Goal: Navigation & Orientation: Find specific page/section

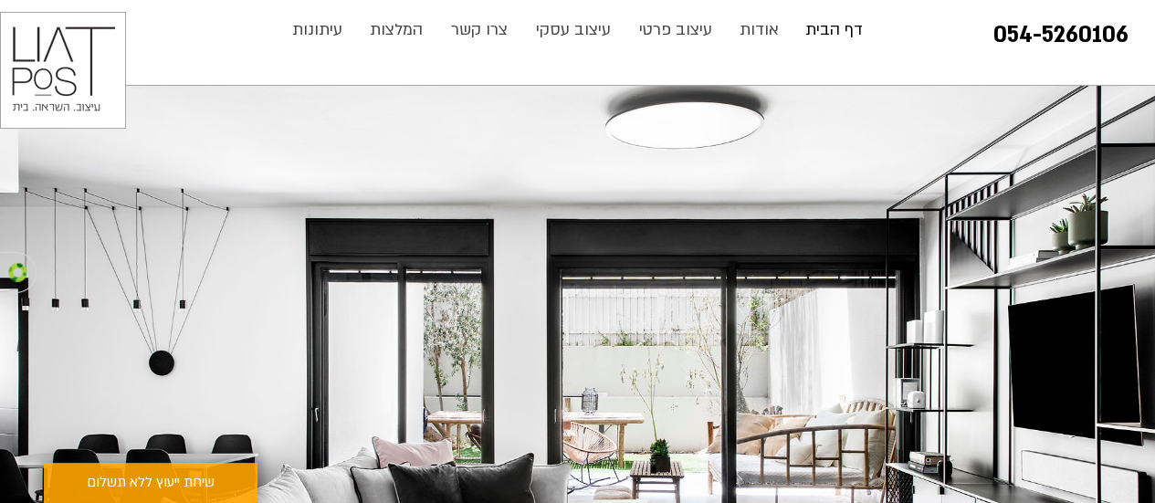
scroll to position [85, 0]
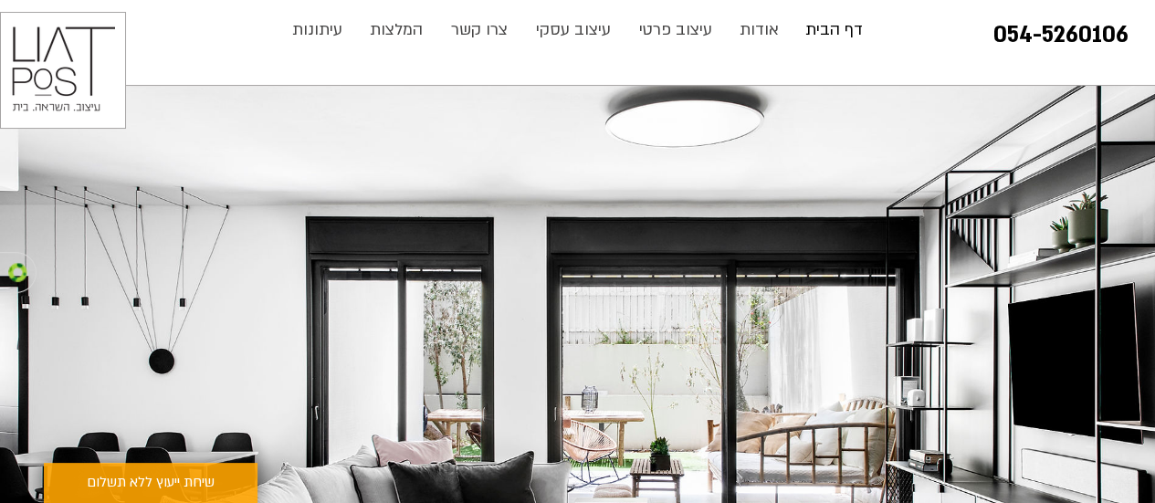
click at [676, 31] on p "עיצוב פרטי" at bounding box center [675, 30] width 91 height 37
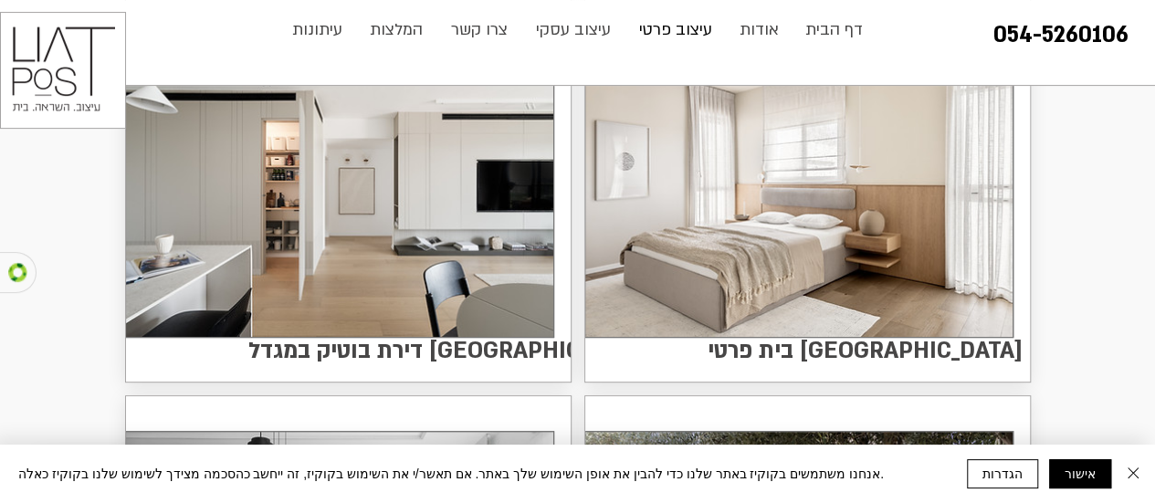
scroll to position [255, 0]
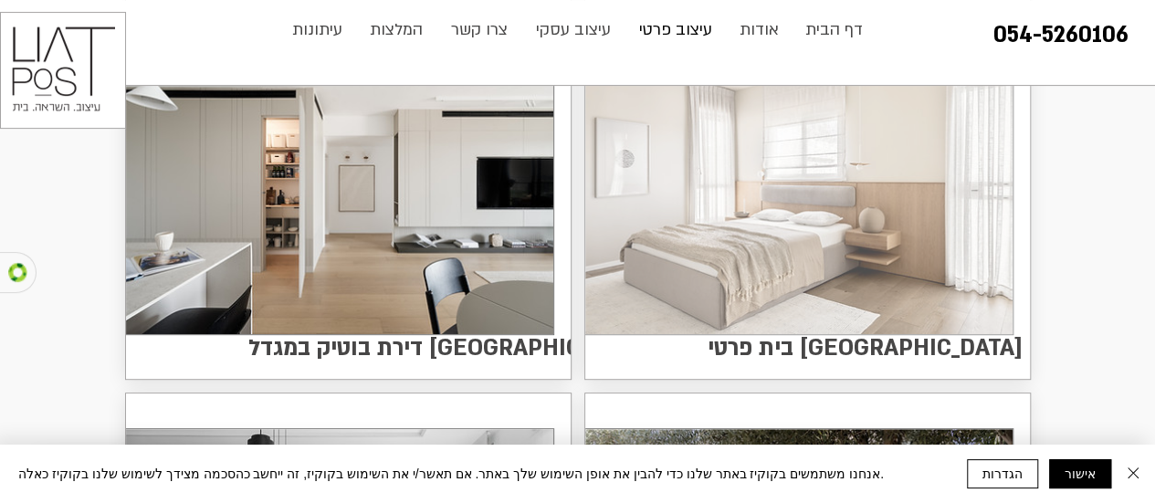
click at [792, 257] on img at bounding box center [798, 181] width 427 height 306
click at [410, 288] on img at bounding box center [339, 181] width 427 height 306
click at [885, 243] on img at bounding box center [798, 181] width 427 height 306
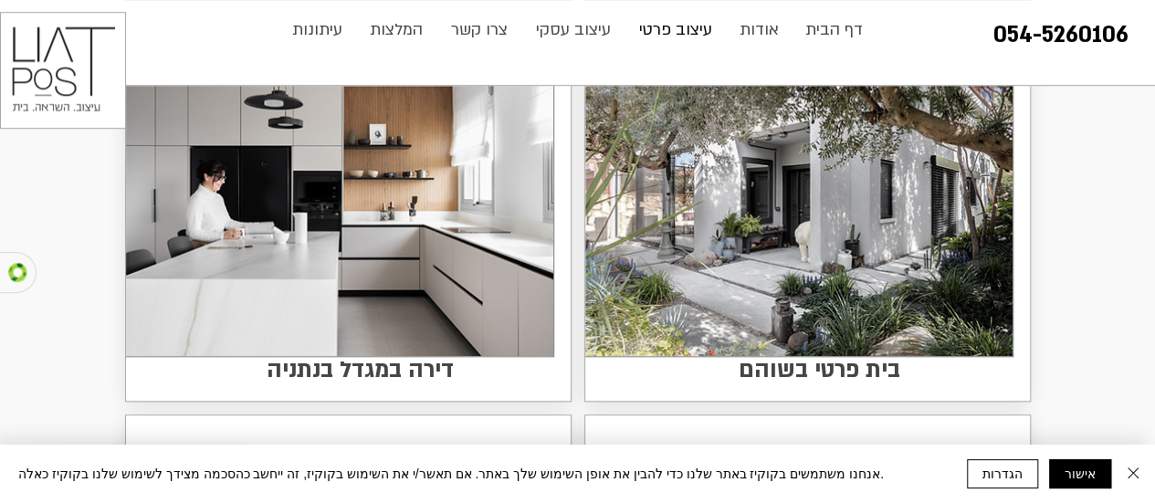
scroll to position [634, 0]
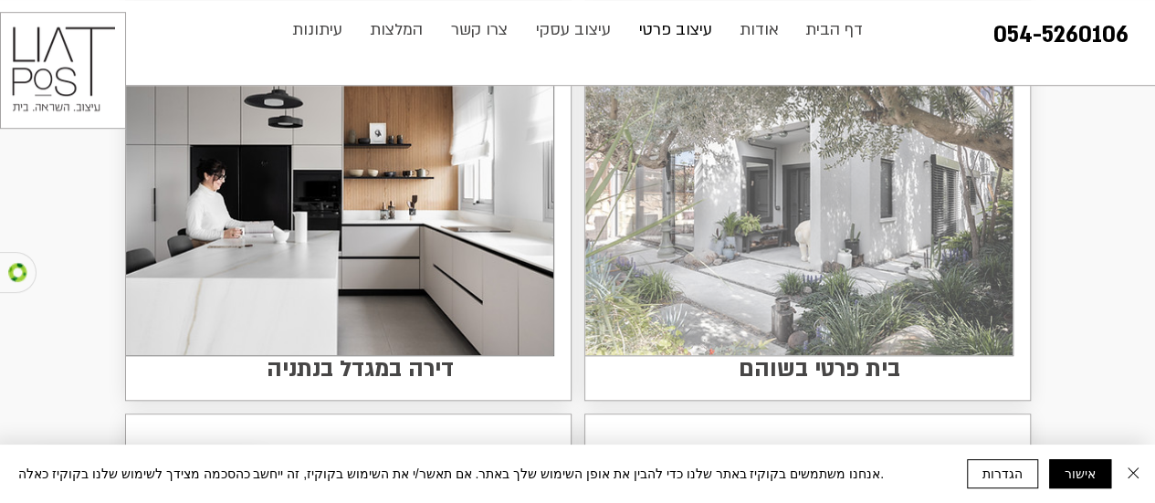
click at [888, 241] on img at bounding box center [798, 202] width 427 height 306
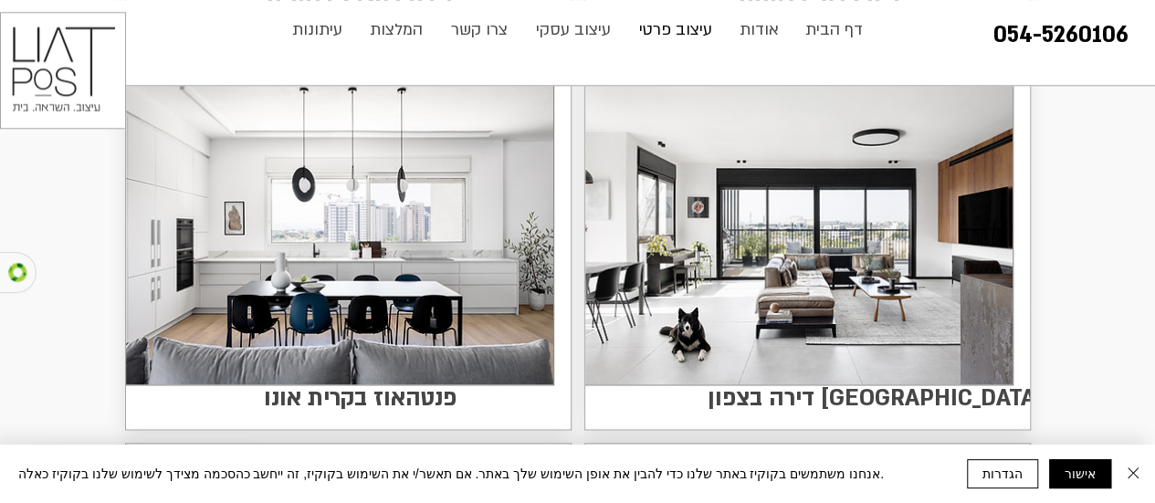
scroll to position [1013, 0]
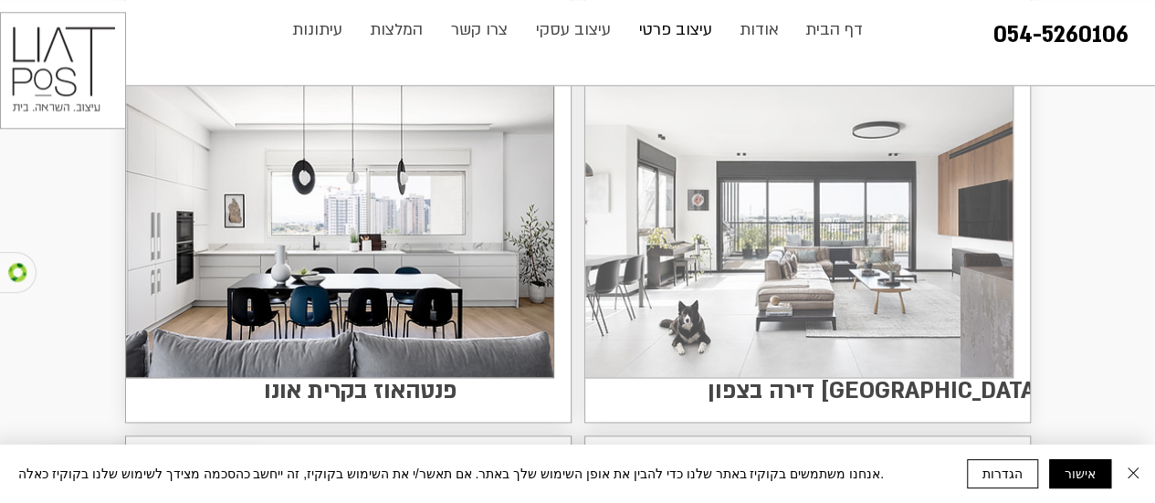
click at [896, 272] on img at bounding box center [798, 224] width 427 height 306
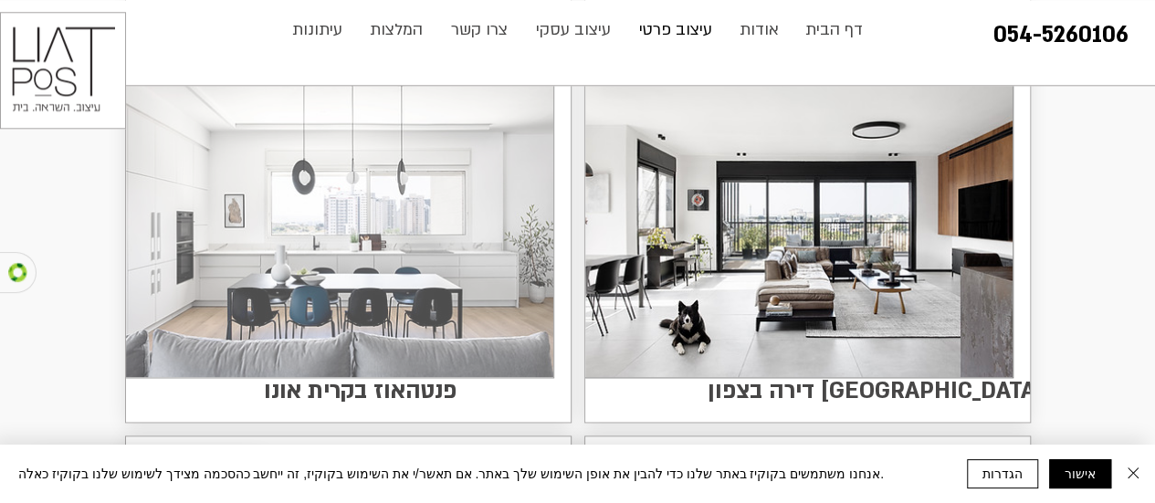
click at [335, 288] on img at bounding box center [339, 224] width 427 height 306
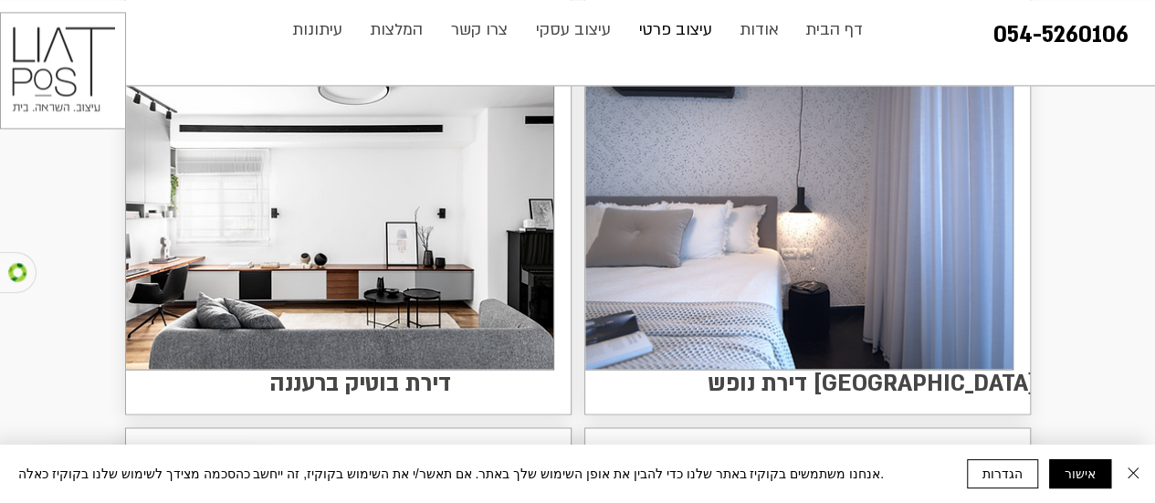
scroll to position [1424, 0]
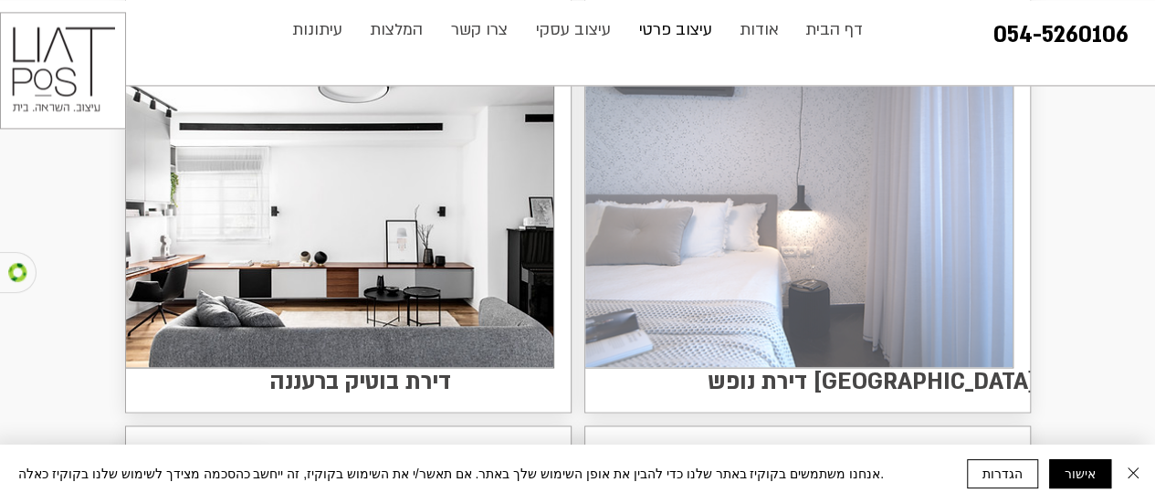
click at [892, 249] on img at bounding box center [798, 214] width 427 height 306
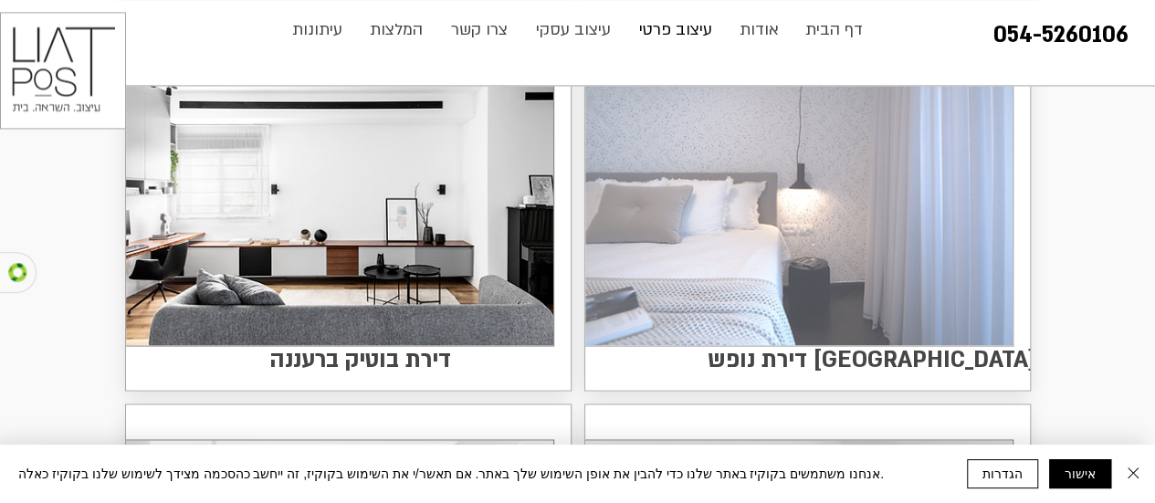
scroll to position [1478, 0]
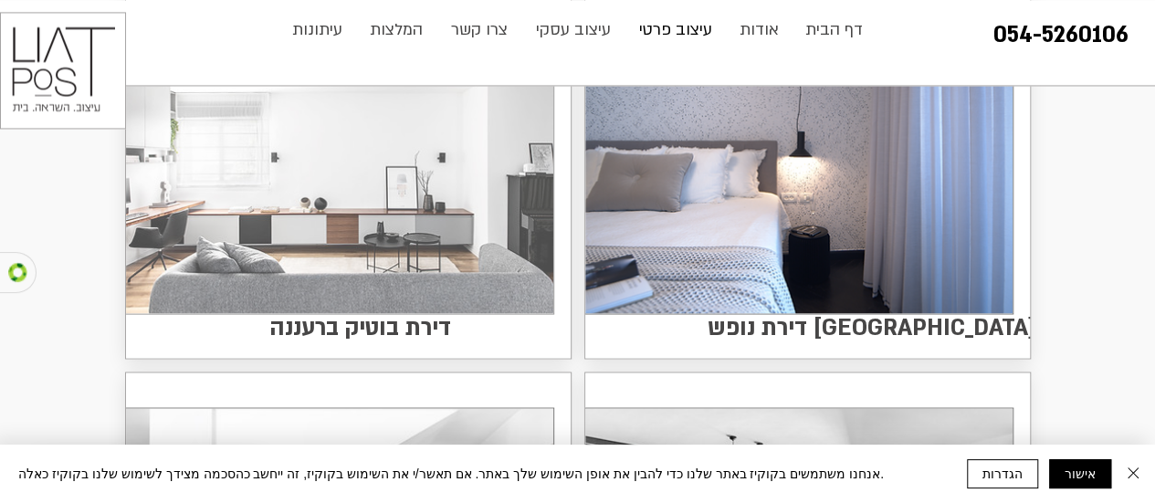
click at [411, 215] on img at bounding box center [339, 160] width 427 height 306
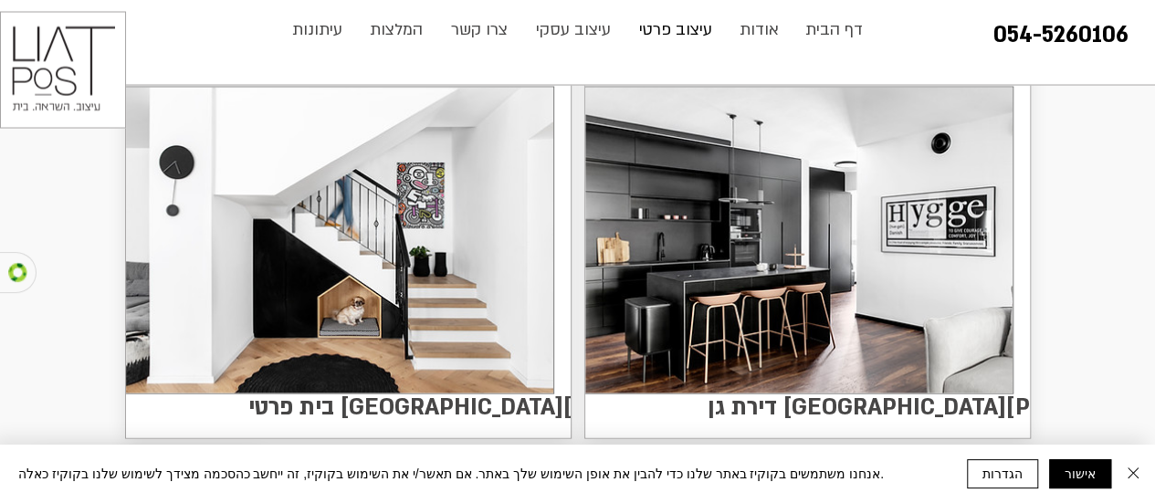
scroll to position [1799, 0]
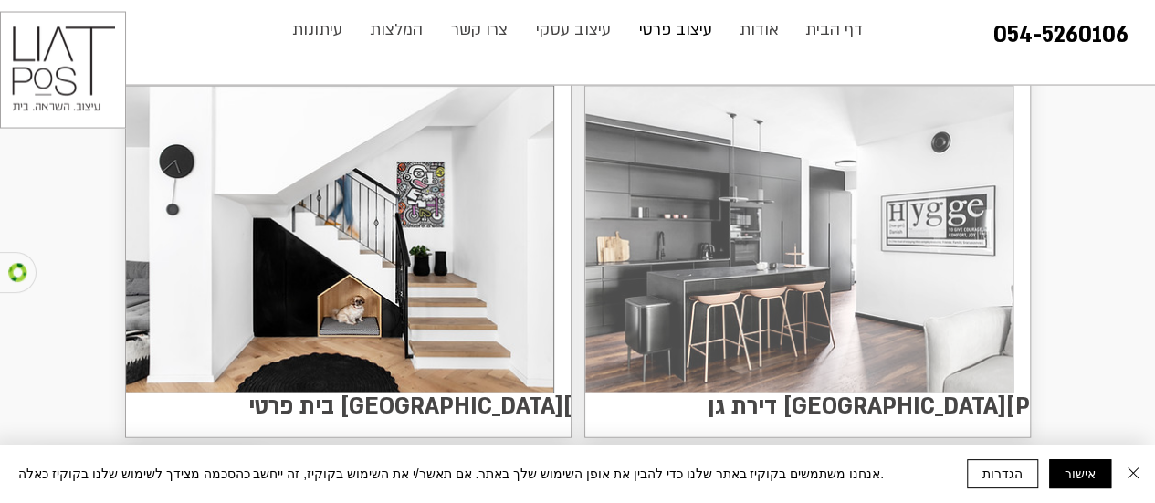
click at [915, 281] on img at bounding box center [798, 240] width 427 height 306
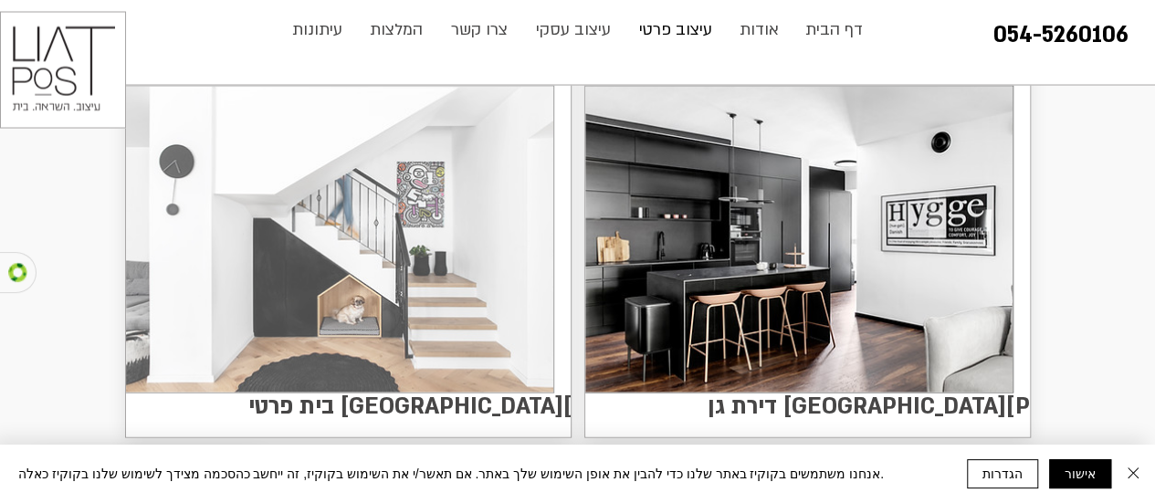
click at [413, 267] on img at bounding box center [339, 240] width 427 height 306
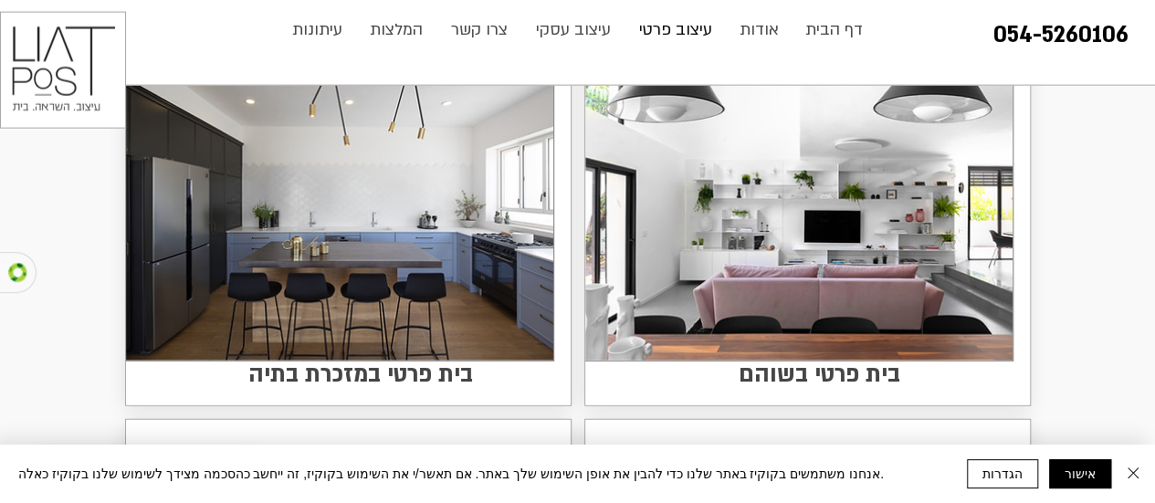
scroll to position [2233, 0]
click at [925, 268] on img at bounding box center [798, 207] width 427 height 306
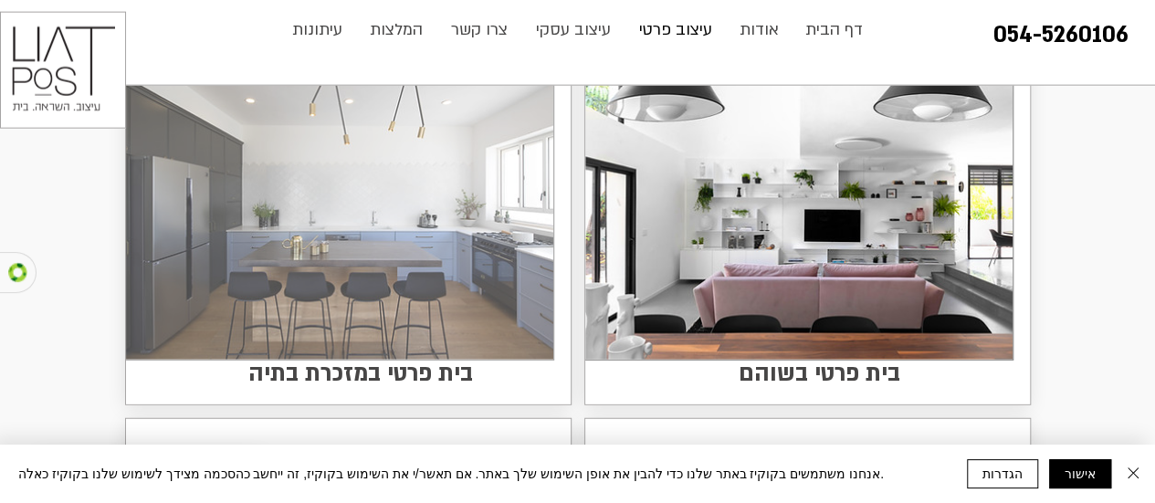
click at [403, 246] on img at bounding box center [339, 207] width 427 height 306
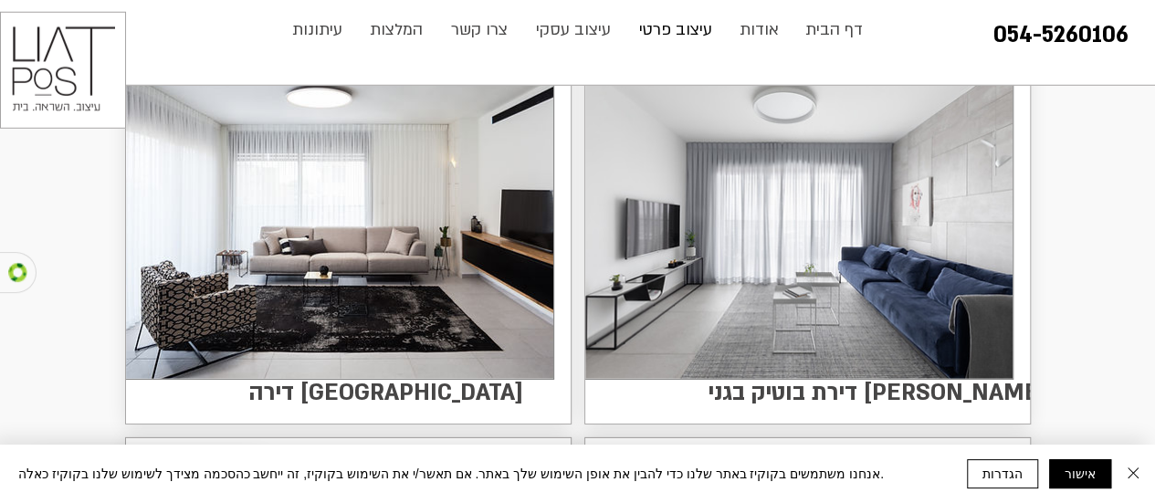
scroll to position [2624, 0]
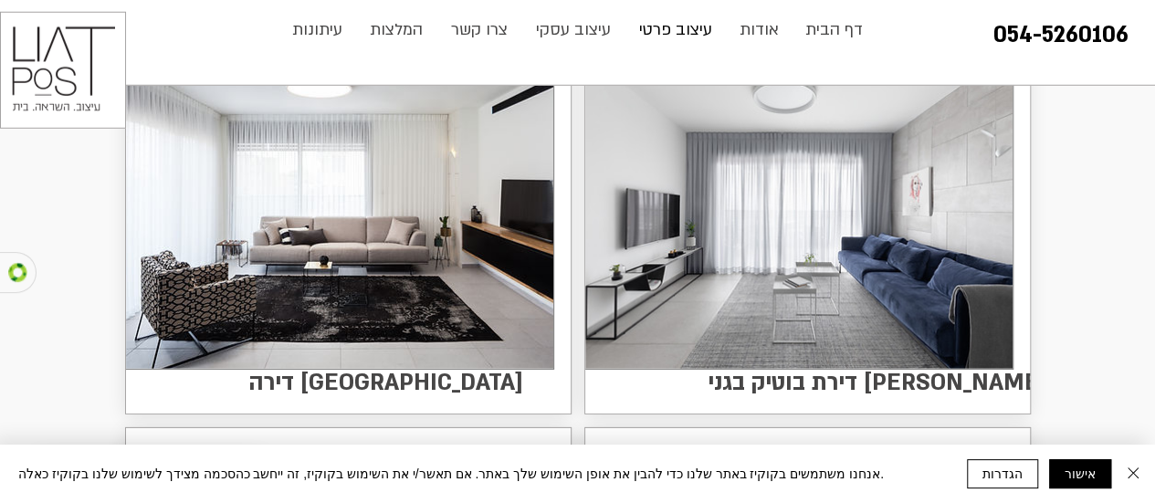
click at [909, 309] on img at bounding box center [798, 216] width 427 height 306
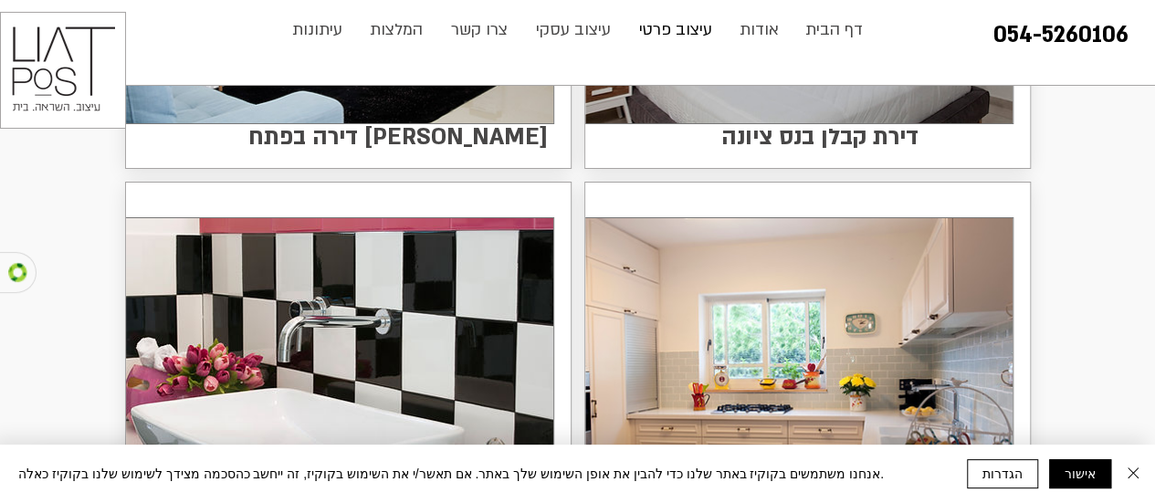
scroll to position [3270, 0]
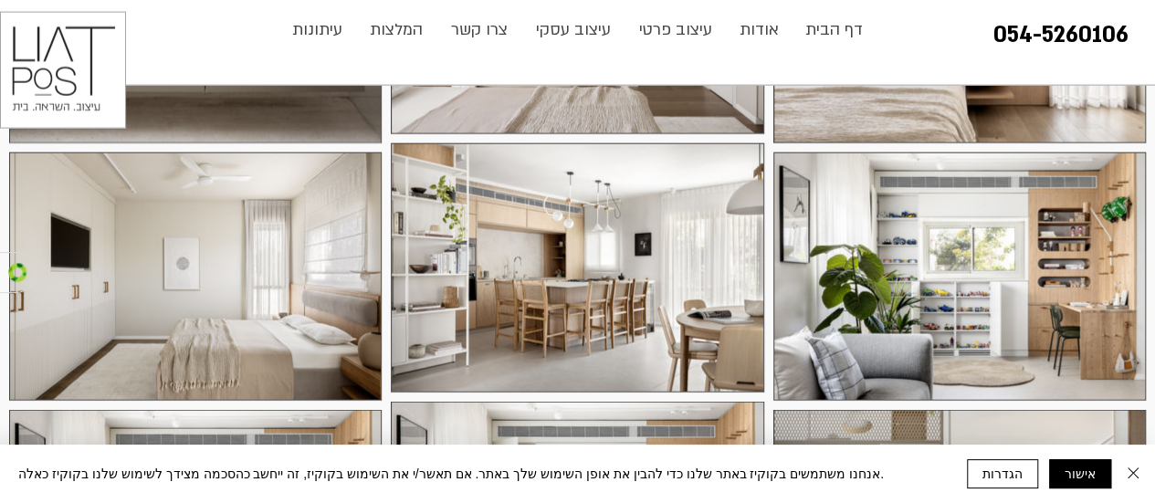
scroll to position [2136, 0]
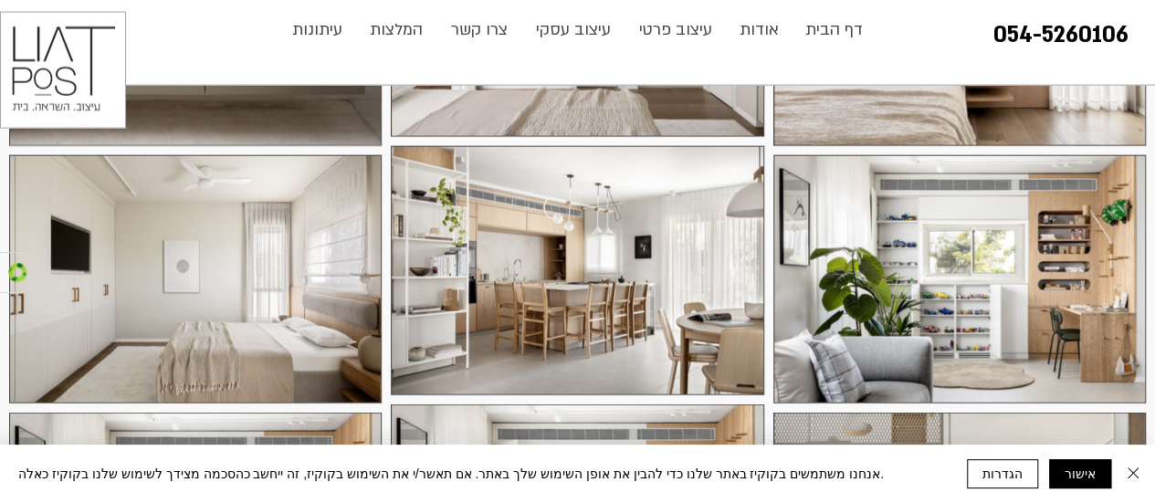
click at [1021, 268] on img at bounding box center [959, 279] width 372 height 248
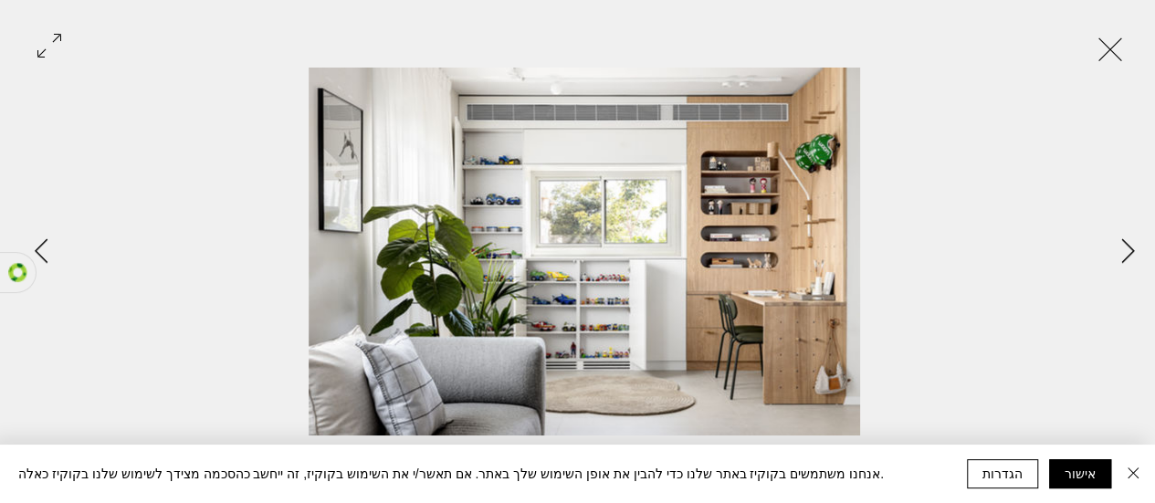
click at [1127, 53] on button "Exit expand mode" at bounding box center [1110, 47] width 35 height 40
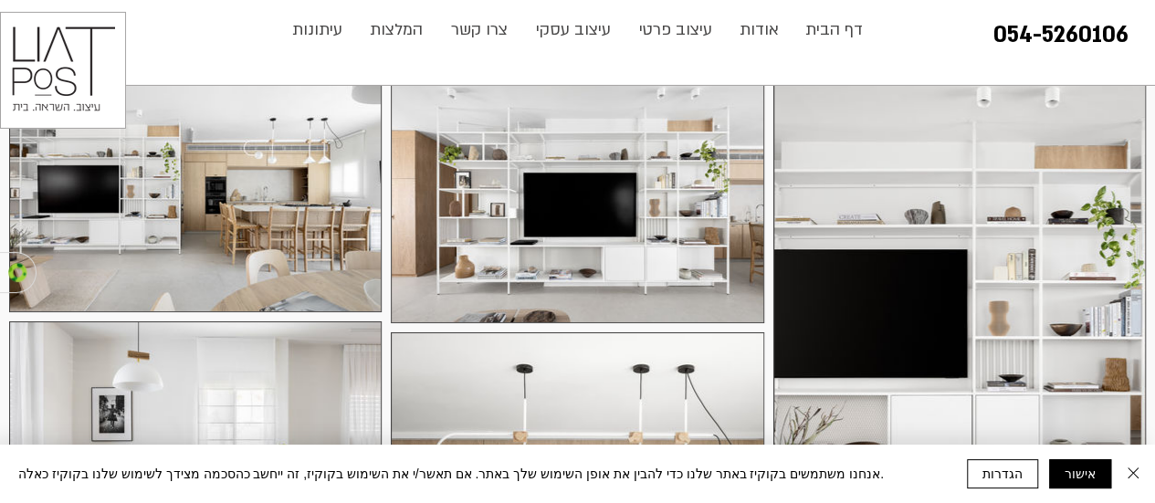
scroll to position [3261, 0]
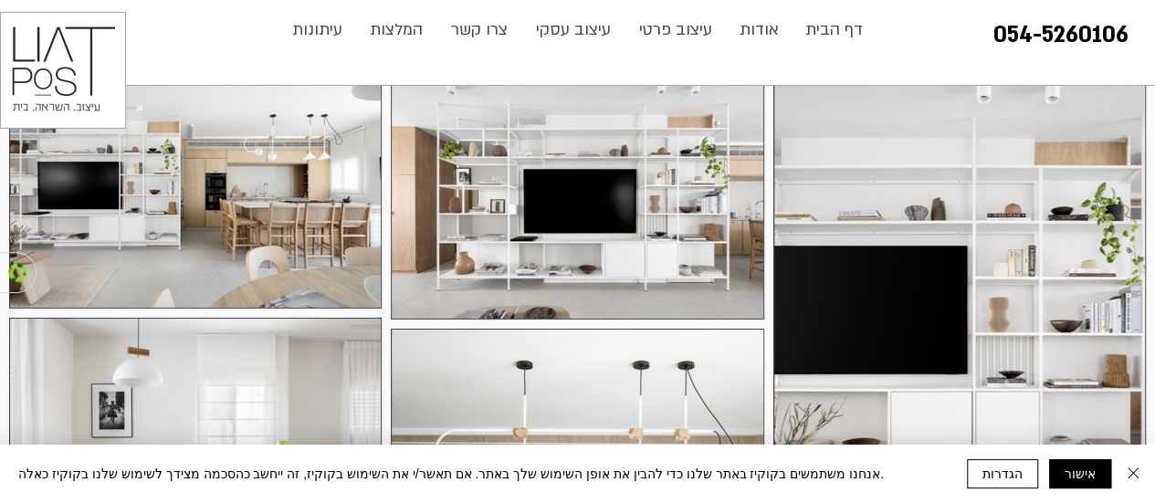
click at [1074, 426] on img at bounding box center [959, 336] width 372 height 521
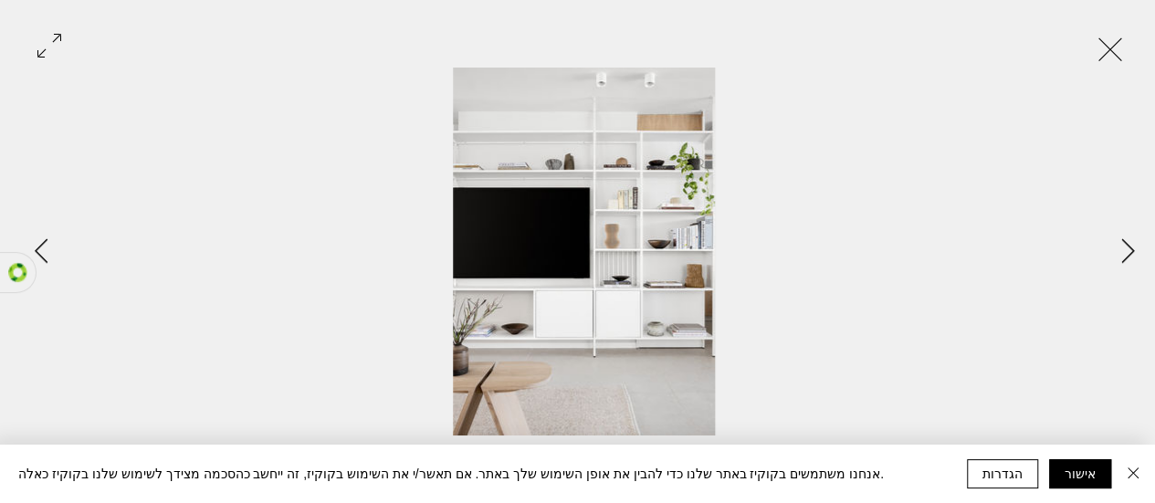
click at [1127, 50] on button "Exit expand mode" at bounding box center [1110, 47] width 35 height 40
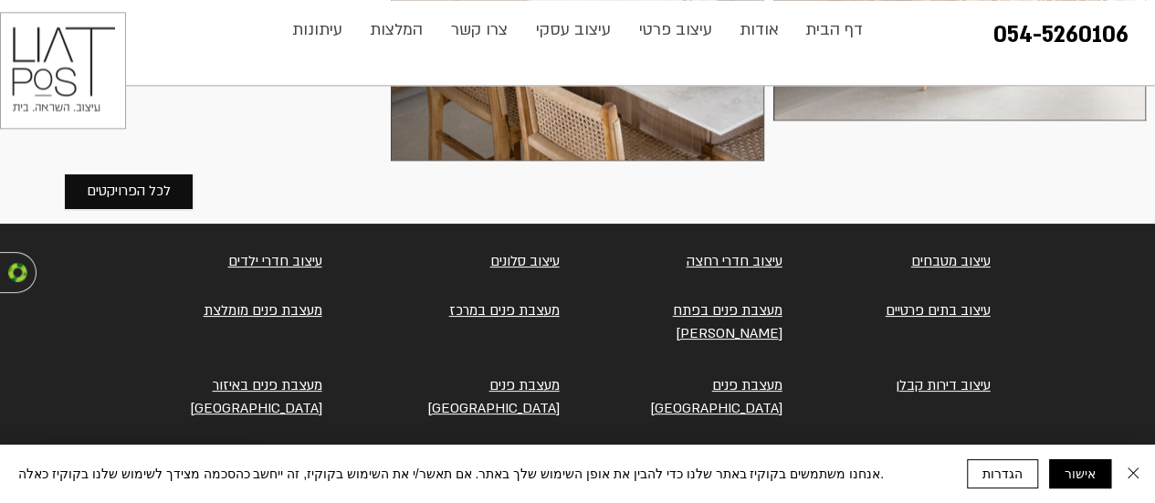
scroll to position [4744, 0]
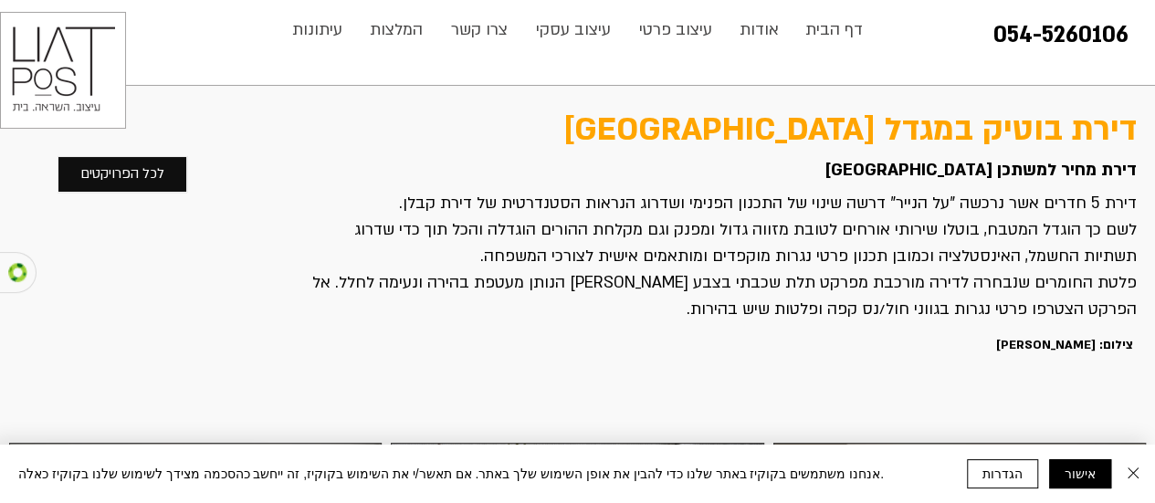
click at [1082, 480] on button "אישור" at bounding box center [1080, 473] width 62 height 29
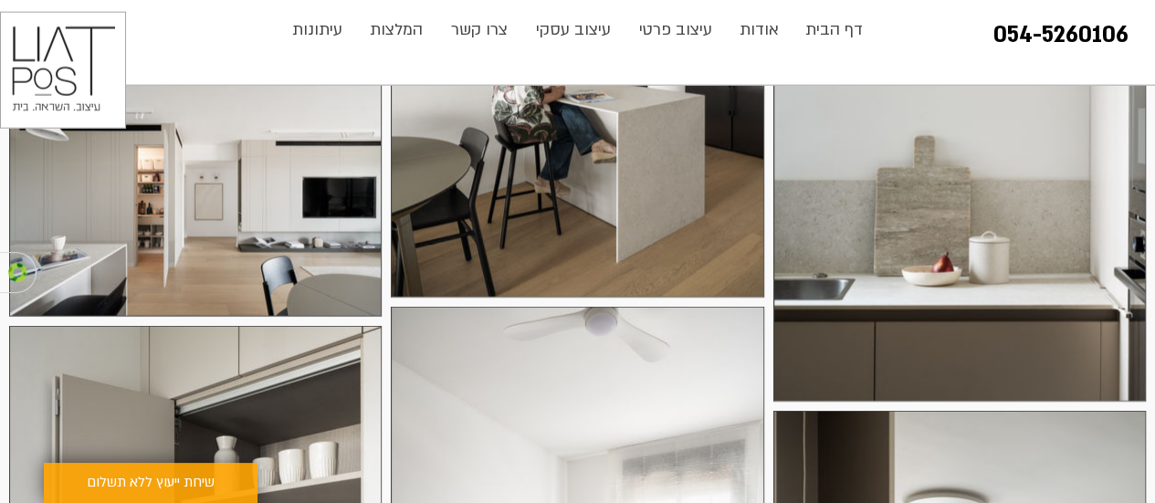
scroll to position [2273, 0]
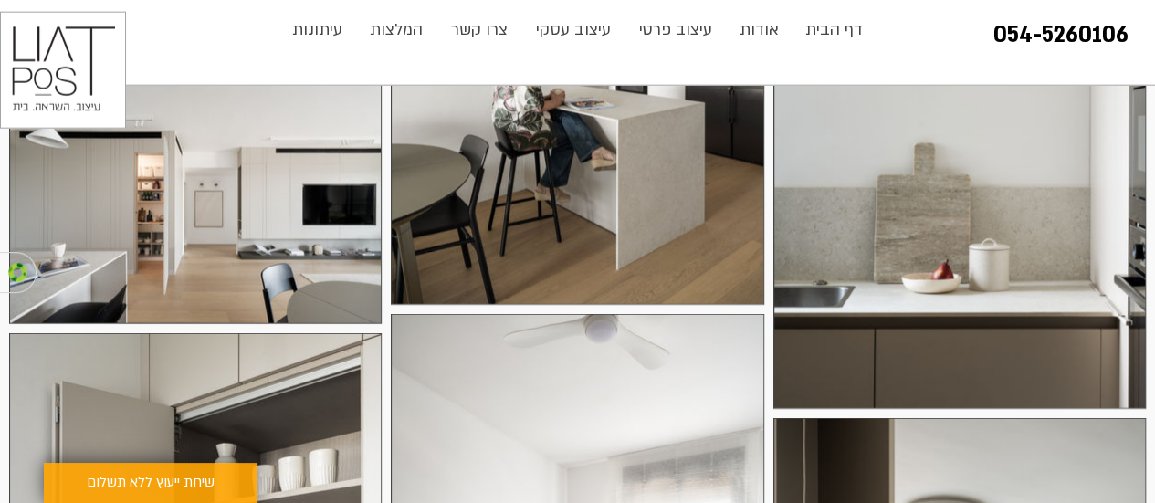
click at [239, 229] on img at bounding box center [195, 204] width 372 height 240
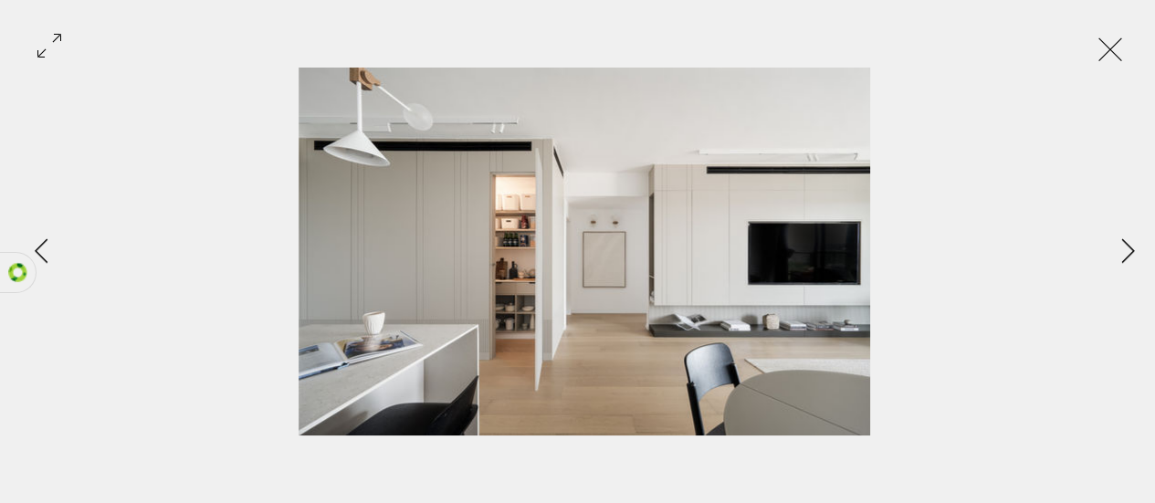
click at [1127, 47] on button "Exit expand mode" at bounding box center [1110, 47] width 35 height 40
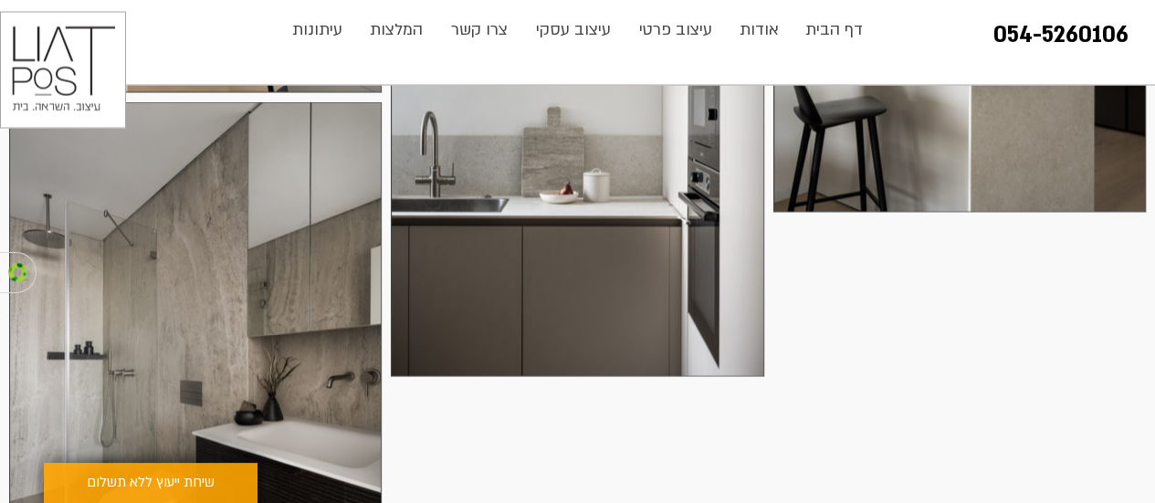
scroll to position [5285, 0]
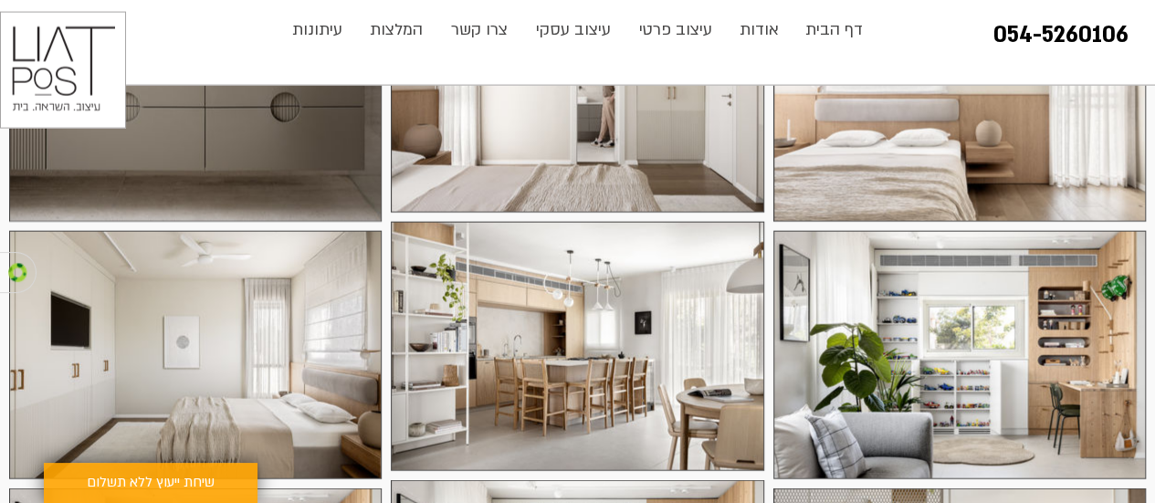
scroll to position [2065, 0]
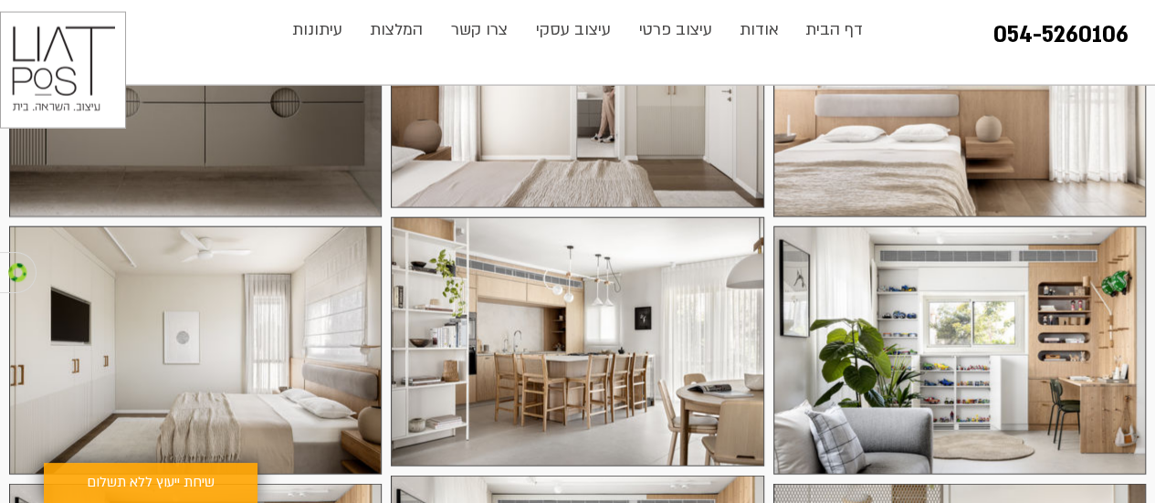
click at [1011, 351] on img at bounding box center [959, 350] width 372 height 248
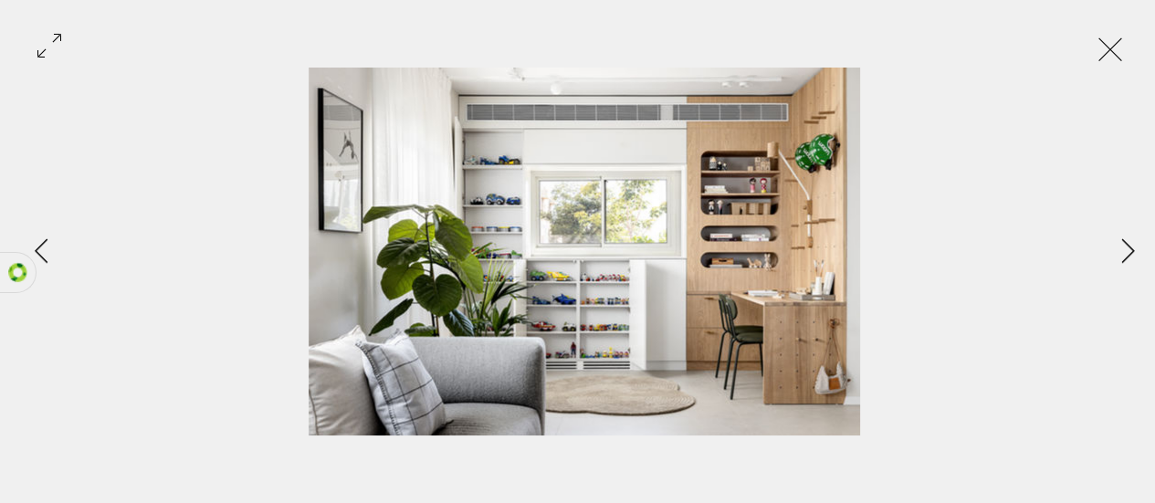
click at [1127, 58] on button "Exit expand mode" at bounding box center [1110, 47] width 35 height 40
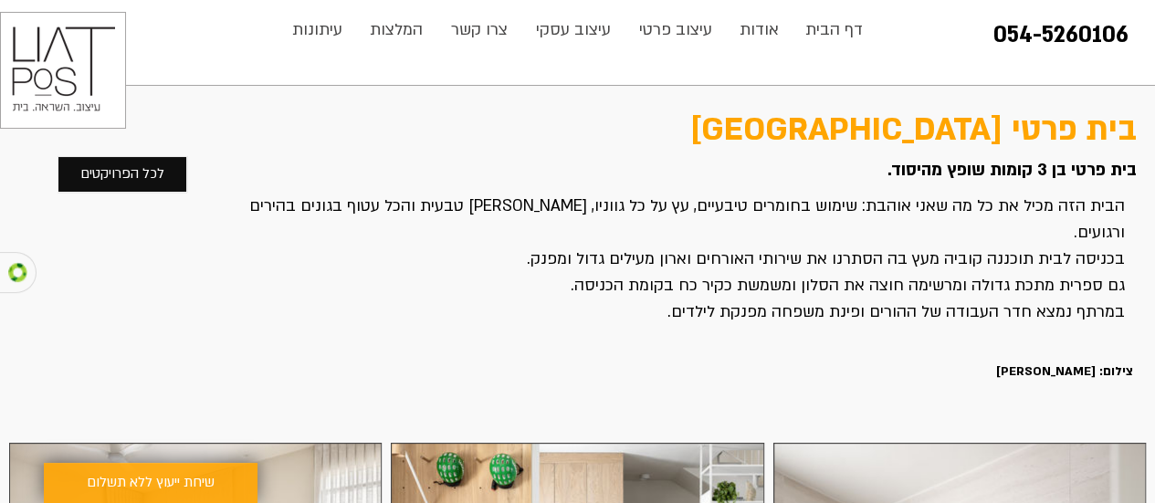
scroll to position [2065, 0]
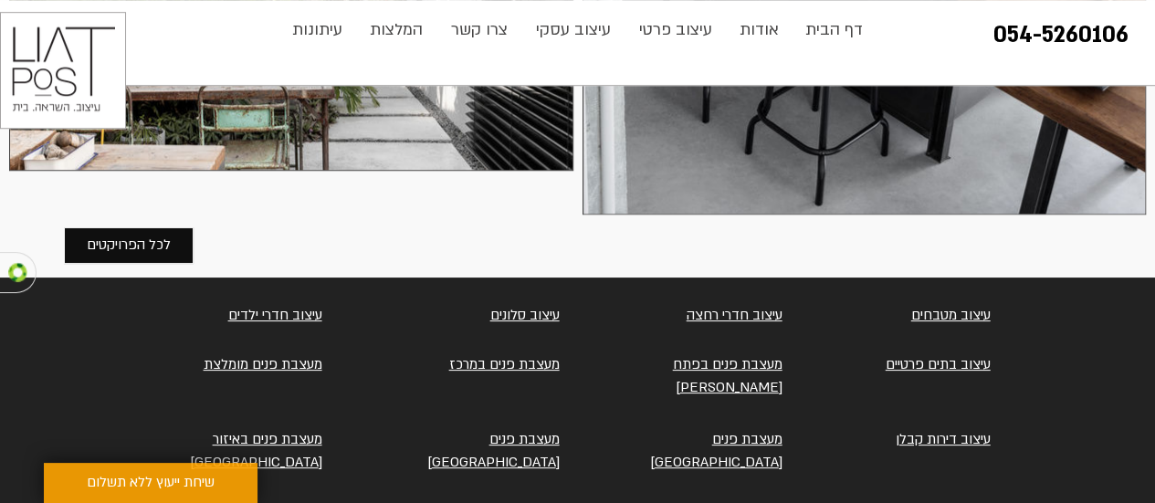
scroll to position [4112, 0]
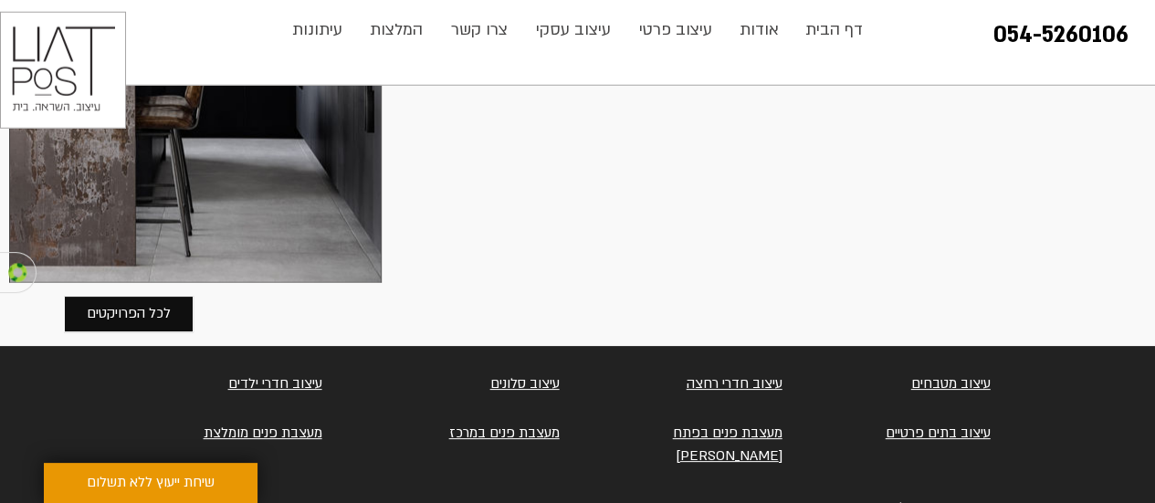
scroll to position [5965, 0]
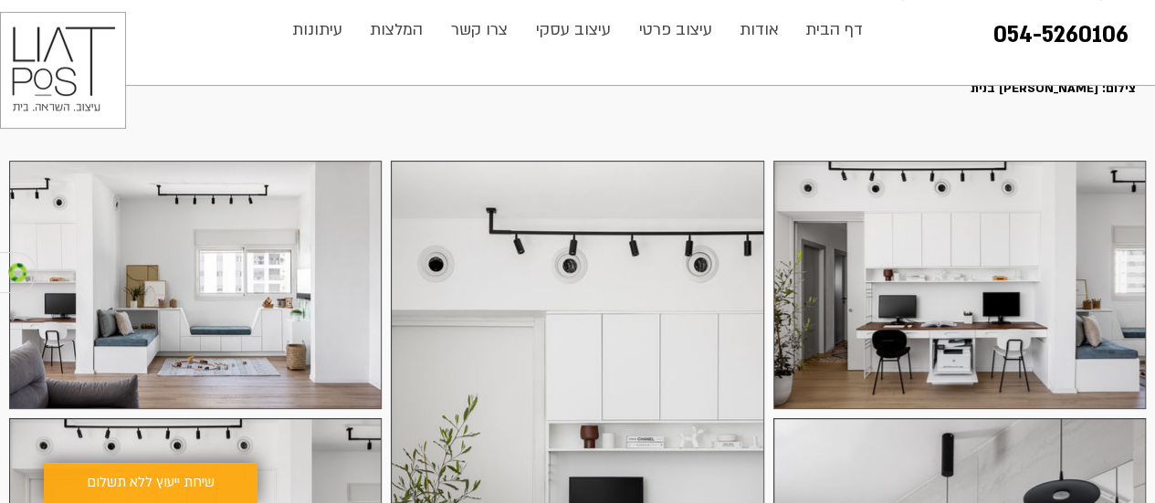
scroll to position [249, 0]
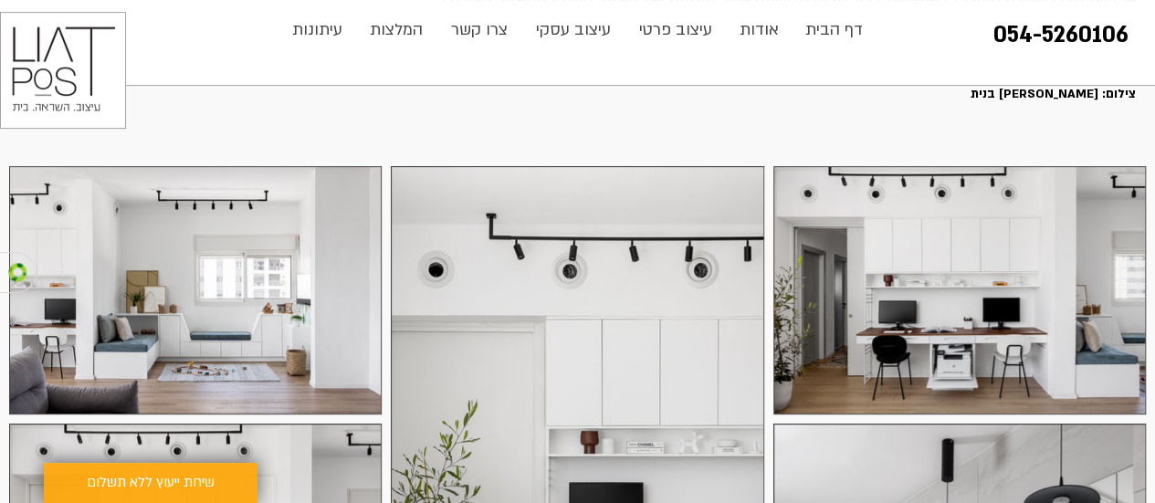
click at [183, 314] on img at bounding box center [195, 290] width 372 height 248
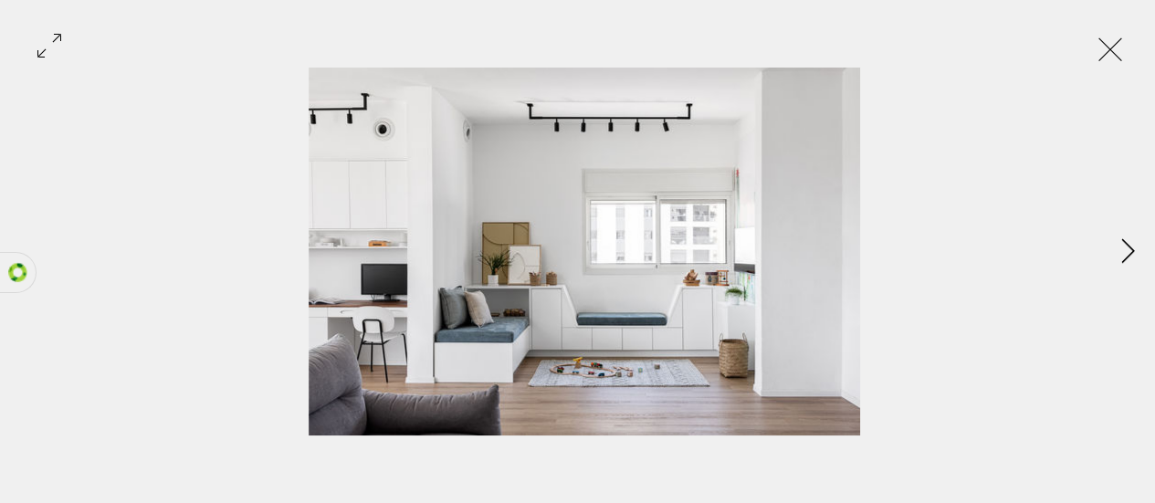
click at [1124, 253] on icon "Next Item" at bounding box center [1128, 250] width 14 height 25
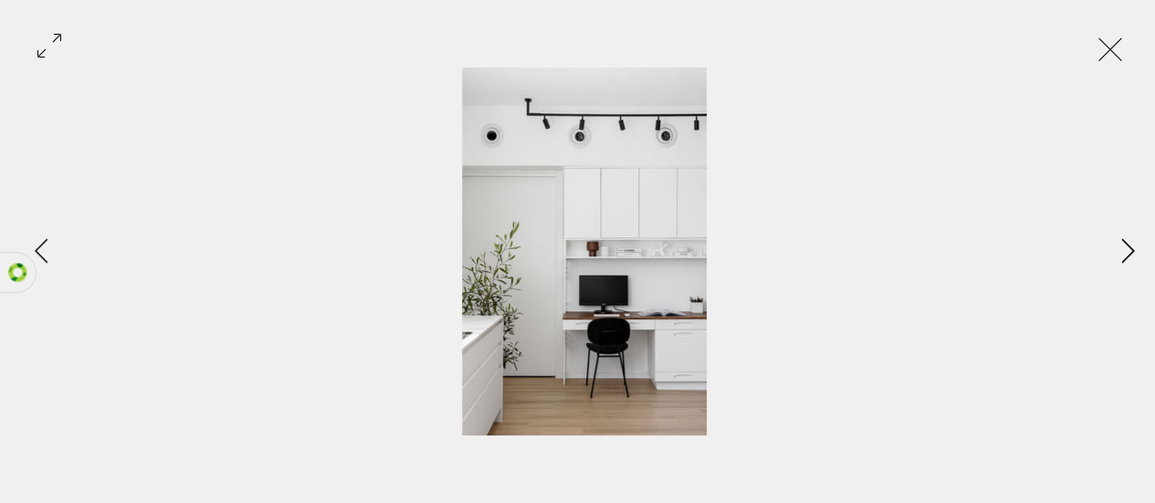
click at [1121, 250] on icon "Next Item" at bounding box center [1128, 250] width 14 height 25
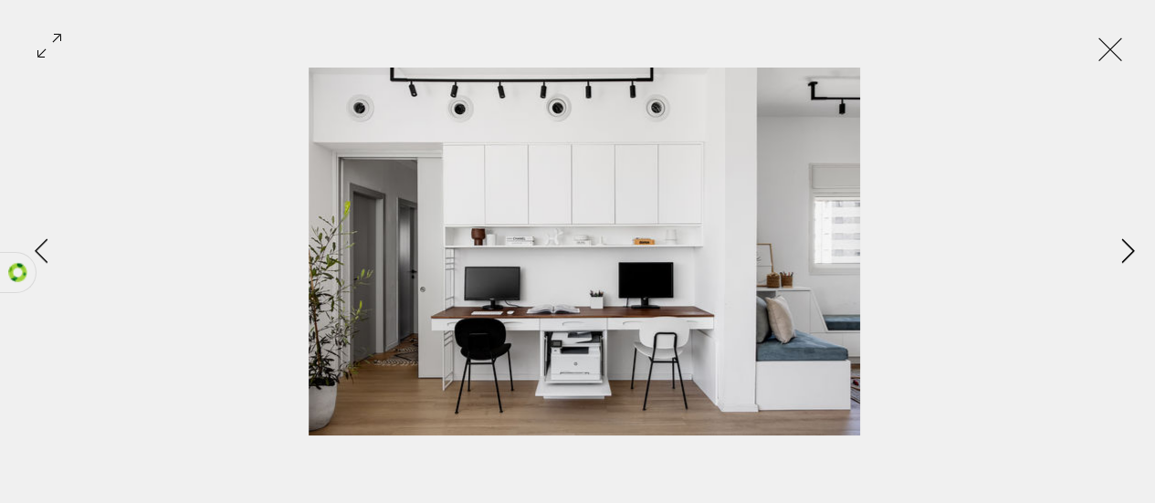
click at [1123, 262] on button "Next Item" at bounding box center [1128, 252] width 46 height 46
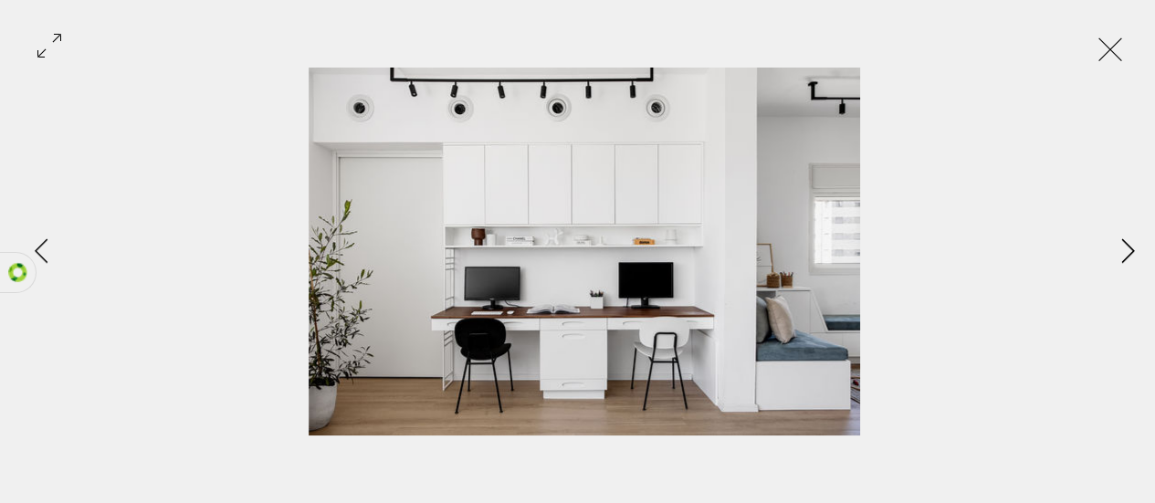
click at [1122, 257] on icon "Next Item" at bounding box center [1128, 250] width 14 height 25
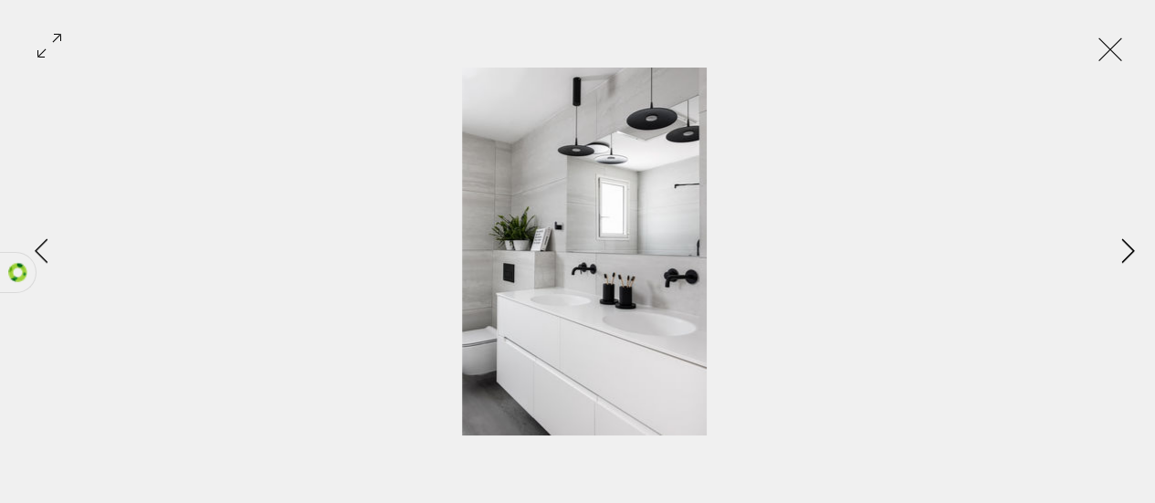
click at [1119, 257] on button "Next Item" at bounding box center [1128, 252] width 46 height 46
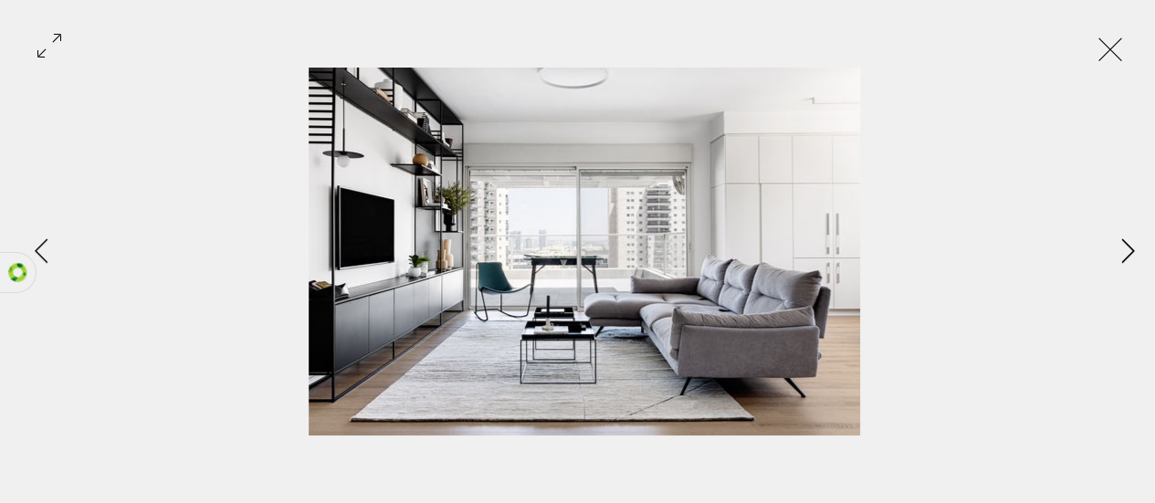
click at [1120, 266] on button "Next Item" at bounding box center [1128, 252] width 46 height 46
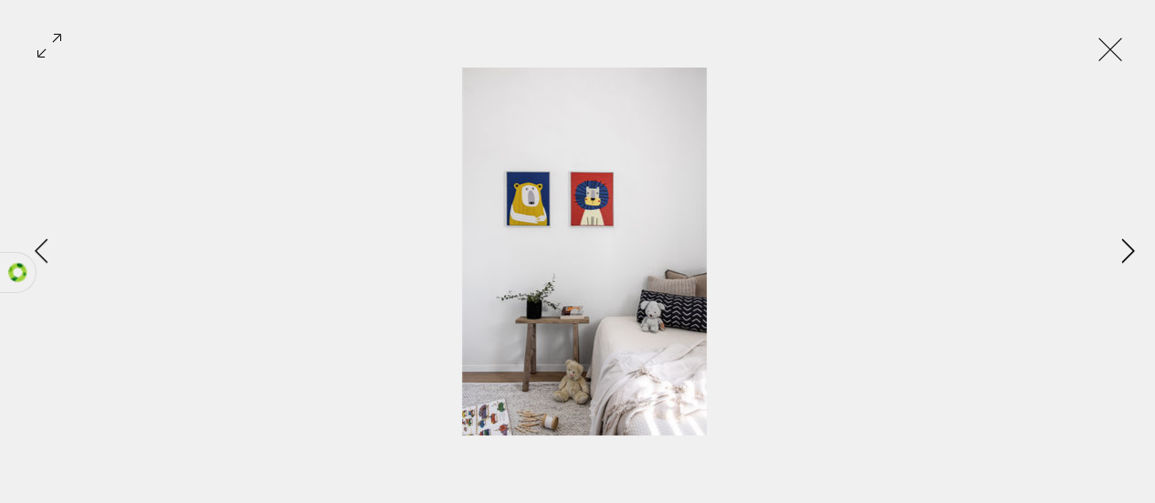
click at [1108, 264] on button "Next Item" at bounding box center [1128, 252] width 46 height 46
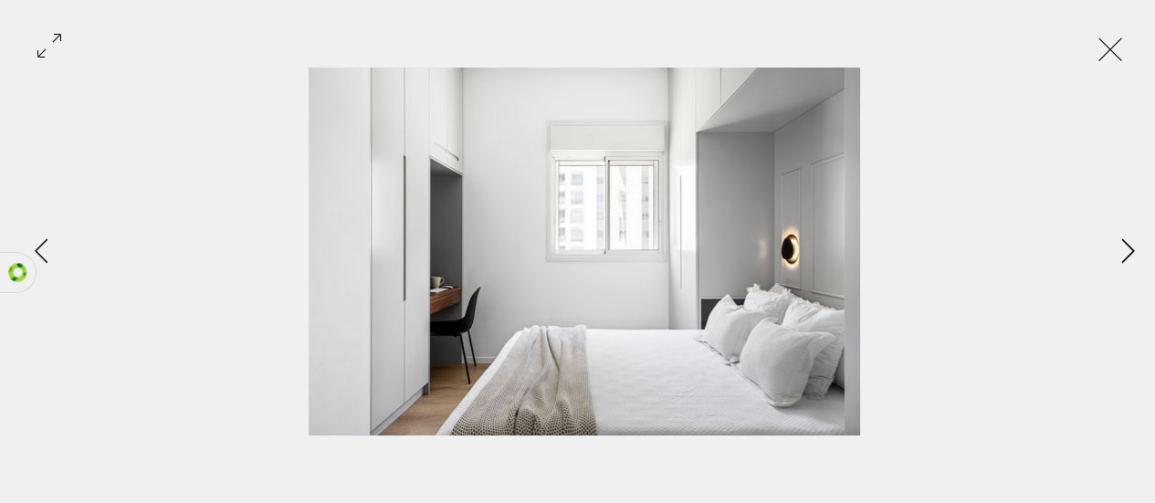
click at [1117, 259] on button "Next Item" at bounding box center [1128, 252] width 46 height 46
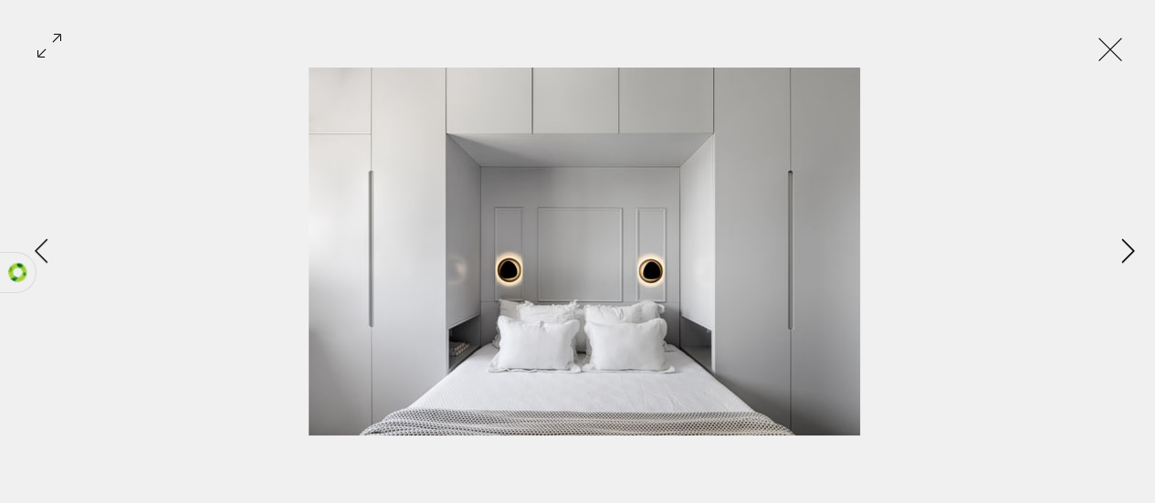
click at [1119, 255] on button "Next Item" at bounding box center [1128, 252] width 46 height 46
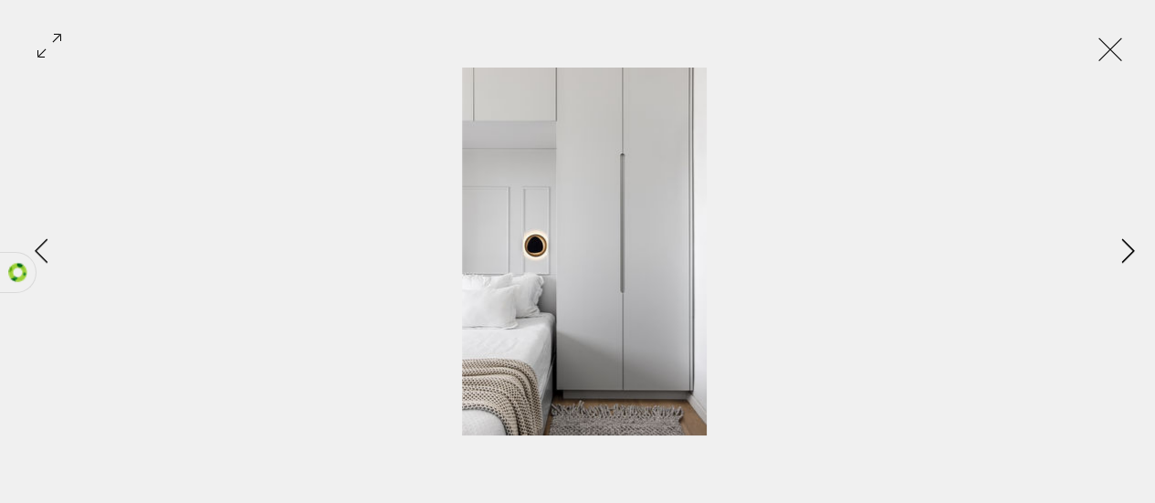
click at [1122, 264] on button "Next Item" at bounding box center [1128, 252] width 46 height 46
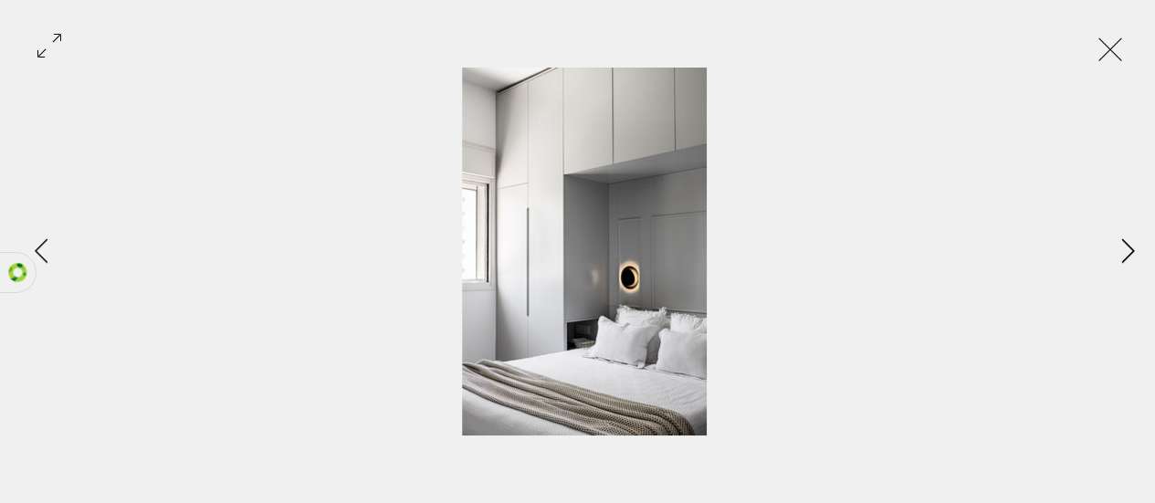
click at [1126, 255] on icon "Next Item" at bounding box center [1128, 250] width 14 height 25
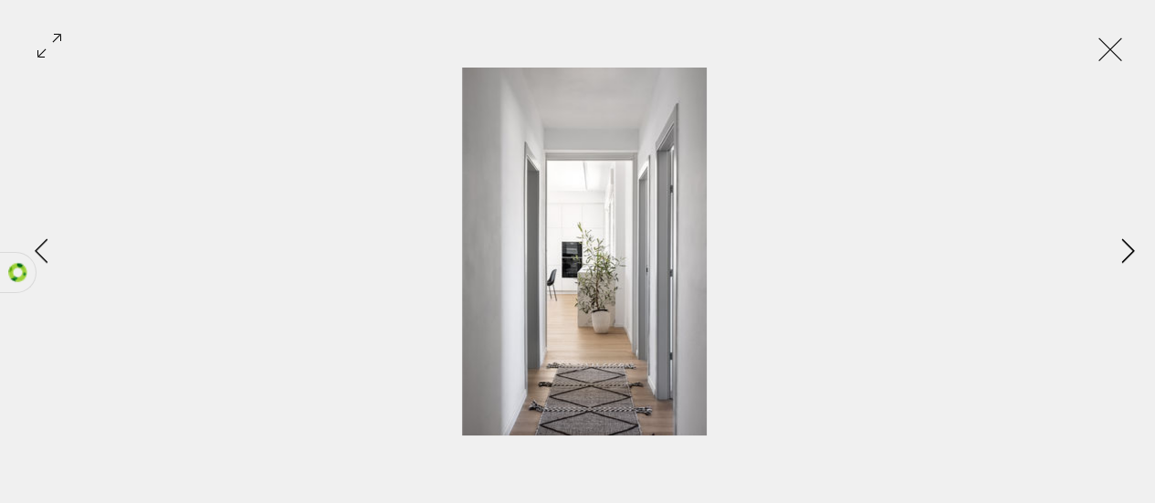
click at [1123, 254] on icon "Next Item" at bounding box center [1128, 250] width 14 height 25
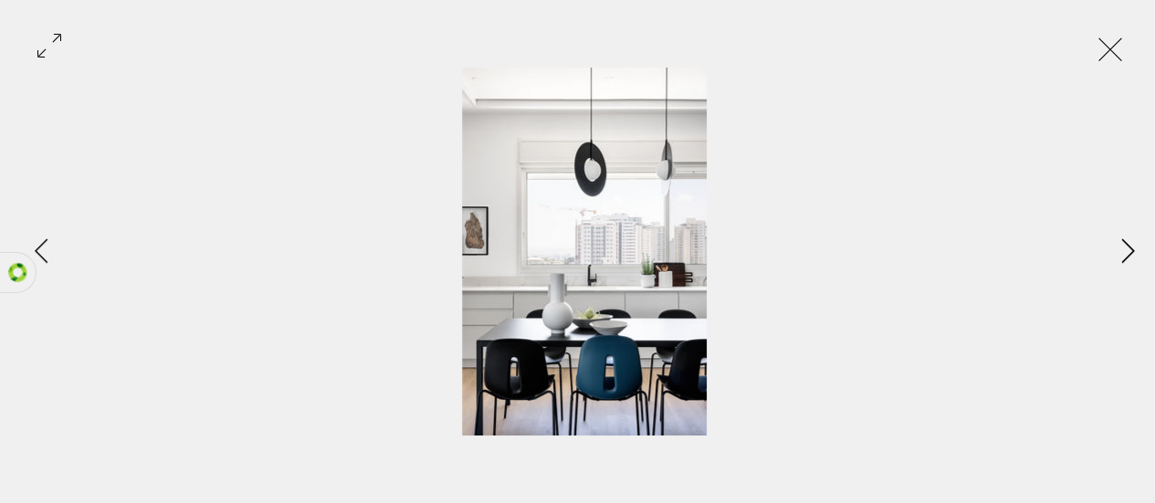
click at [1126, 247] on icon "Next Item" at bounding box center [1128, 250] width 14 height 25
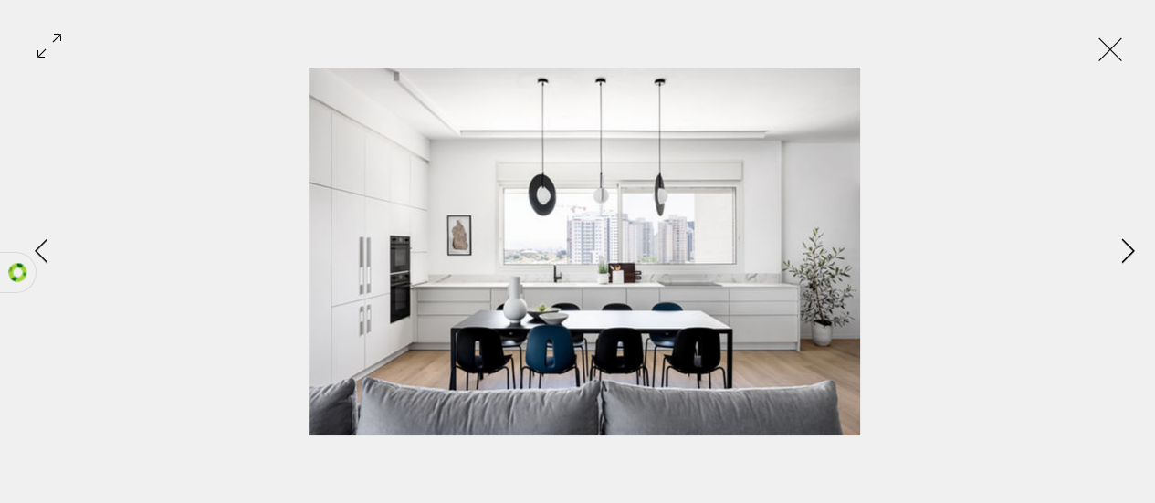
click at [1125, 253] on icon "Next Item" at bounding box center [1128, 250] width 14 height 25
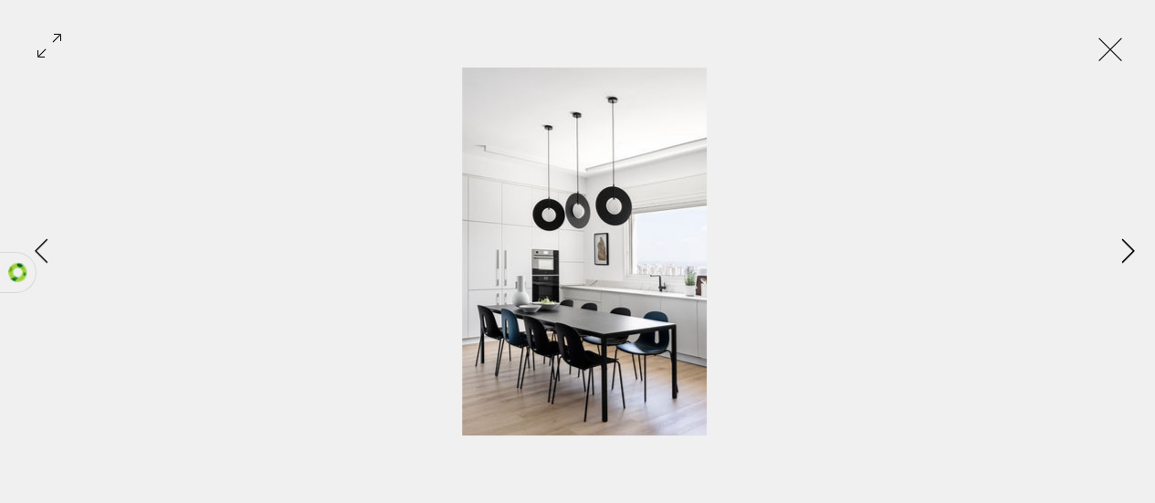
click at [1126, 254] on icon "Next Item" at bounding box center [1128, 250] width 14 height 25
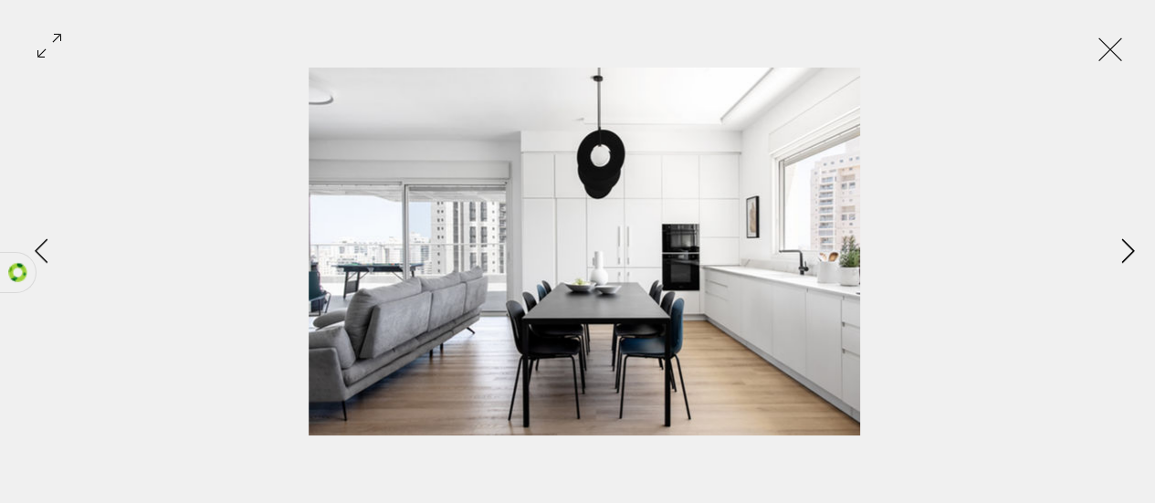
click at [1125, 253] on icon "Next Item" at bounding box center [1128, 250] width 14 height 25
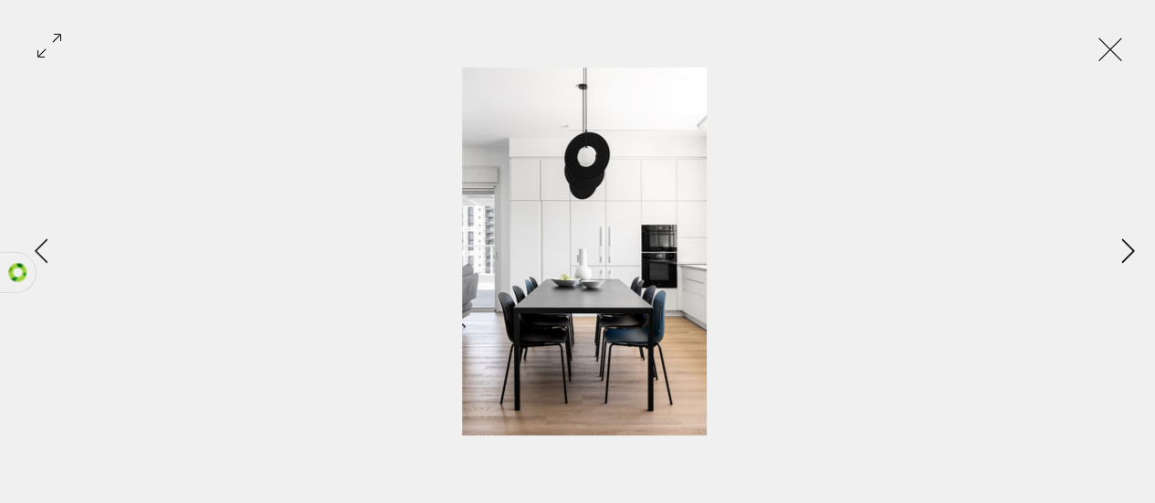
click at [1126, 255] on icon "Next Item" at bounding box center [1128, 250] width 14 height 25
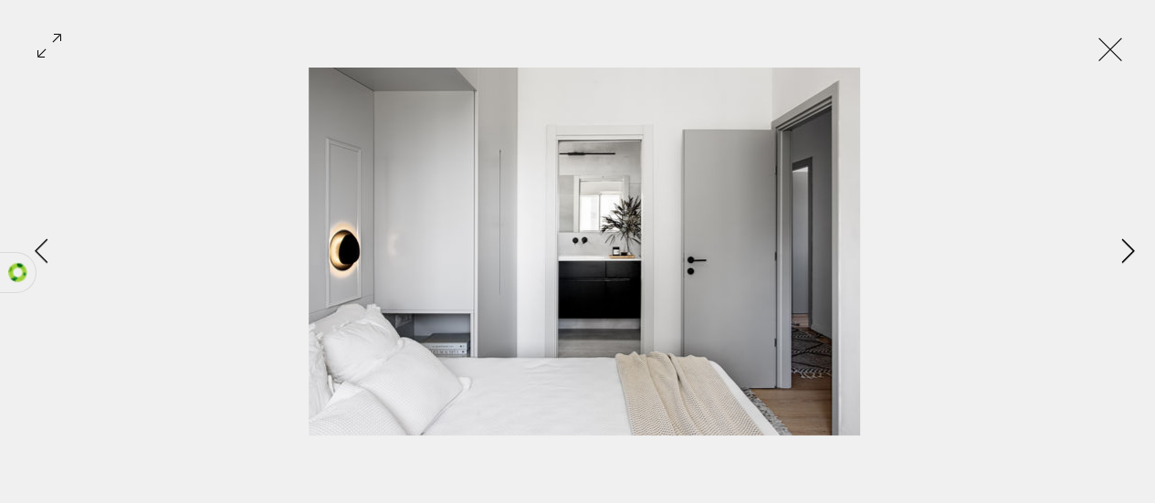
click at [1123, 252] on icon "Next Item" at bounding box center [1128, 250] width 14 height 25
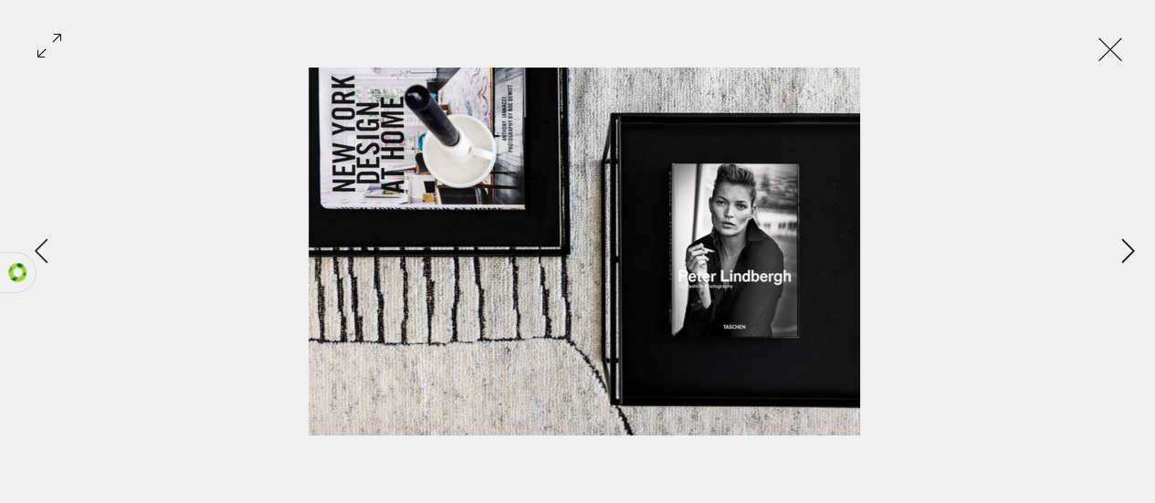
click at [1126, 256] on icon "Next Item" at bounding box center [1127, 250] width 13 height 25
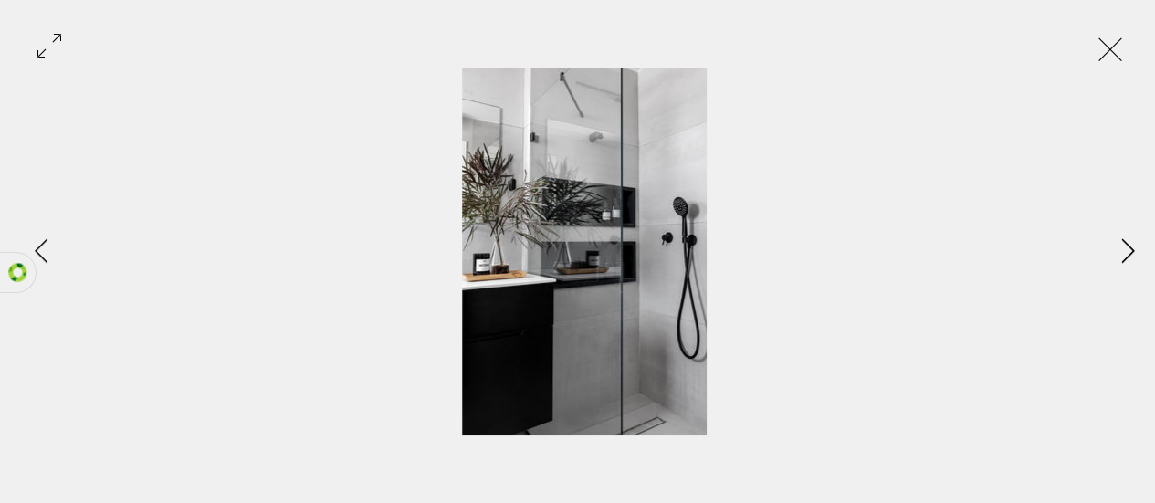
click at [1121, 262] on button "Next Item" at bounding box center [1128, 252] width 46 height 46
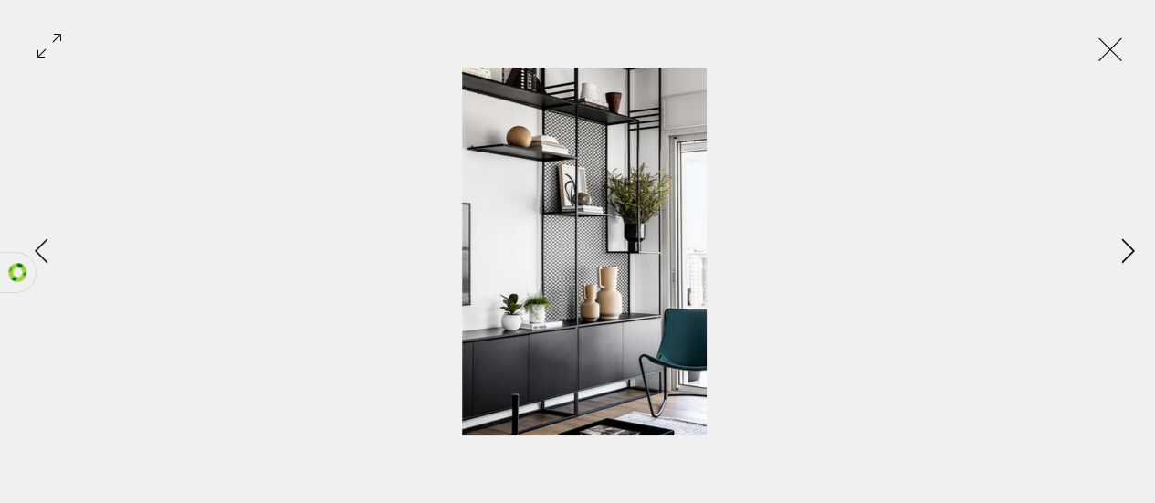
click at [1120, 264] on button "Next Item" at bounding box center [1128, 252] width 46 height 46
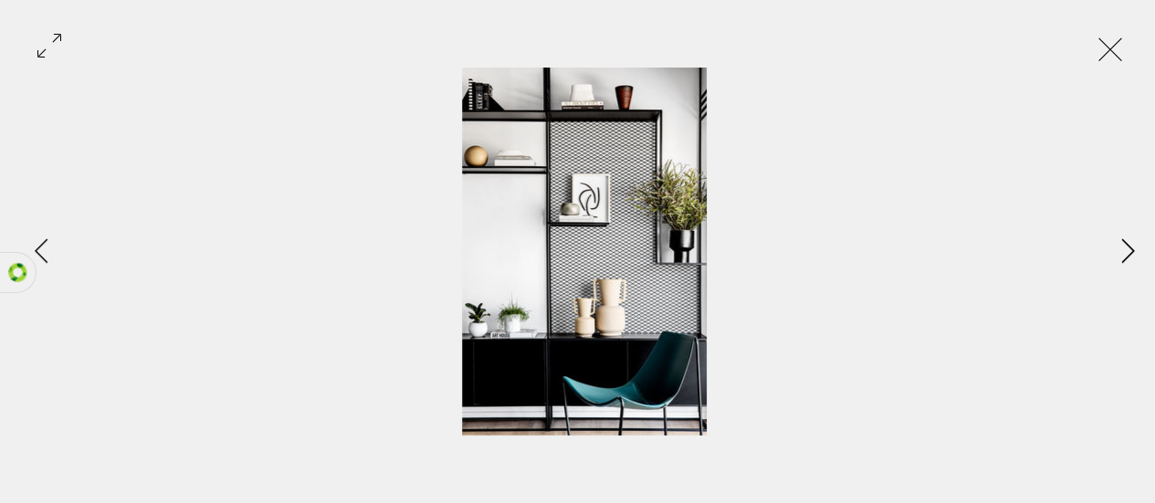
click at [1121, 263] on button "Next Item" at bounding box center [1128, 252] width 46 height 46
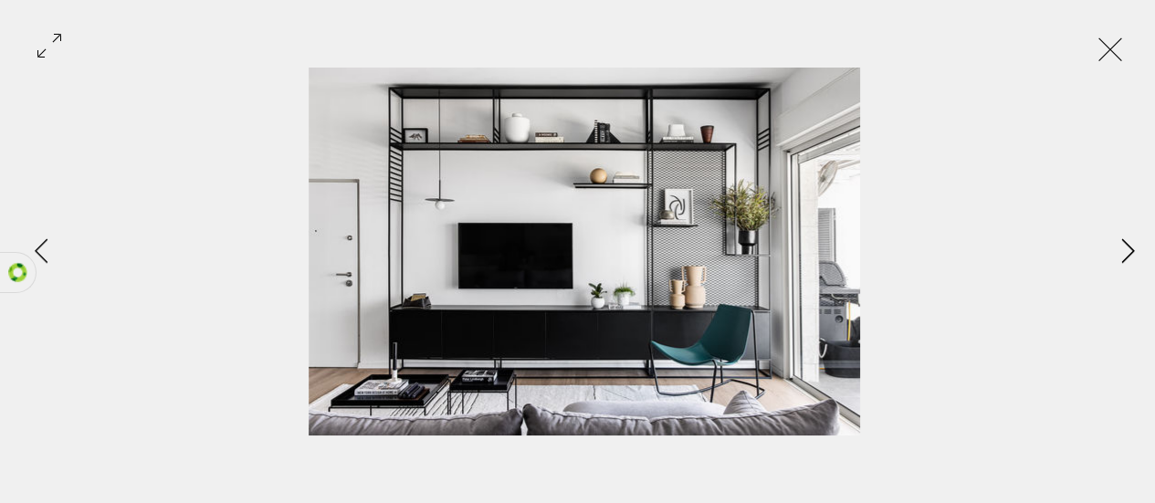
click at [1118, 262] on button "Next Item" at bounding box center [1128, 252] width 46 height 46
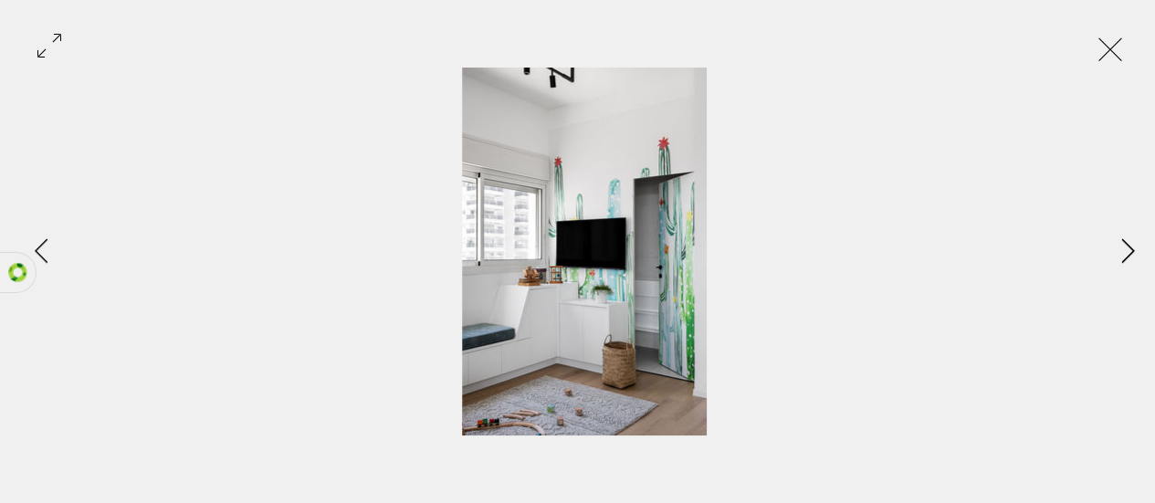
click at [1117, 263] on button "Next Item" at bounding box center [1128, 252] width 46 height 46
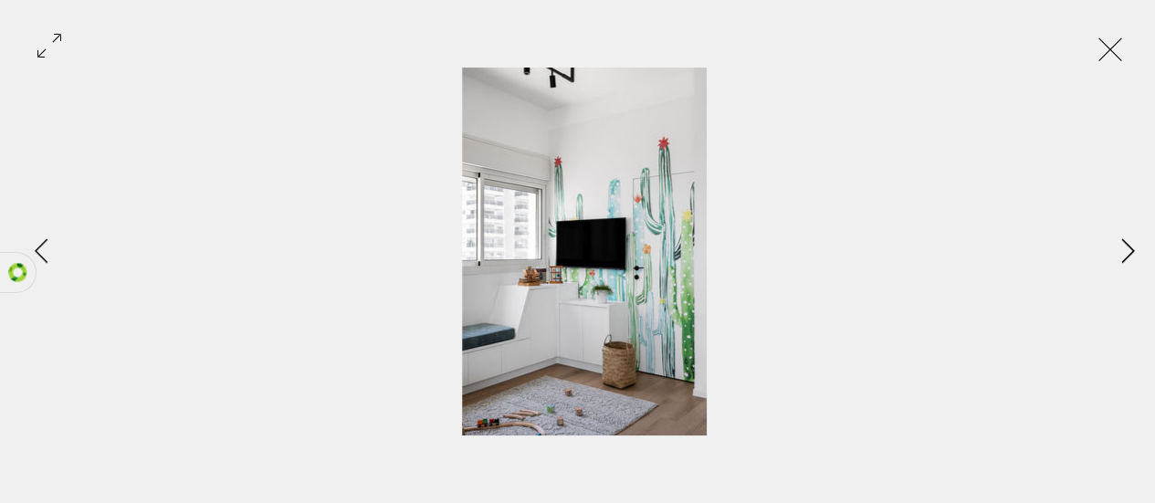
click at [1116, 264] on button "Next Item" at bounding box center [1128, 252] width 46 height 46
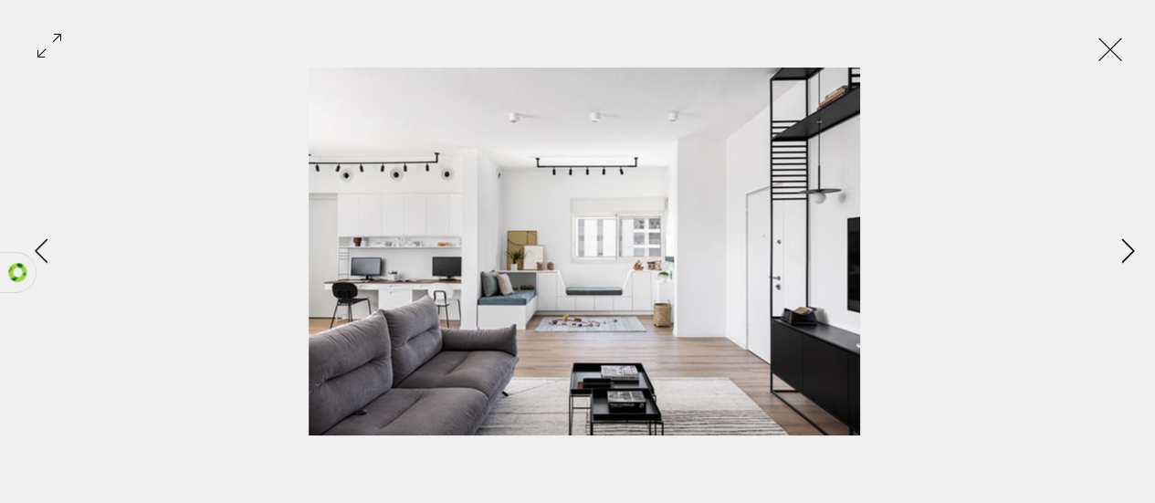
click at [1117, 265] on button "Next Item" at bounding box center [1128, 252] width 46 height 46
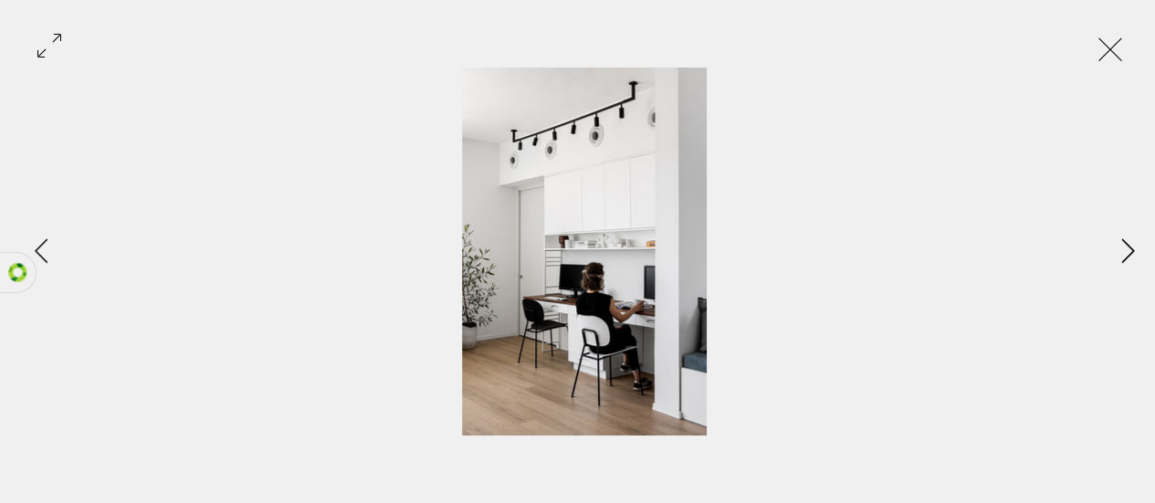
click at [1117, 265] on button "Next Item" at bounding box center [1128, 252] width 46 height 46
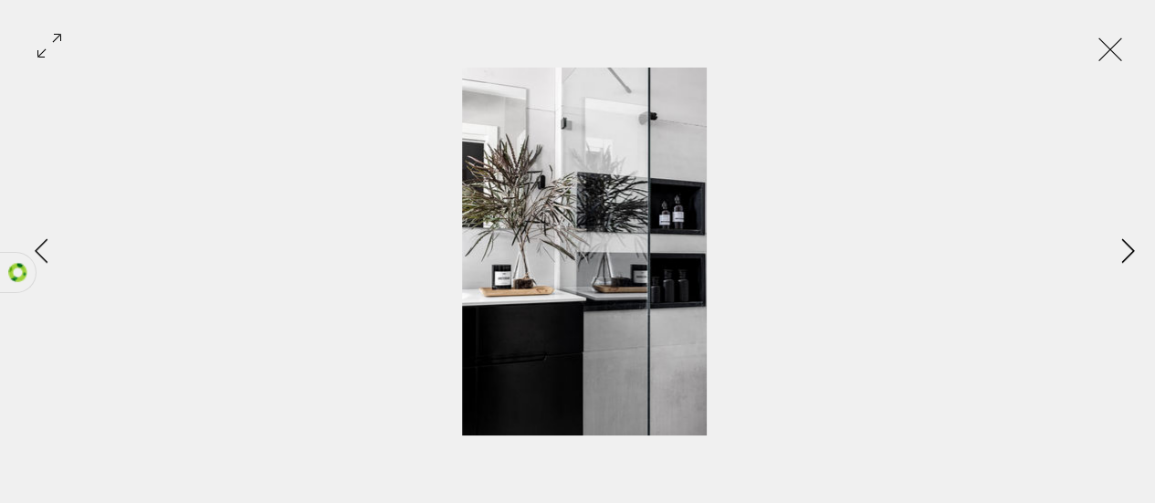
click at [1118, 265] on button "Next Item" at bounding box center [1128, 252] width 46 height 46
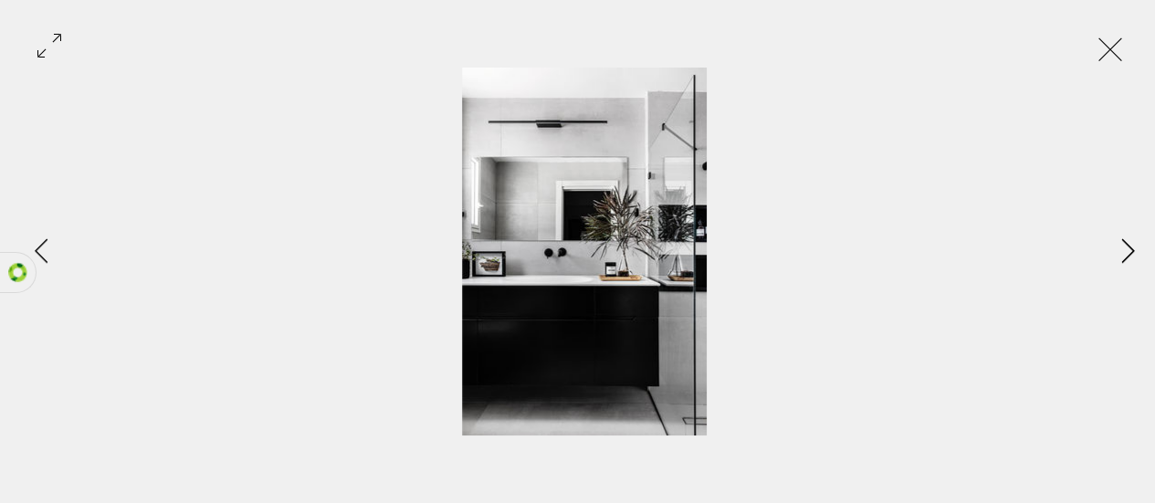
click at [1117, 265] on button "Next Item" at bounding box center [1128, 252] width 46 height 46
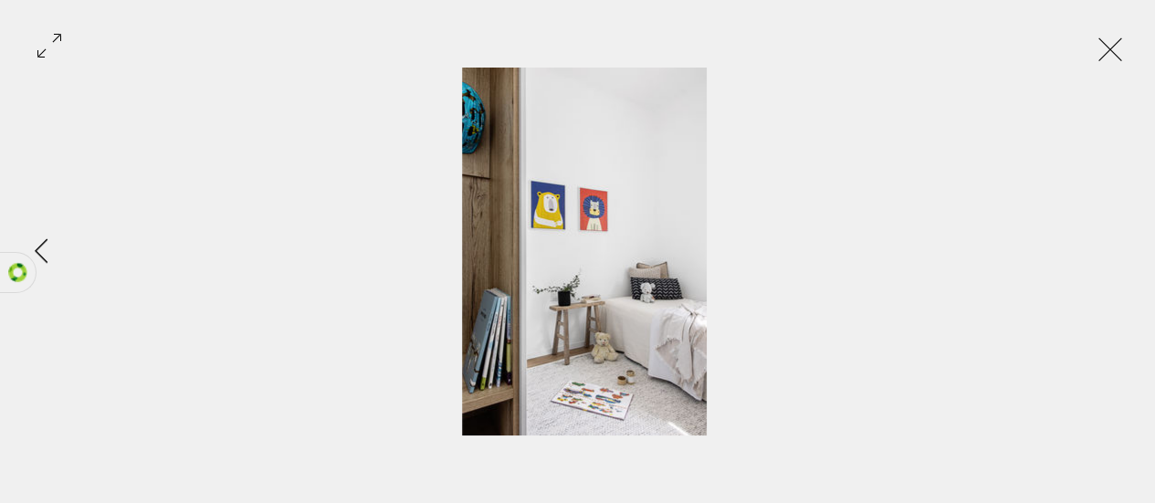
click at [1117, 265] on div "Gallery item, detailed view" at bounding box center [584, 252] width 1168 height 368
click at [1127, 38] on button "Exit expand mode" at bounding box center [1110, 47] width 35 height 40
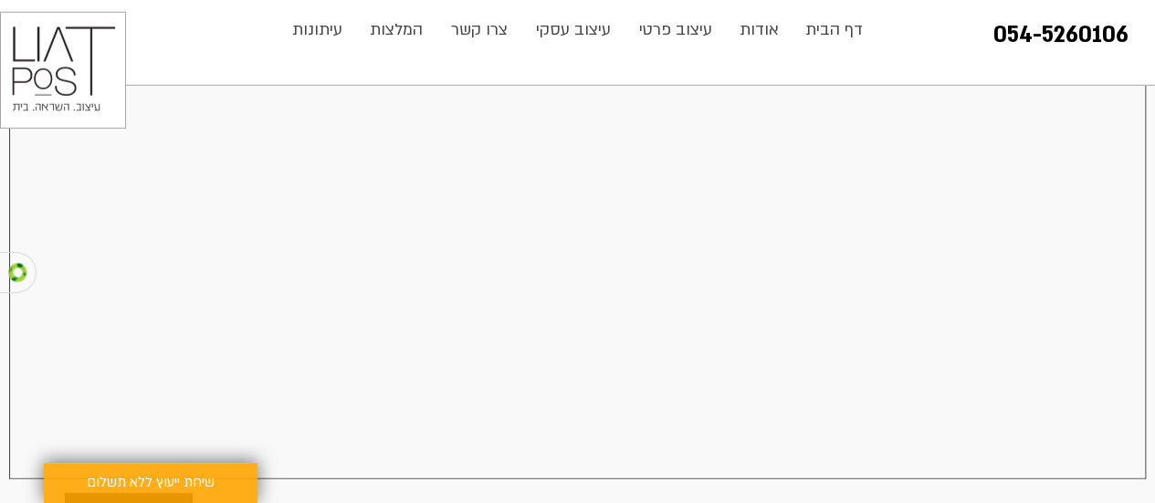
scroll to position [2691, 0]
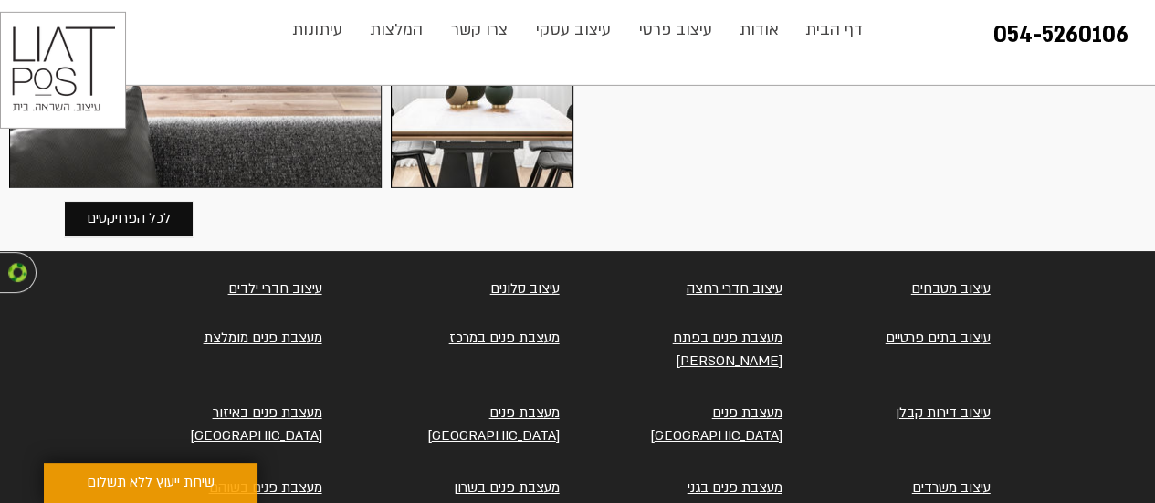
scroll to position [2991, 0]
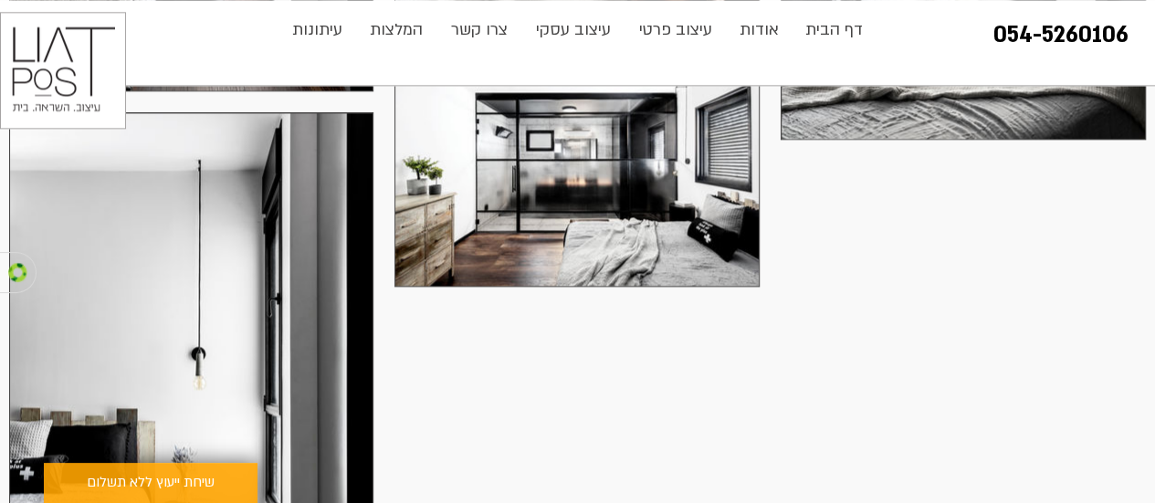
scroll to position [4681, 0]
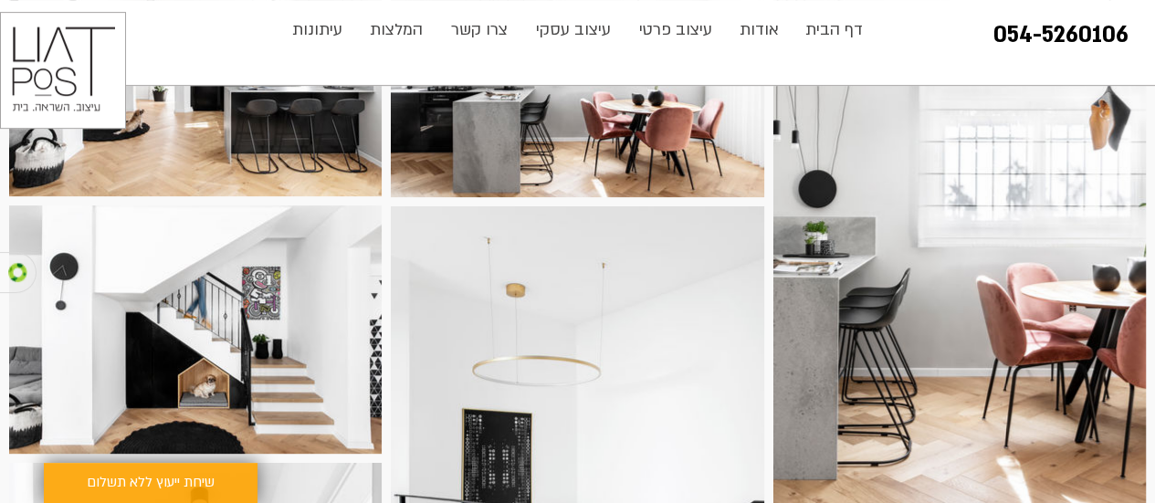
scroll to position [453, 0]
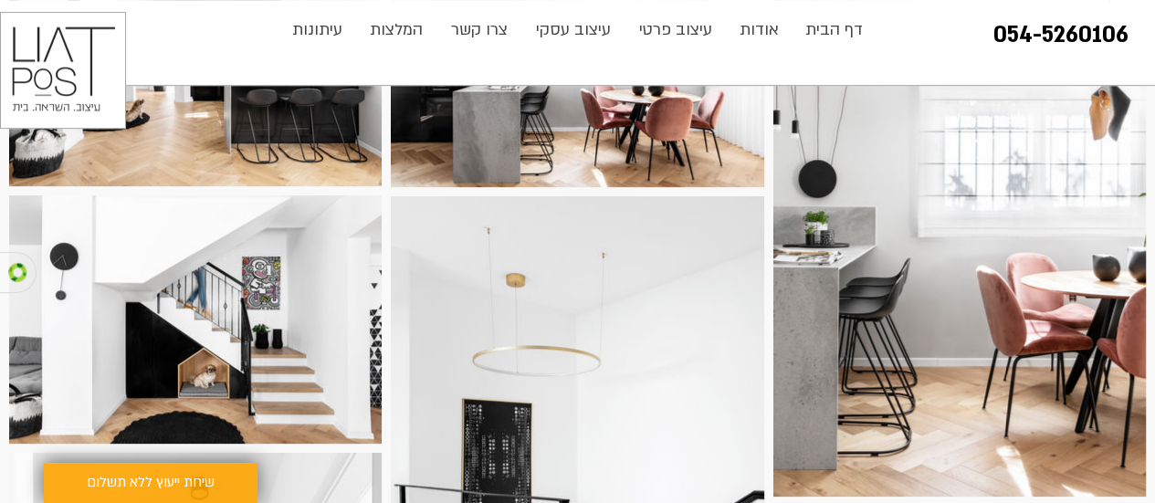
click at [260, 299] on img at bounding box center [195, 319] width 372 height 248
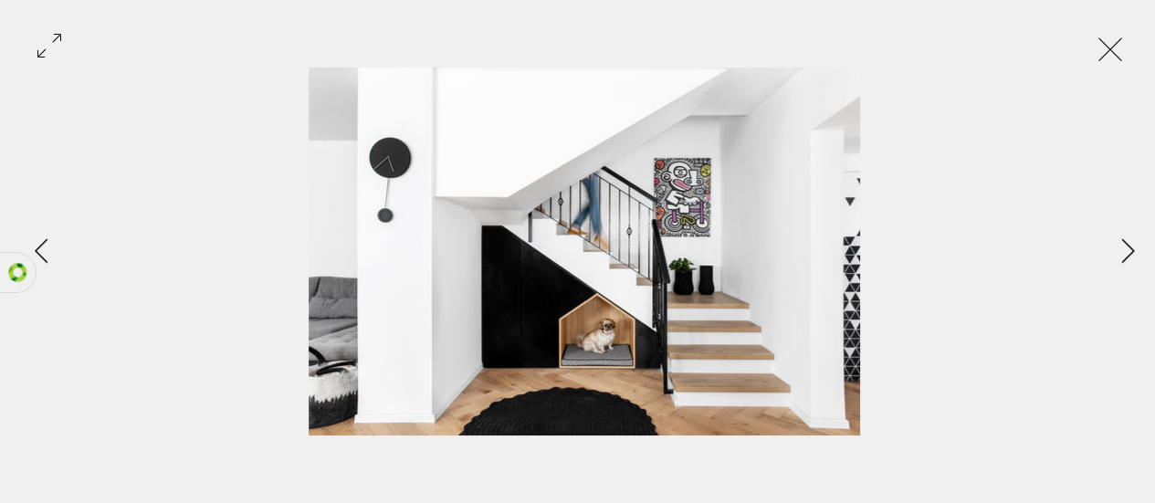
click at [1127, 60] on button "Exit expand mode" at bounding box center [1110, 47] width 35 height 40
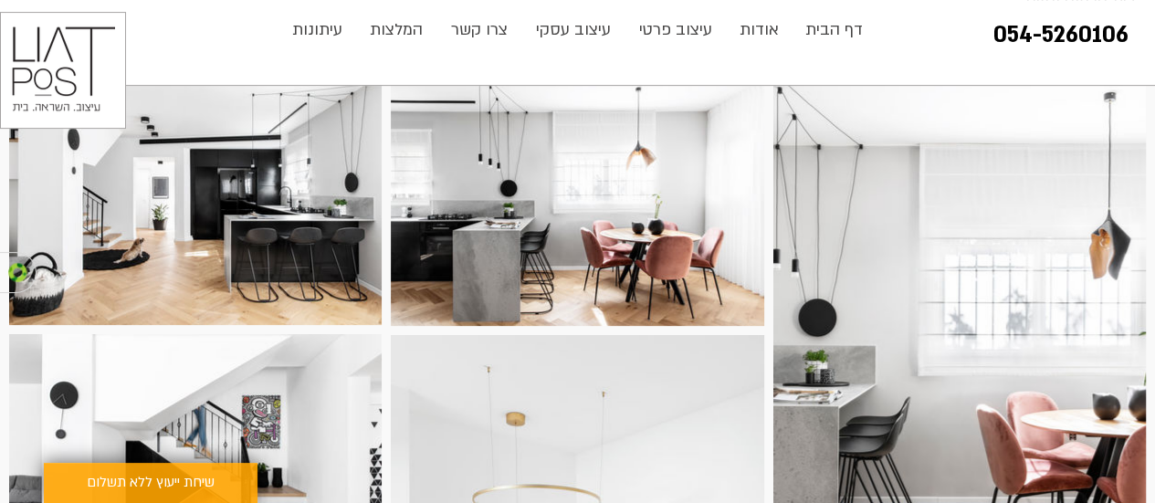
scroll to position [318, 0]
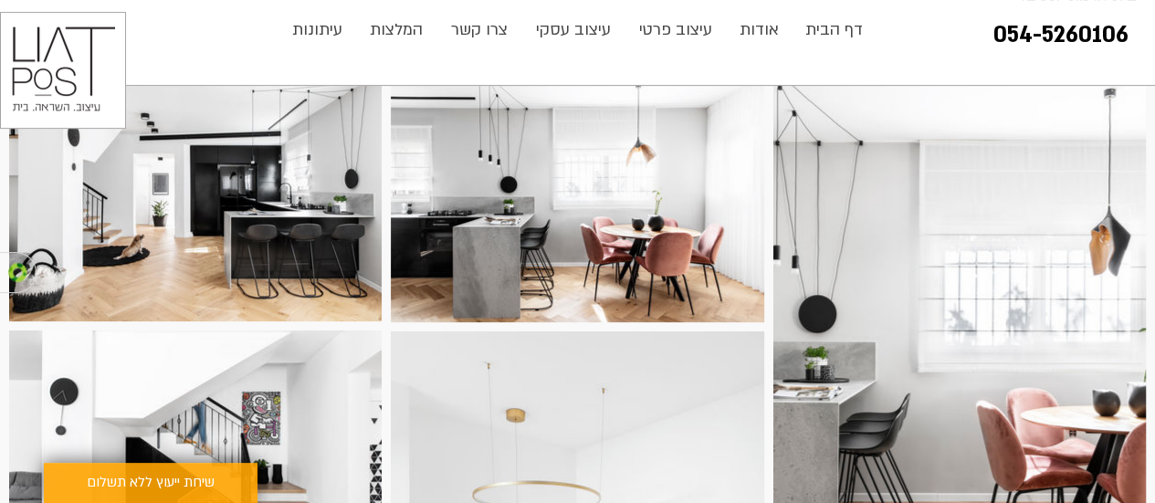
click at [994, 257] on img at bounding box center [959, 352] width 372 height 559
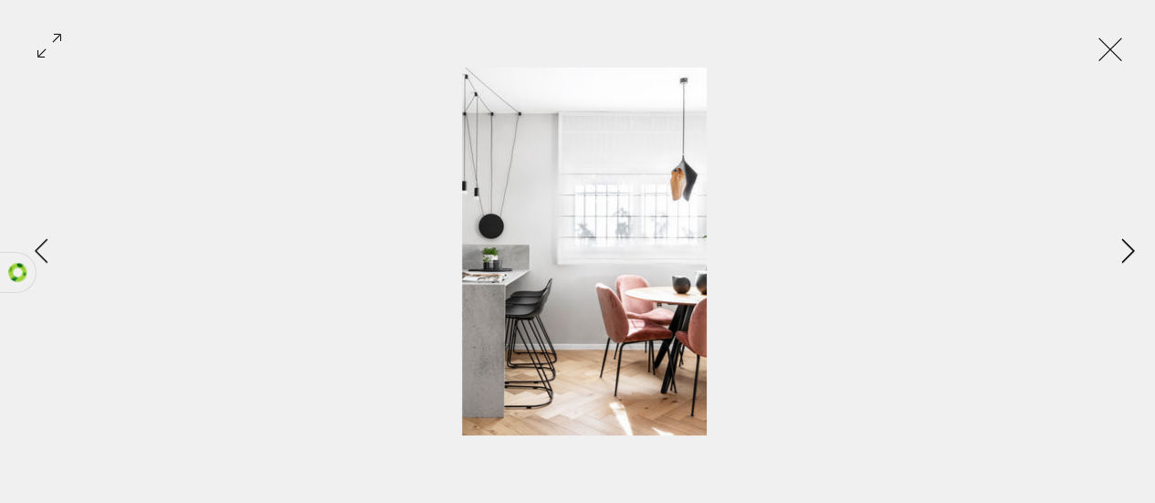
click at [1118, 259] on button "Next Item" at bounding box center [1128, 252] width 46 height 46
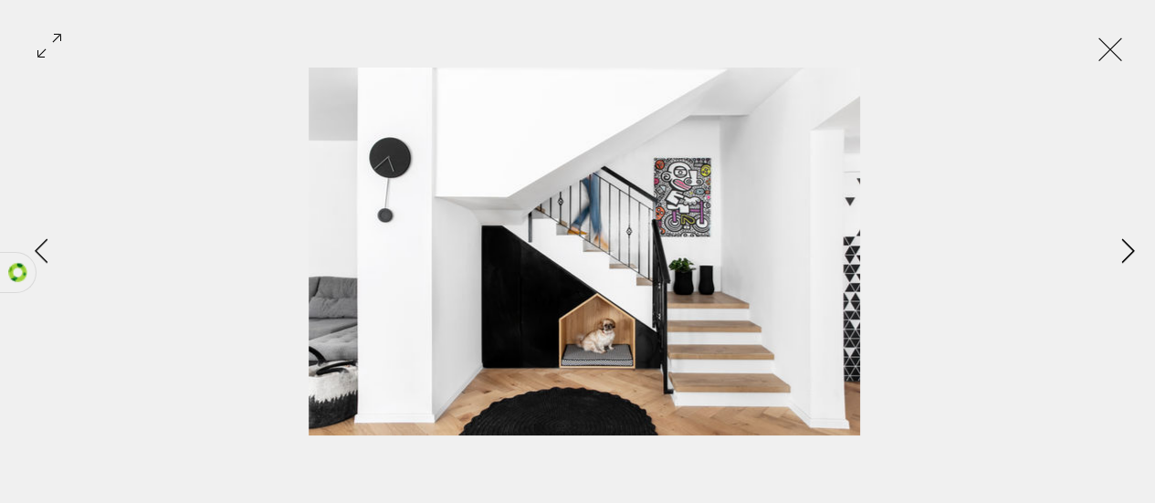
click at [1123, 256] on icon "Next Item" at bounding box center [1128, 250] width 14 height 25
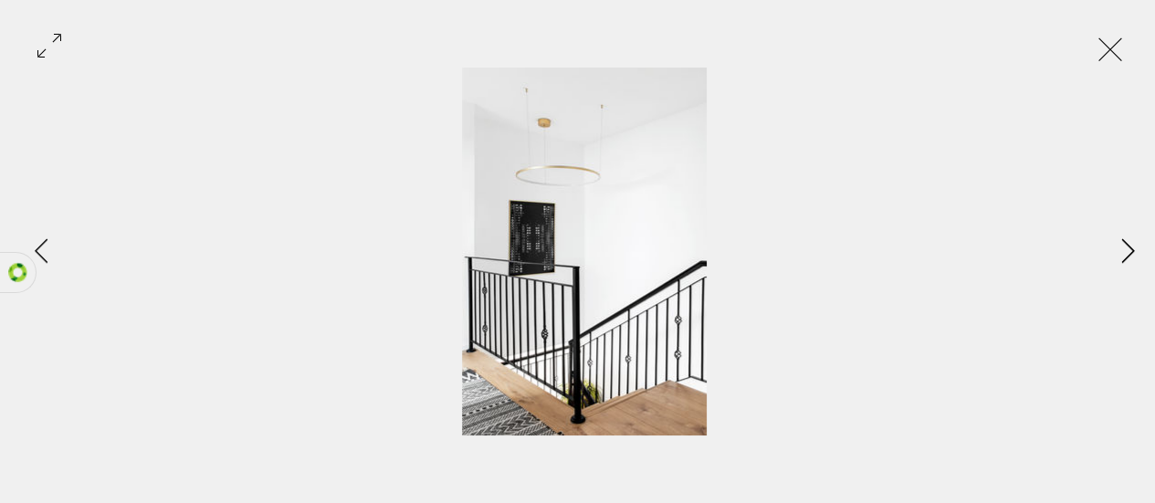
click at [1121, 259] on icon "Next Item" at bounding box center [1128, 250] width 14 height 25
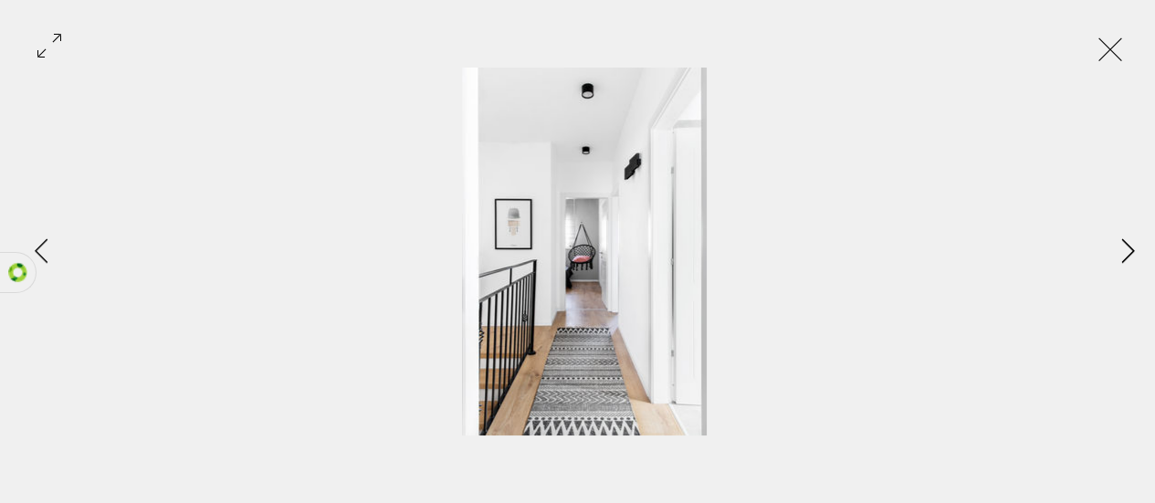
click at [1125, 253] on icon "Next Item" at bounding box center [1128, 250] width 14 height 25
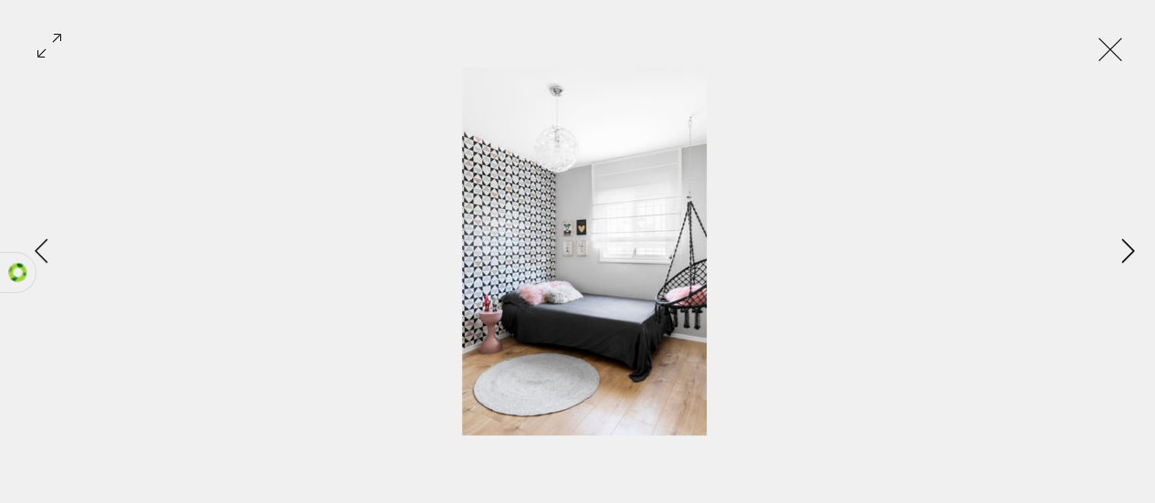
click at [1124, 254] on icon "Next Item" at bounding box center [1128, 250] width 14 height 25
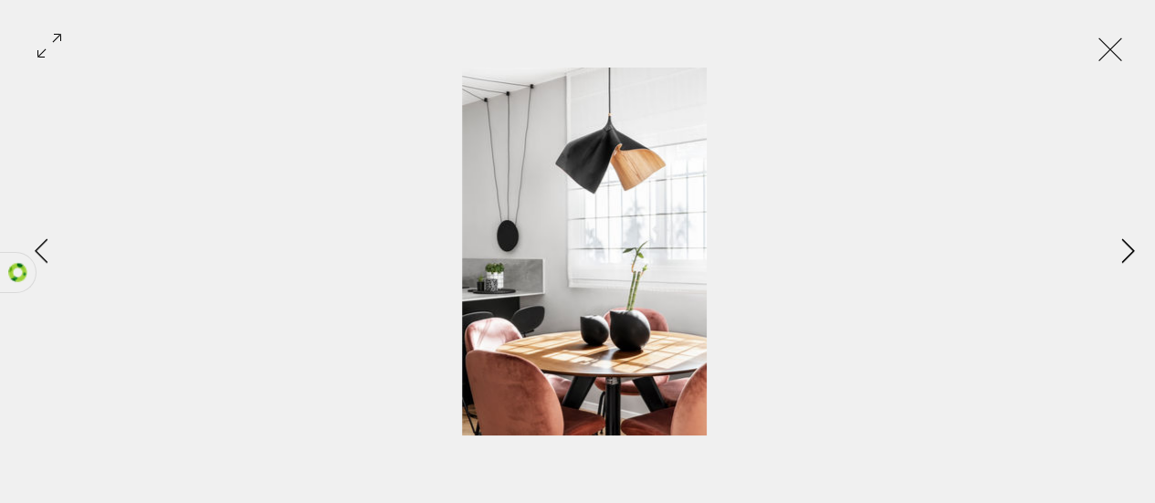
click at [1117, 259] on button "Next Item" at bounding box center [1128, 252] width 46 height 46
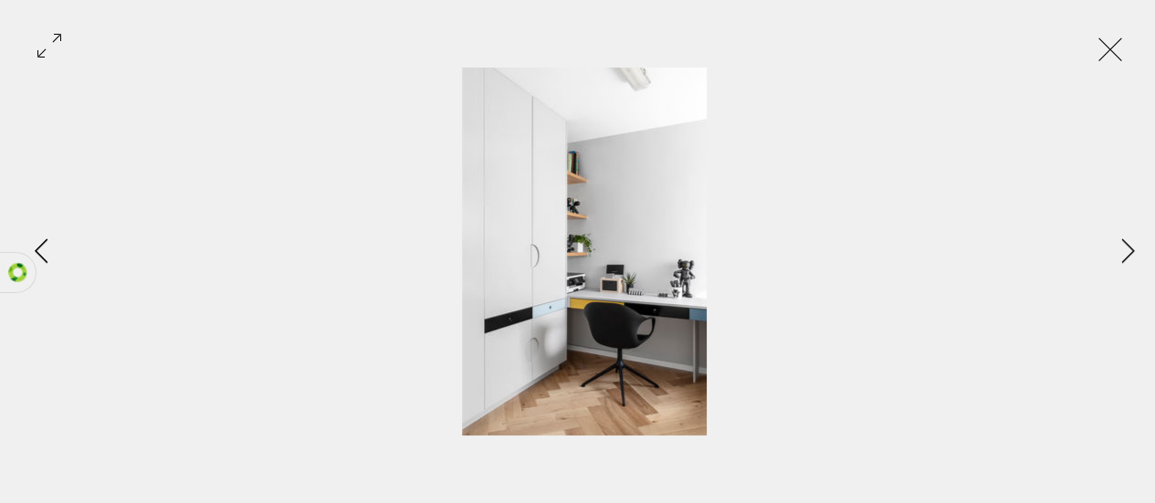
click at [53, 255] on button "Previous Item" at bounding box center [41, 252] width 46 height 46
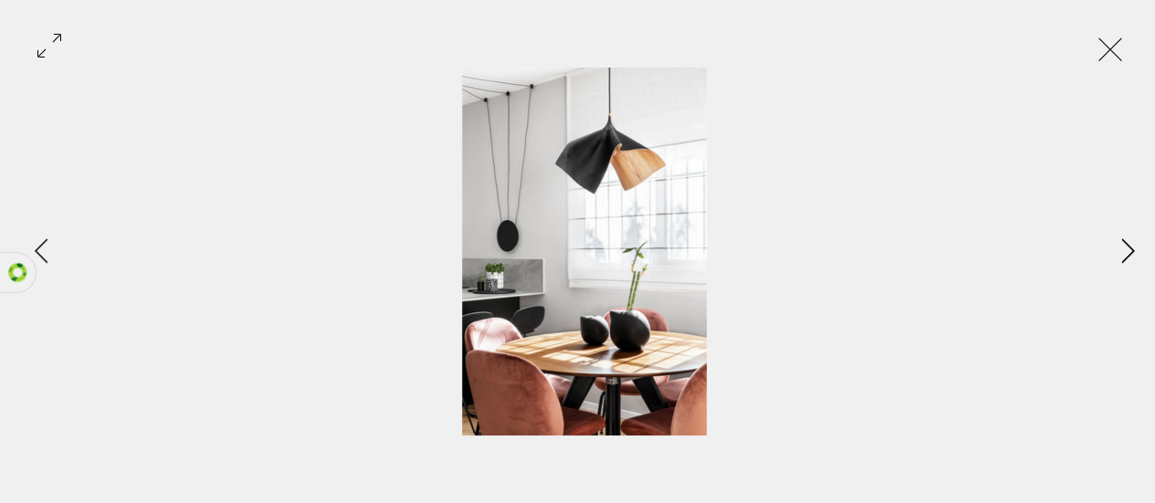
click at [1125, 255] on icon "Next Item" at bounding box center [1128, 250] width 14 height 25
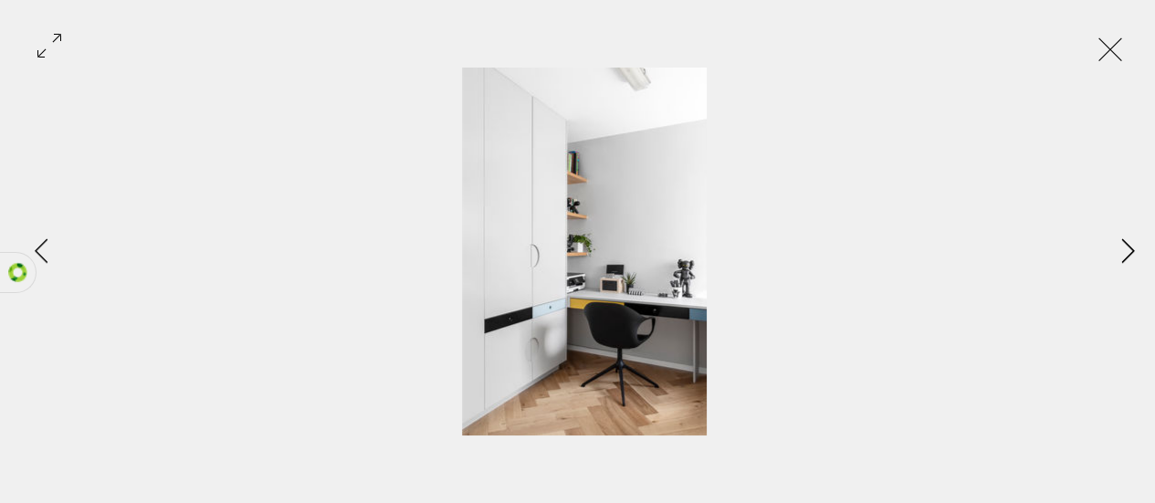
click at [1131, 257] on icon "Next Item" at bounding box center [1128, 250] width 14 height 25
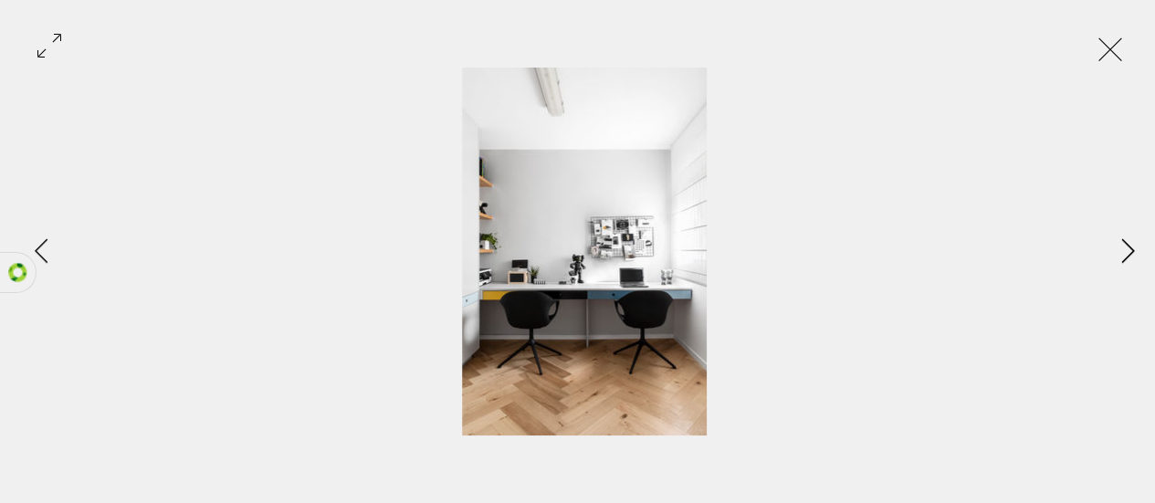
click at [1124, 267] on button "Next Item" at bounding box center [1128, 252] width 46 height 46
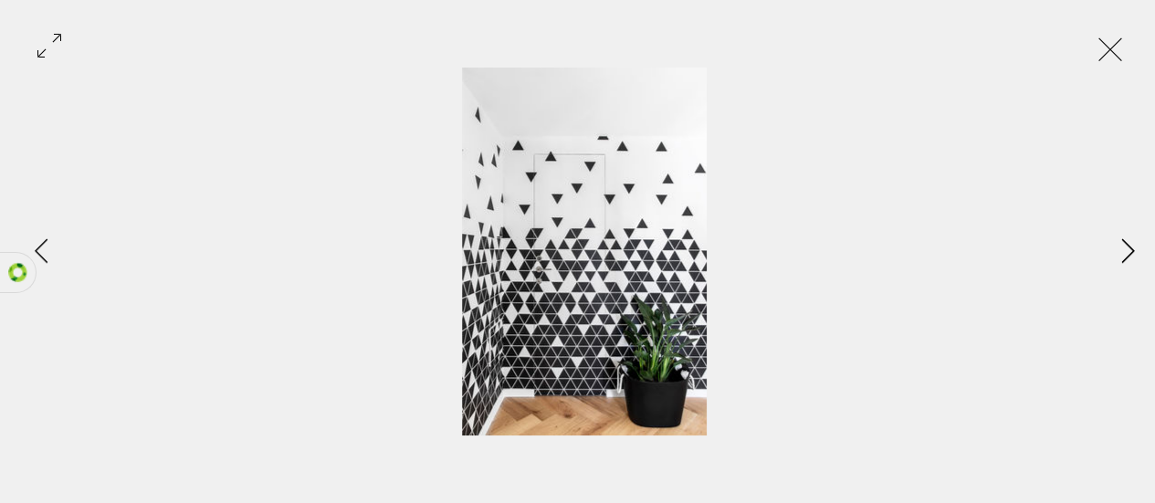
click at [1123, 259] on icon "Next Item" at bounding box center [1127, 250] width 13 height 25
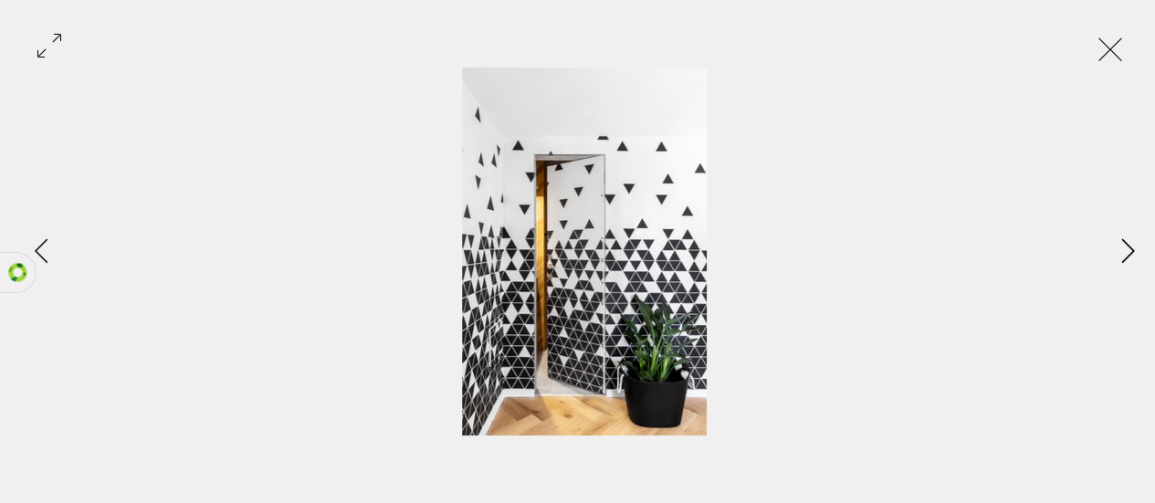
click at [1119, 272] on button "Next Item" at bounding box center [1128, 252] width 46 height 46
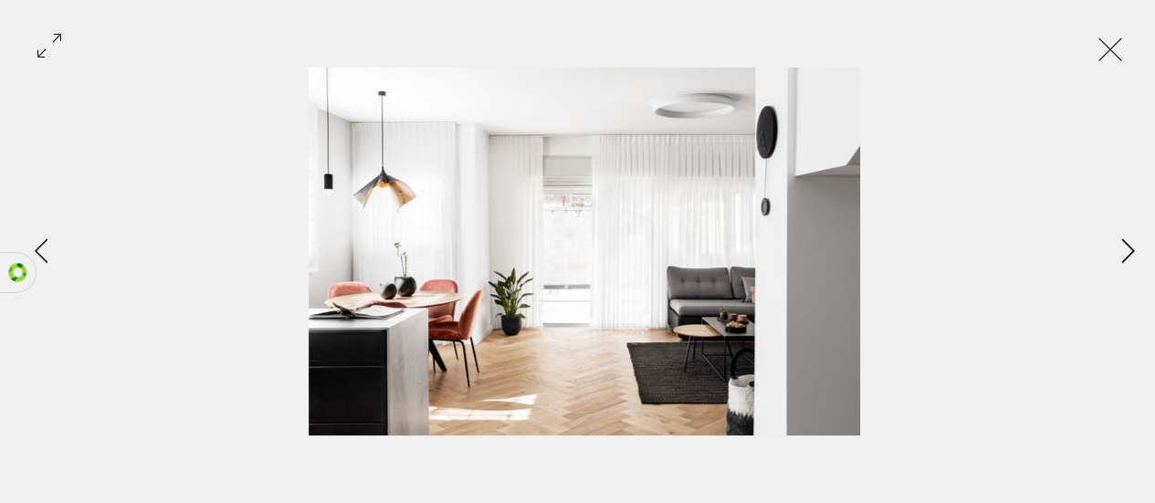
click at [1132, 257] on icon "Next Item" at bounding box center [1128, 250] width 14 height 25
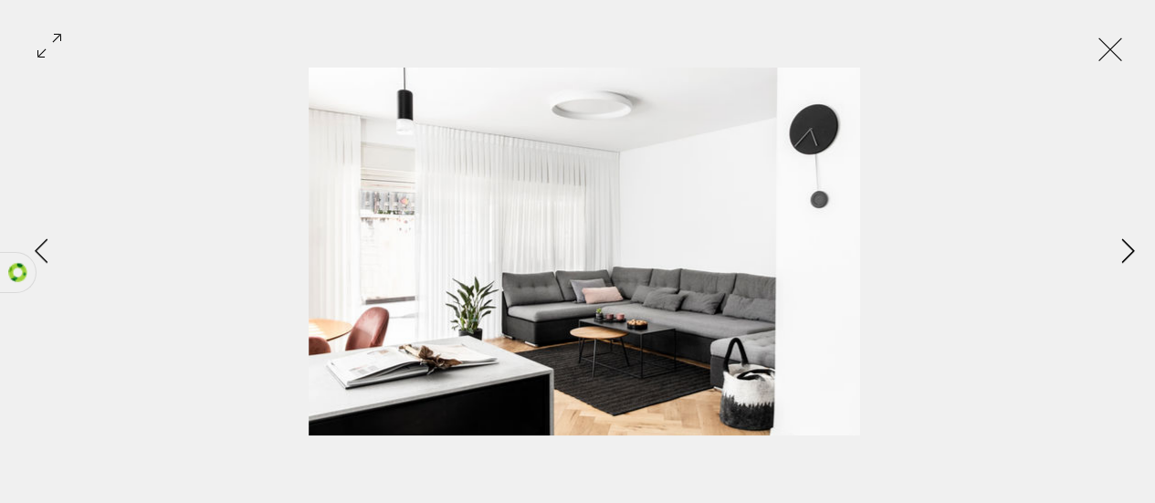
click at [1126, 258] on icon "Next Item" at bounding box center [1128, 250] width 14 height 25
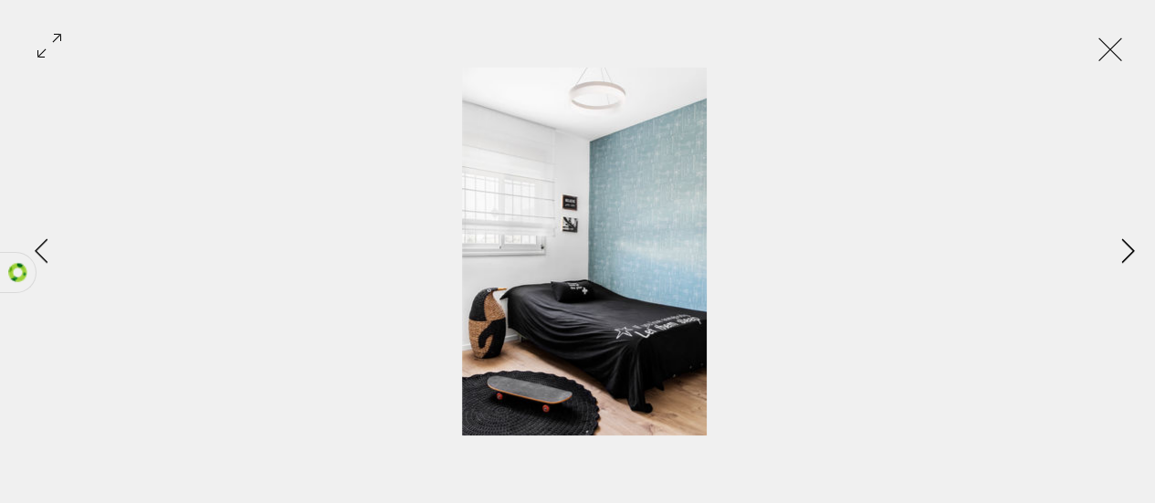
click at [1128, 261] on icon "Next Item" at bounding box center [1128, 250] width 14 height 25
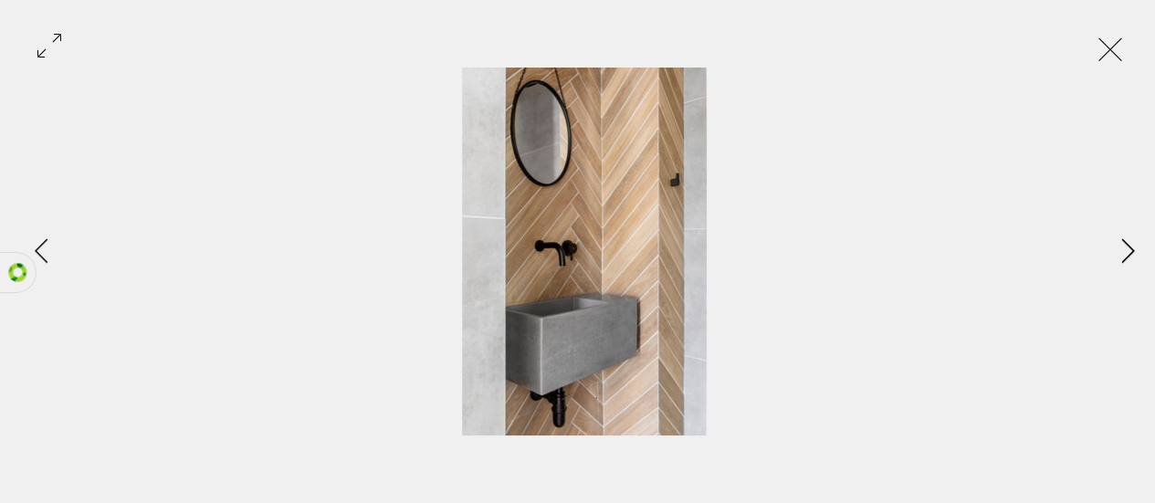
click at [1132, 261] on icon "Next Item" at bounding box center [1128, 250] width 14 height 25
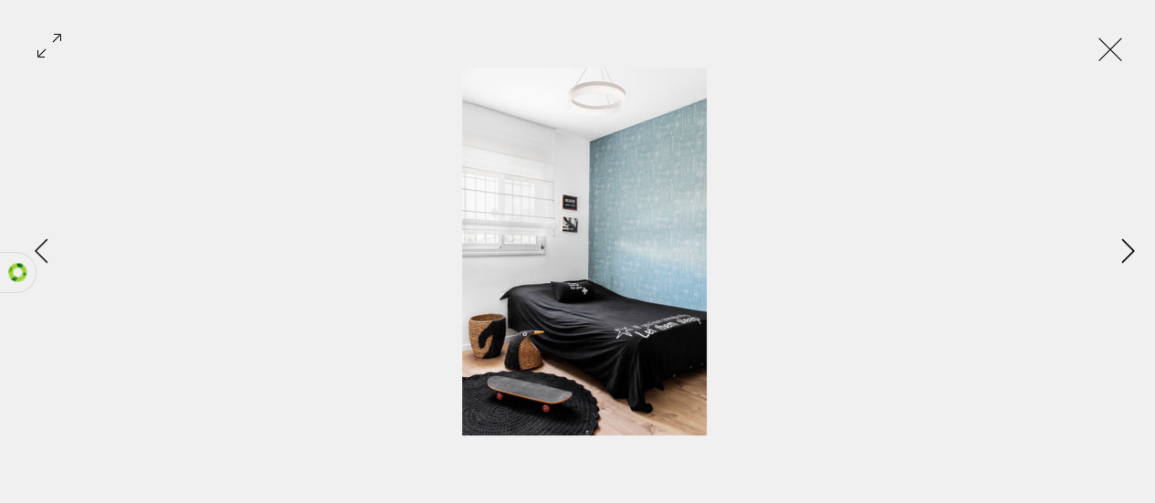
click at [1136, 261] on button "Next Item" at bounding box center [1128, 252] width 46 height 46
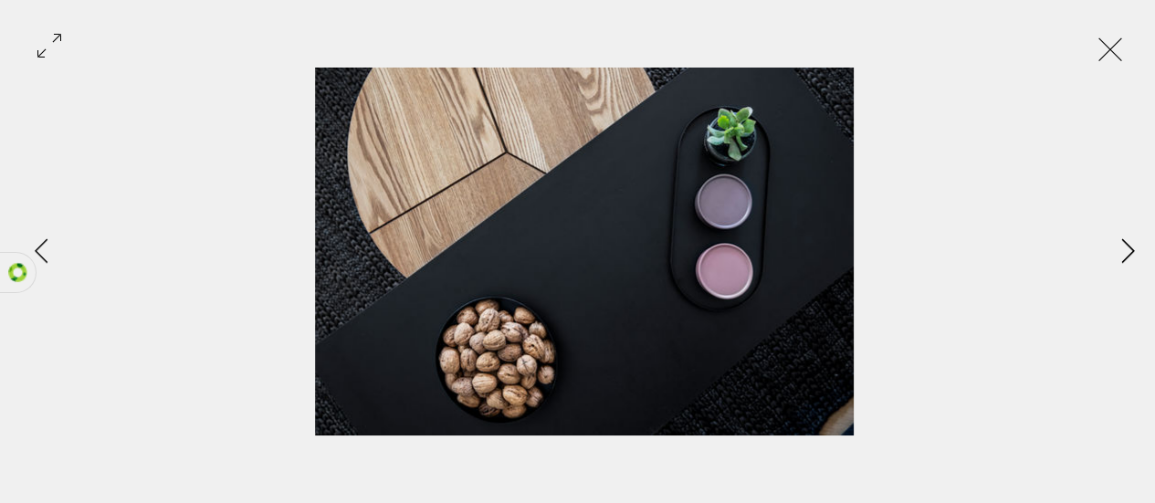
click at [1135, 261] on button "Next Item" at bounding box center [1128, 252] width 46 height 46
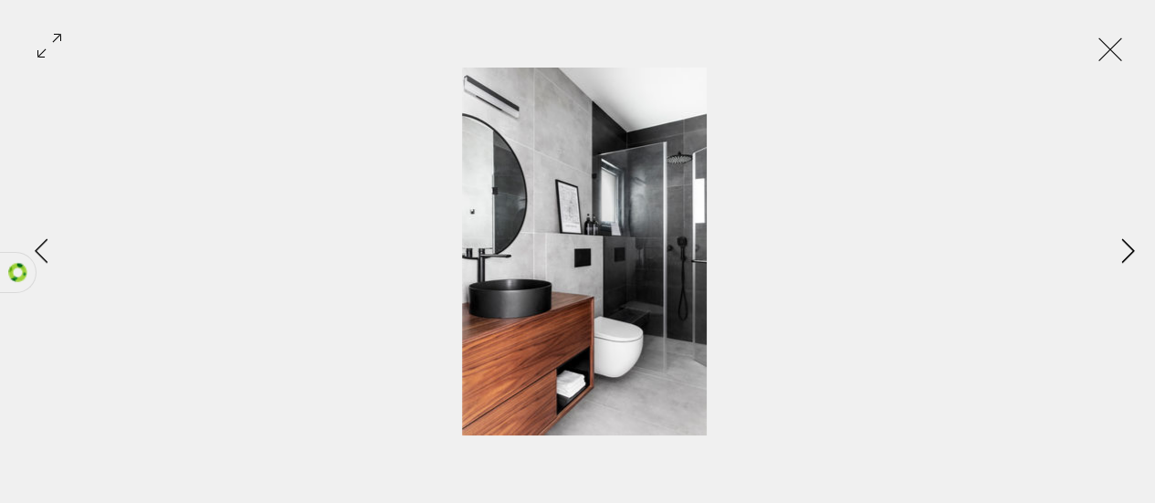
click at [1136, 260] on button "Next Item" at bounding box center [1128, 252] width 46 height 46
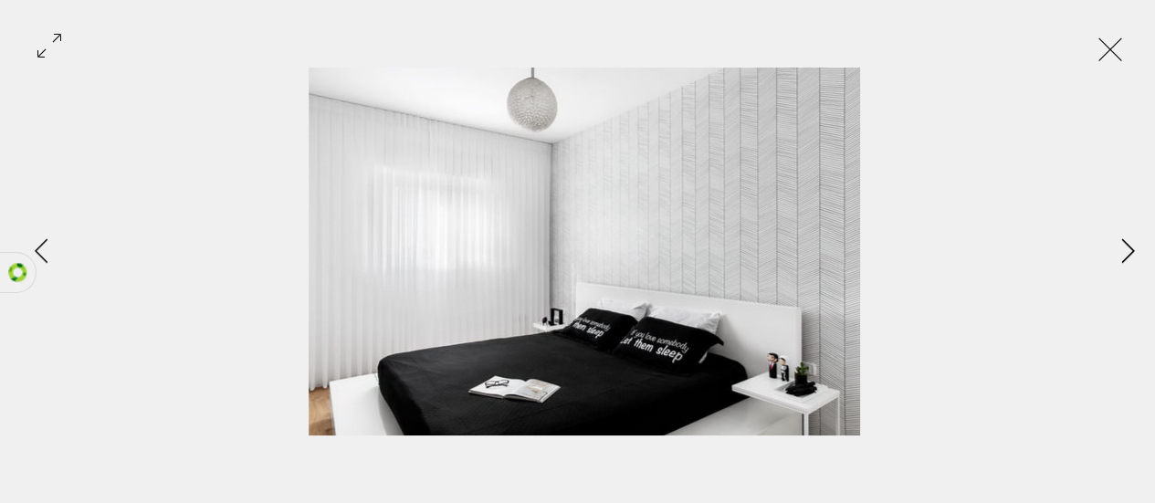
click at [1132, 261] on icon "Next Item" at bounding box center [1128, 250] width 14 height 25
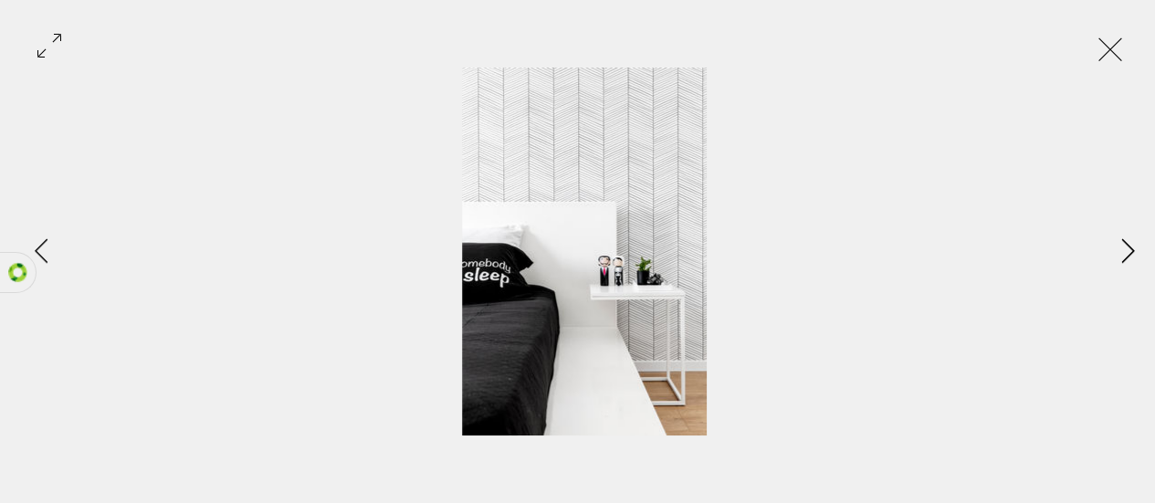
click at [1134, 259] on icon "Next Item" at bounding box center [1128, 250] width 14 height 25
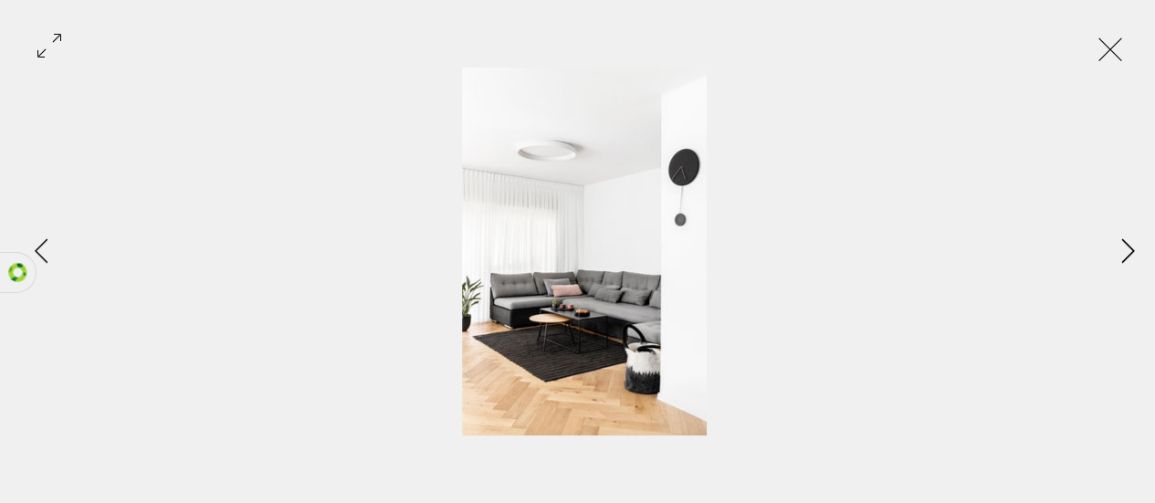
click at [1130, 259] on icon "Next Item" at bounding box center [1128, 250] width 14 height 25
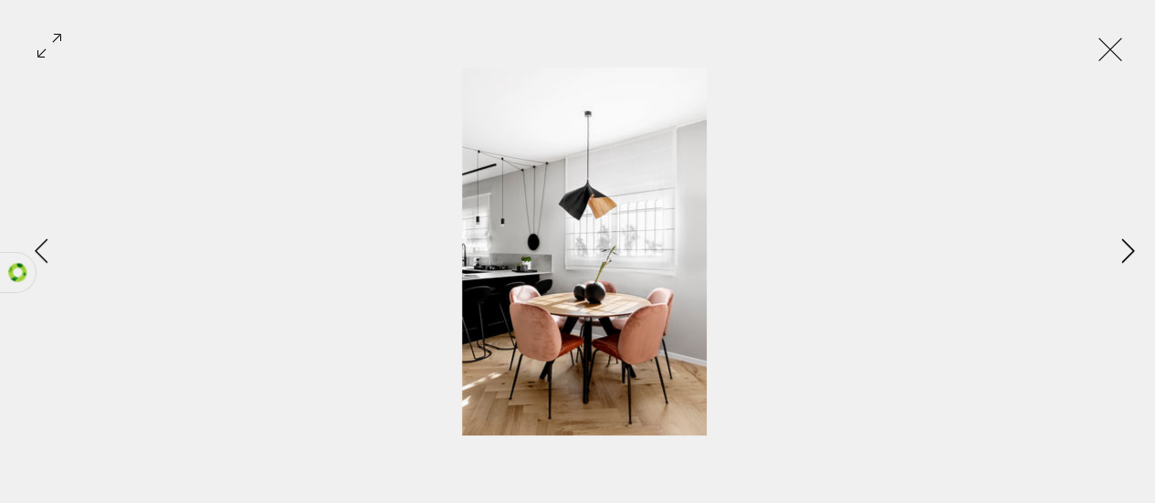
click at [1126, 261] on icon "Next Item" at bounding box center [1128, 250] width 14 height 25
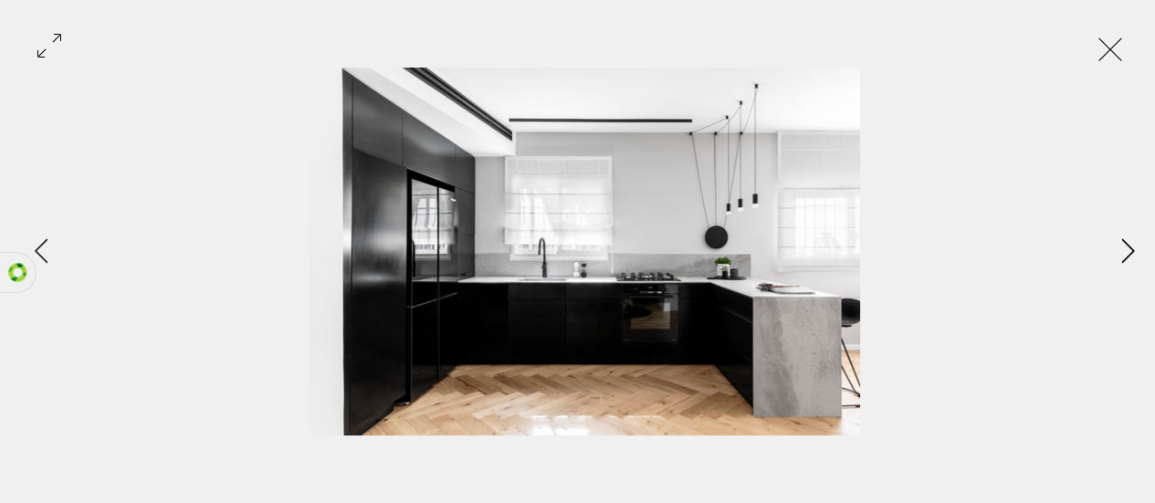
click at [1134, 261] on icon "Next Item" at bounding box center [1128, 250] width 14 height 25
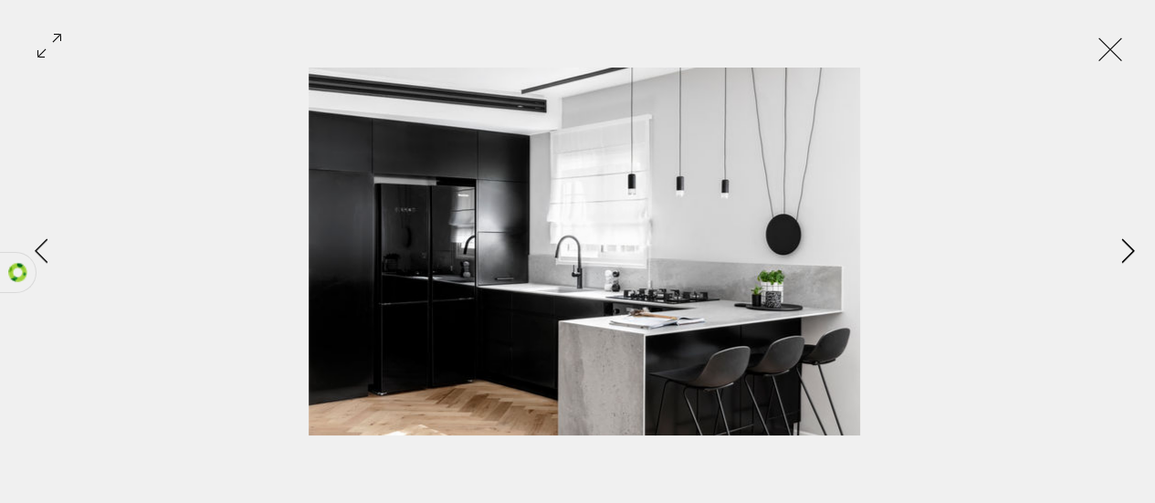
click at [1130, 261] on icon "Next Item" at bounding box center [1128, 250] width 14 height 25
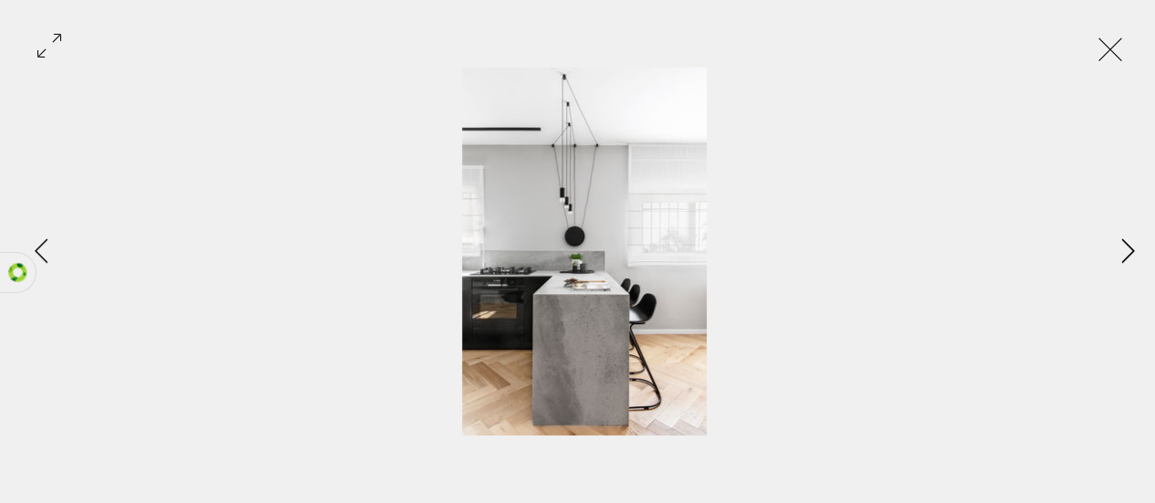
click at [1129, 261] on icon "Next Item" at bounding box center [1128, 250] width 14 height 25
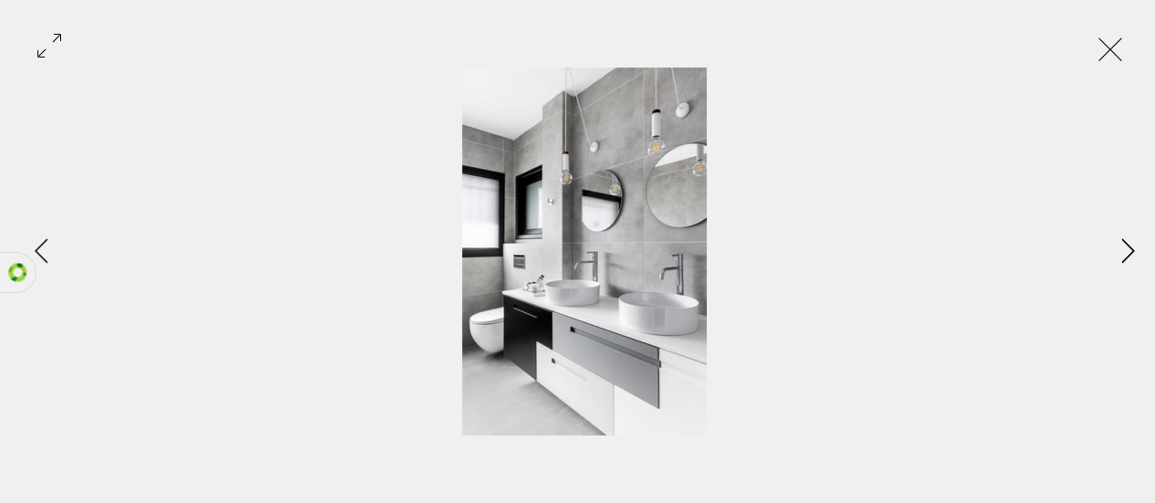
click at [1129, 261] on icon "Next Item" at bounding box center [1128, 250] width 14 height 25
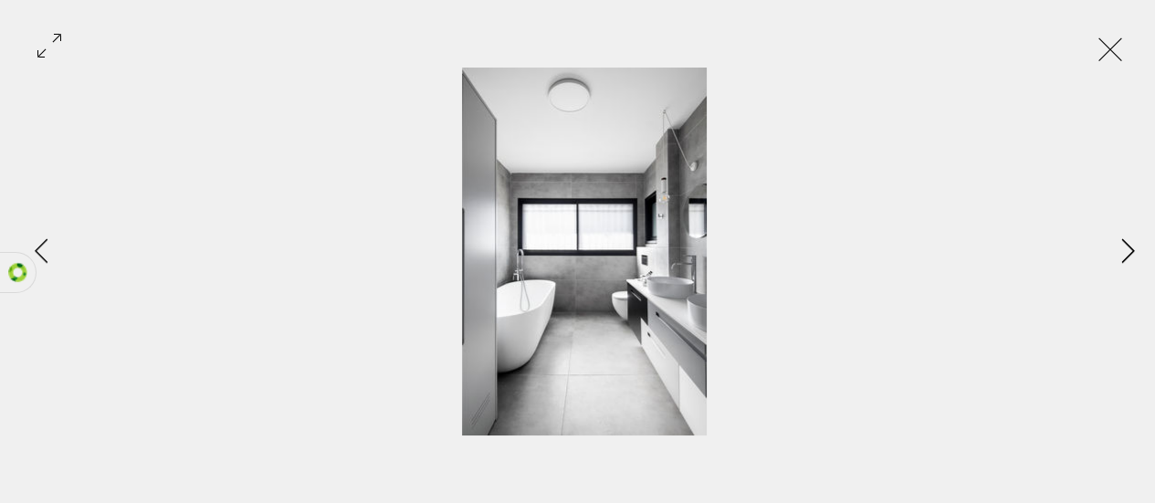
click at [1134, 259] on icon "Next Item" at bounding box center [1128, 250] width 14 height 25
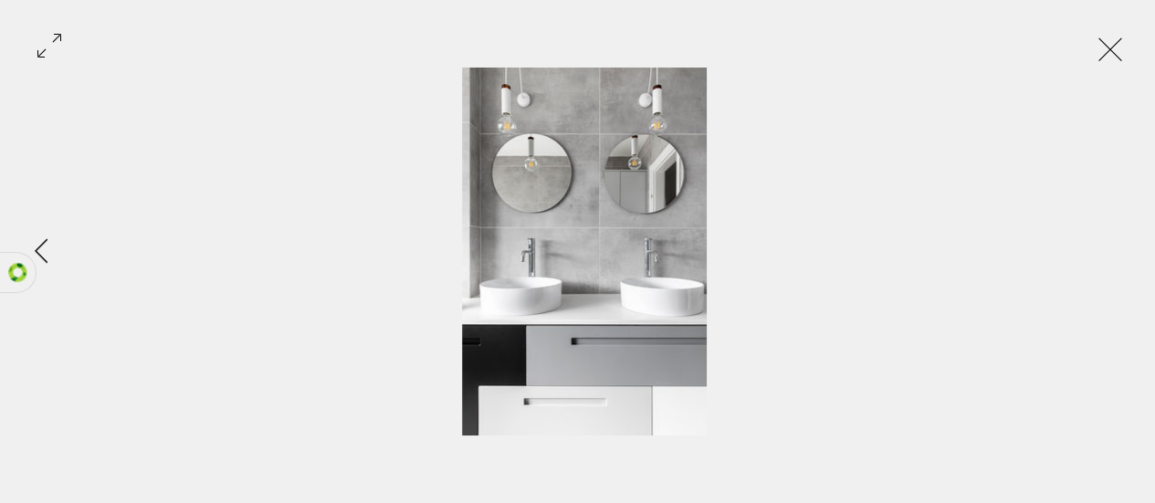
click at [1134, 259] on div "Gallery item, detailed view" at bounding box center [584, 252] width 1168 height 368
click at [1127, 43] on button "Exit expand mode" at bounding box center [1110, 47] width 35 height 40
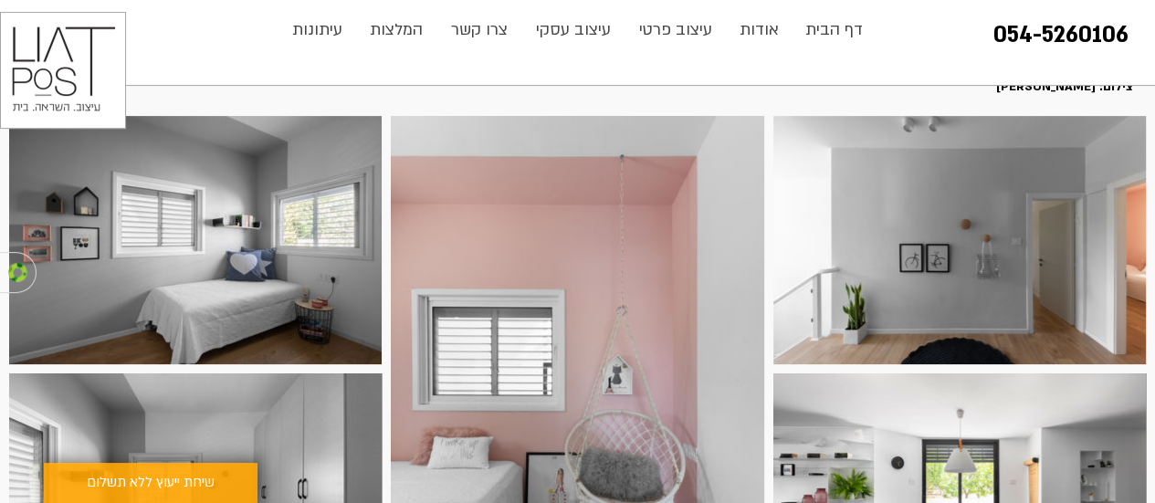
scroll to position [279, 0]
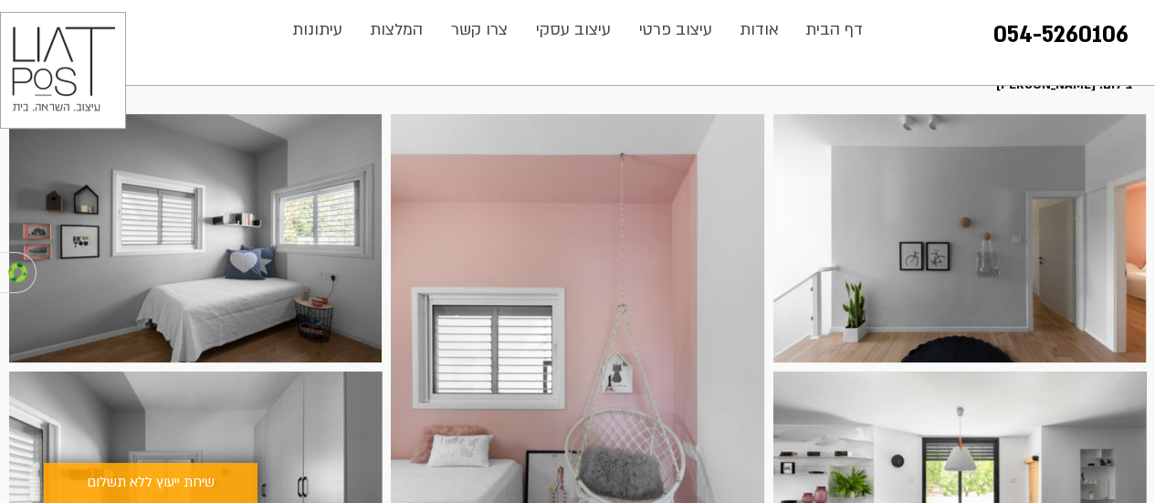
click at [1031, 276] on img at bounding box center [959, 238] width 372 height 248
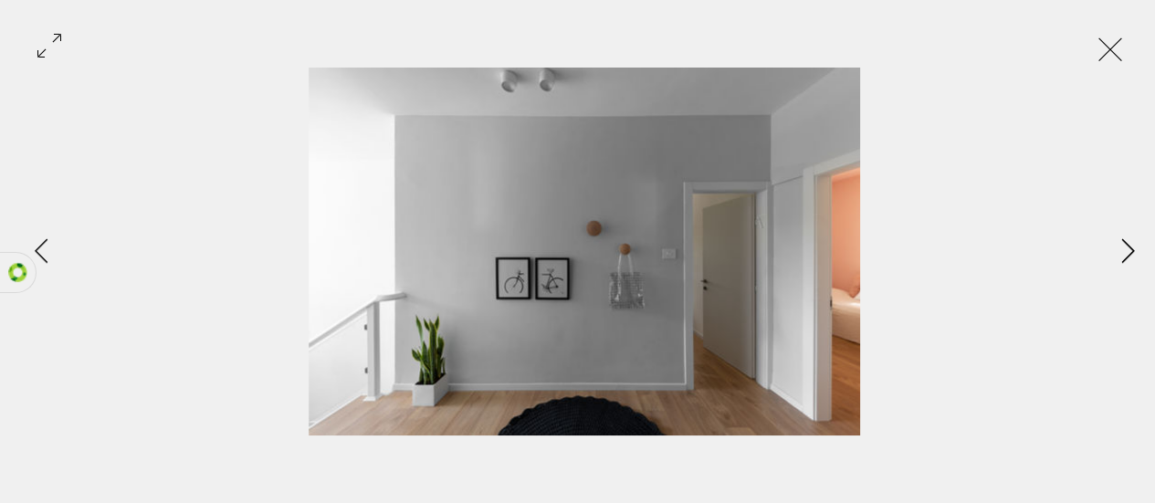
click at [1117, 262] on button "Next Item" at bounding box center [1128, 252] width 46 height 46
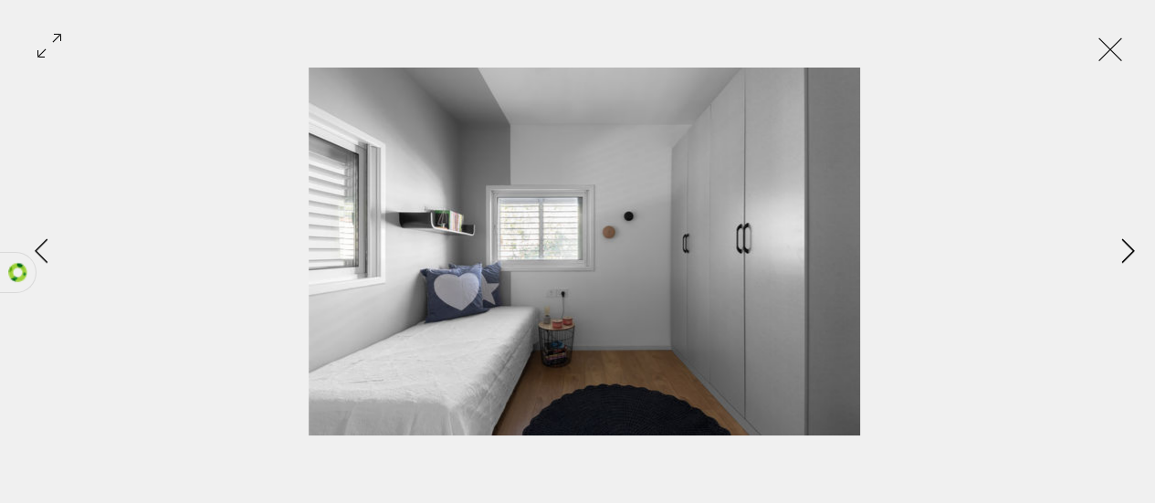
click at [1122, 259] on icon "Next Item" at bounding box center [1127, 250] width 13 height 25
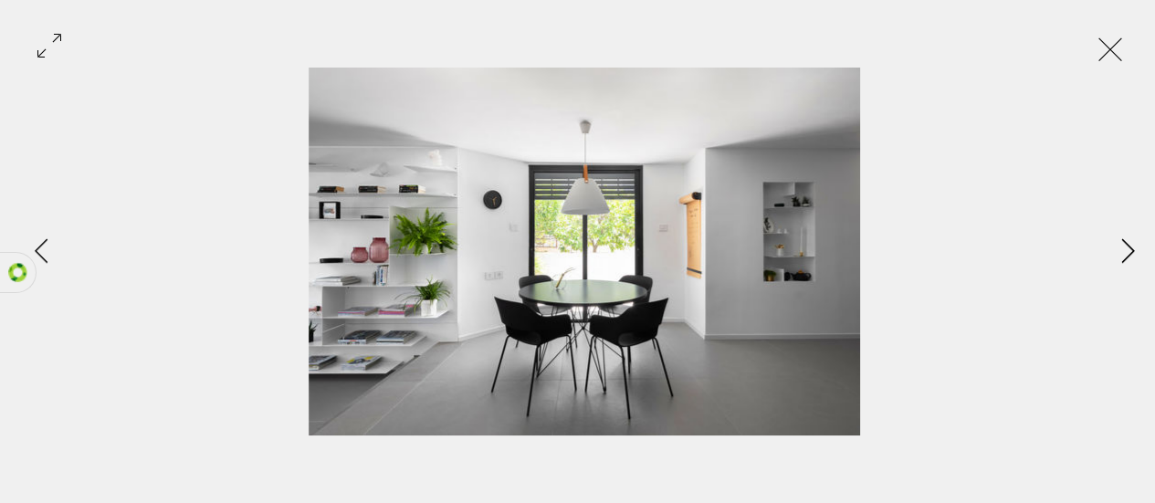
click at [1125, 255] on icon "Next Item" at bounding box center [1128, 250] width 14 height 25
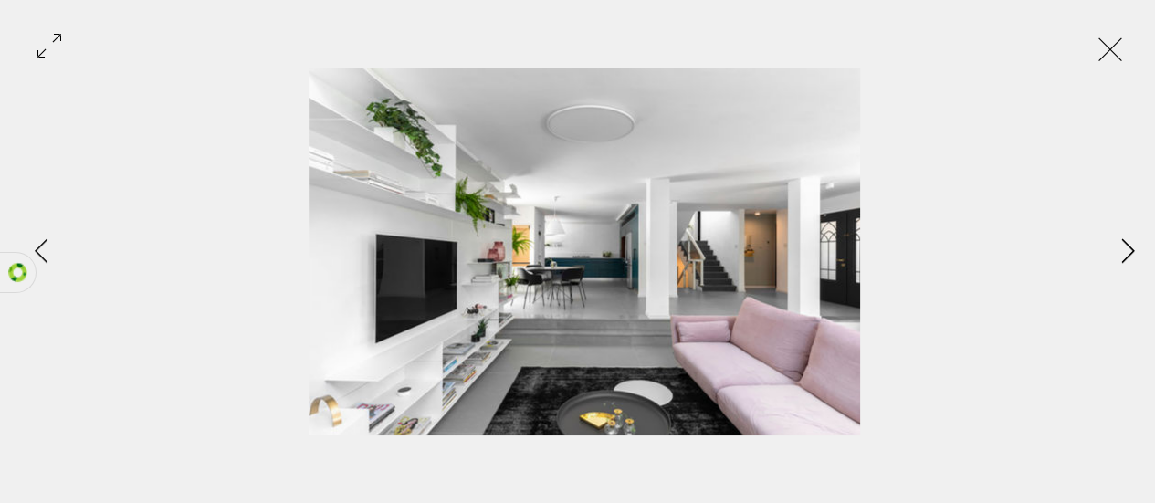
click at [1126, 250] on icon "Next Item" at bounding box center [1128, 250] width 14 height 25
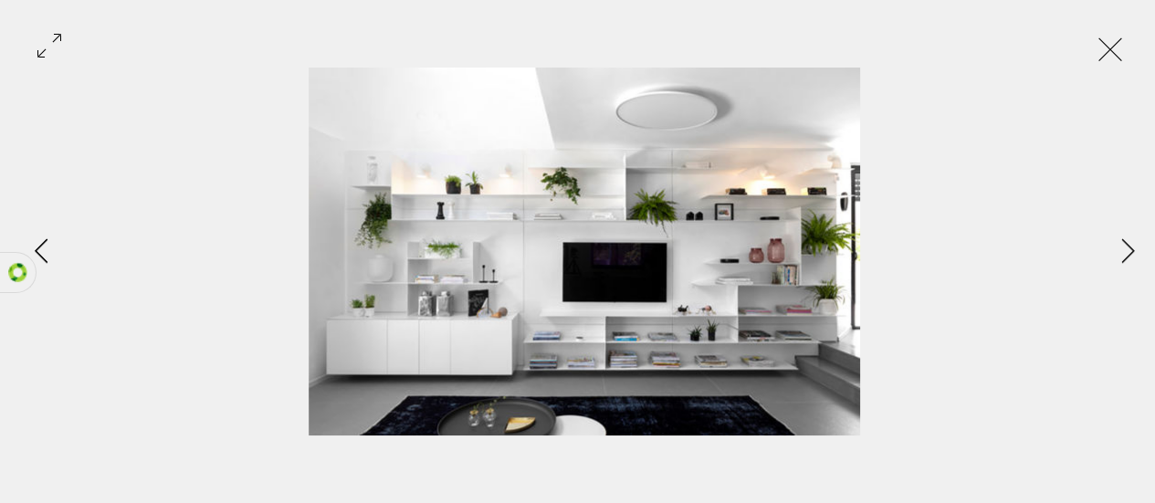
click at [38, 249] on icon "Previous Item" at bounding box center [42, 250] width 14 height 25
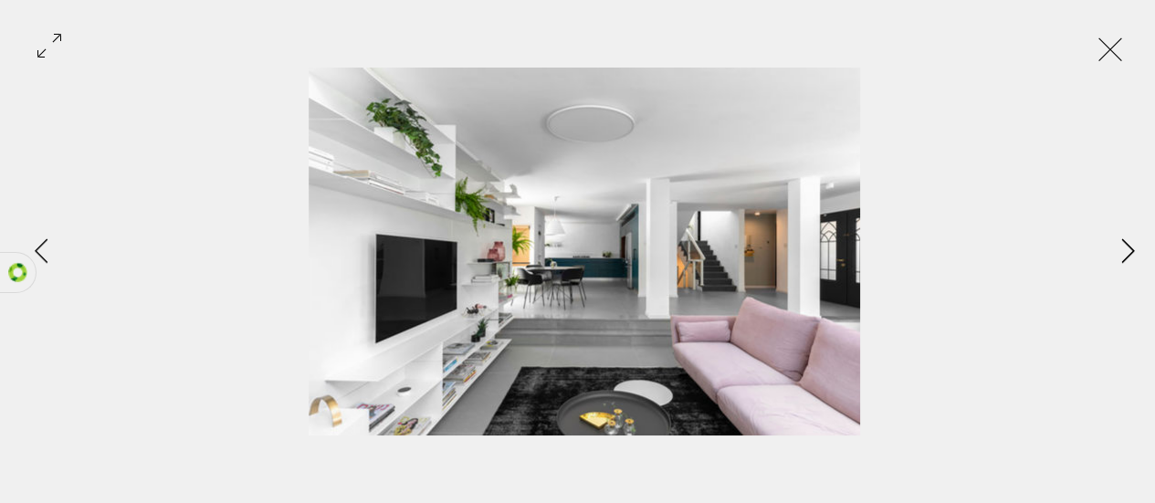
click at [1126, 259] on icon "Next Item" at bounding box center [1128, 250] width 14 height 25
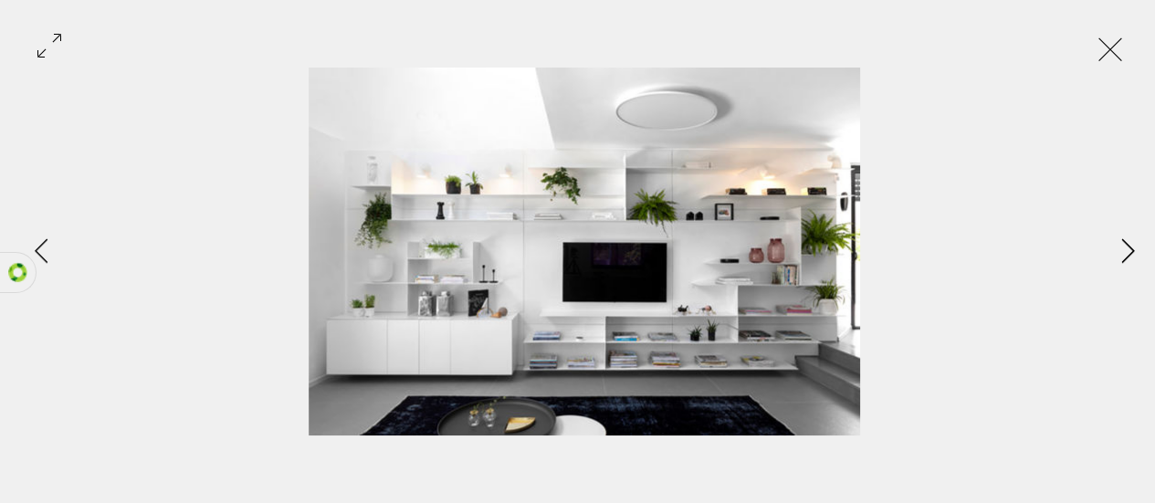
click at [1119, 274] on button "Next Item" at bounding box center [1128, 252] width 46 height 46
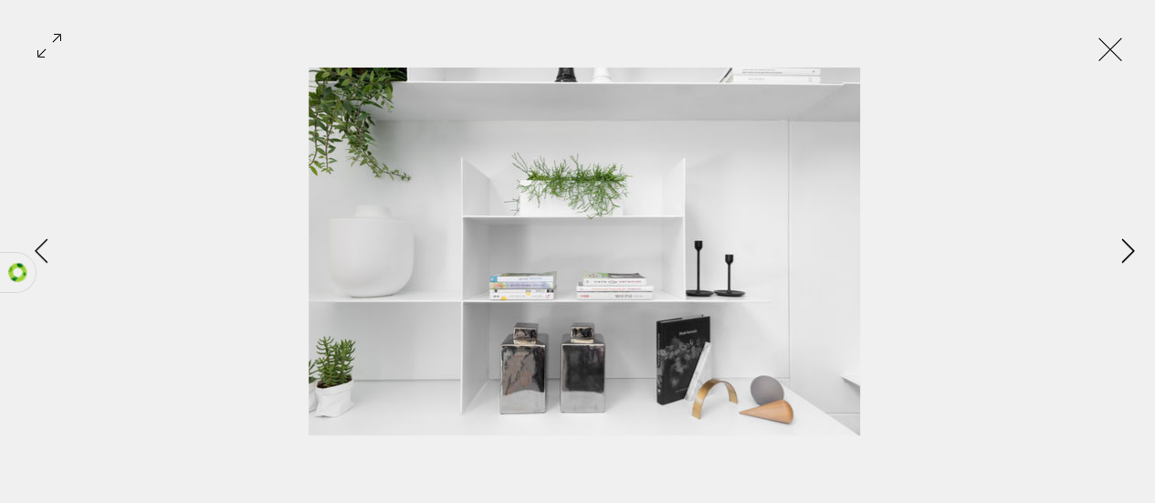
click at [1126, 258] on icon "Next Item" at bounding box center [1128, 250] width 14 height 25
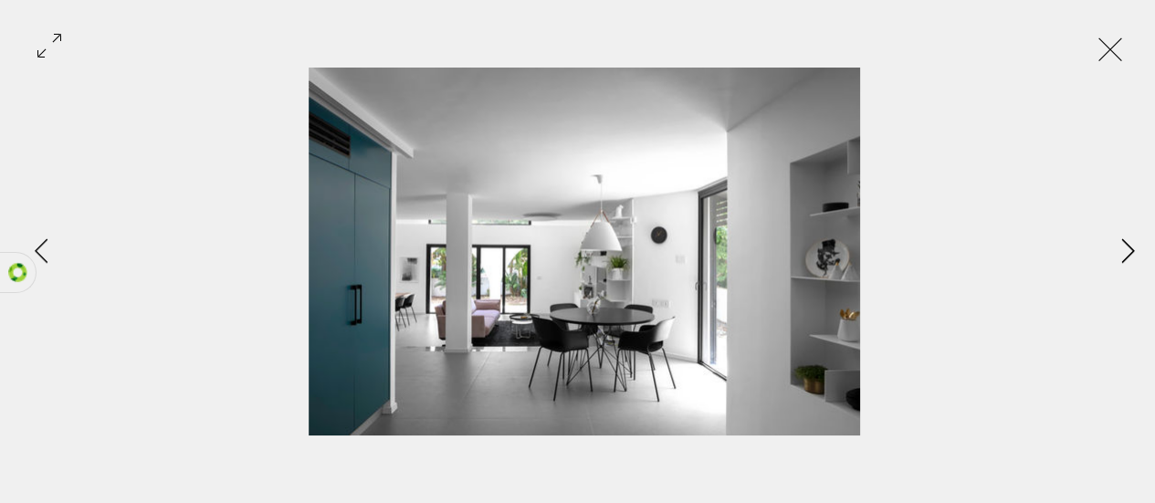
click at [1124, 257] on icon "Next Item" at bounding box center [1128, 250] width 14 height 25
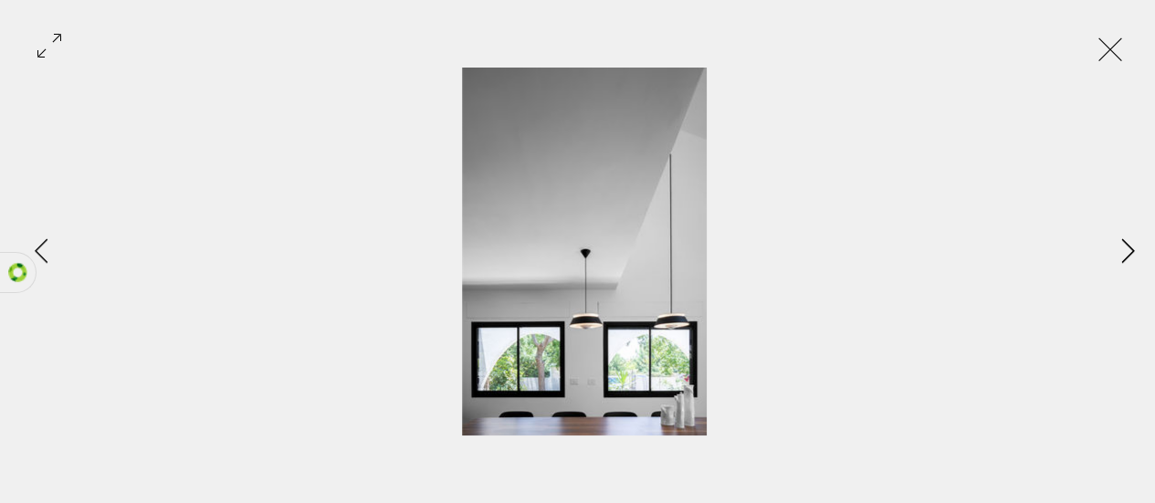
click at [1119, 264] on button "Next Item" at bounding box center [1128, 252] width 46 height 46
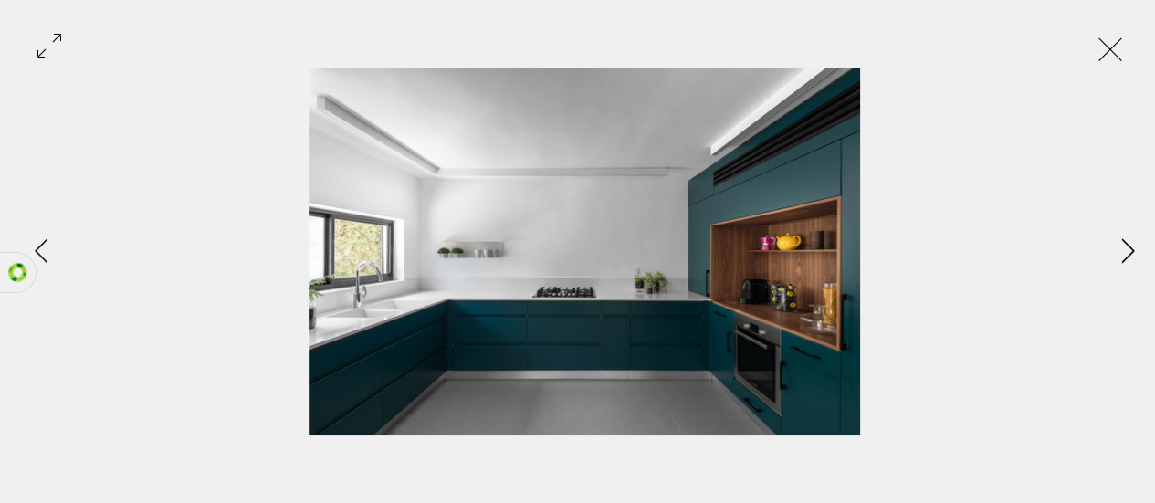
click at [1126, 257] on icon "Next Item" at bounding box center [1127, 250] width 13 height 25
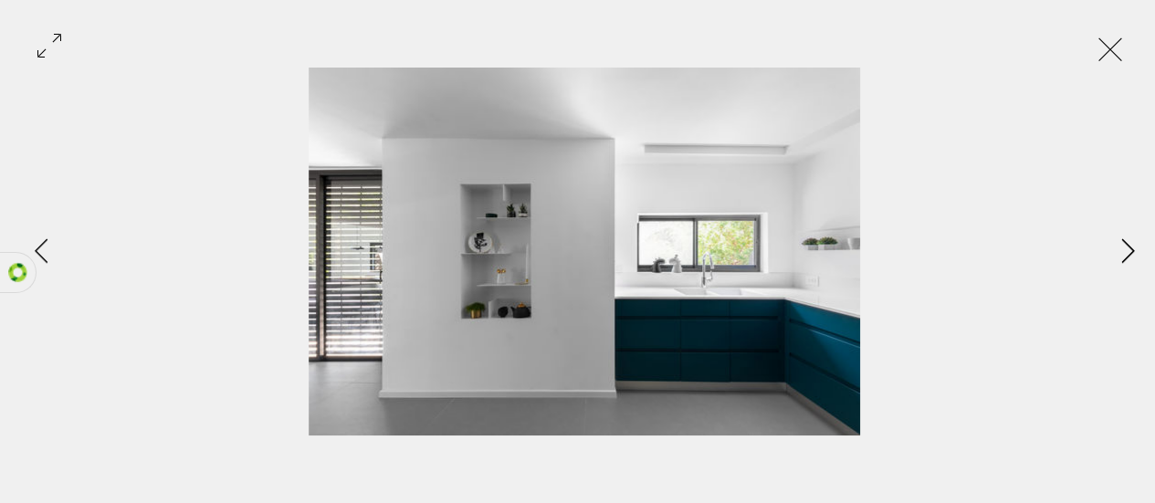
click at [1121, 257] on icon "Next Item" at bounding box center [1128, 250] width 14 height 25
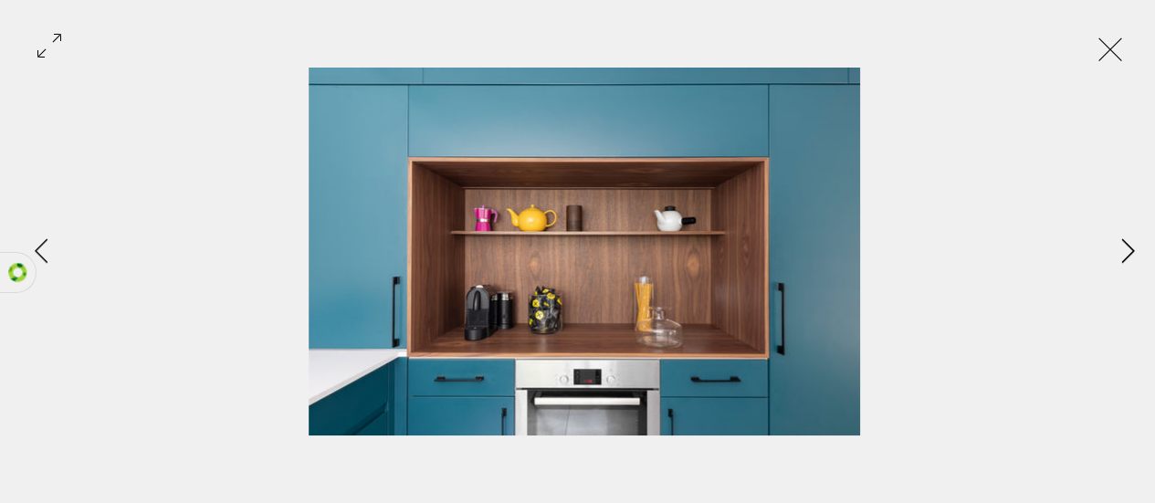
click at [1109, 261] on button "Next Item" at bounding box center [1128, 252] width 46 height 46
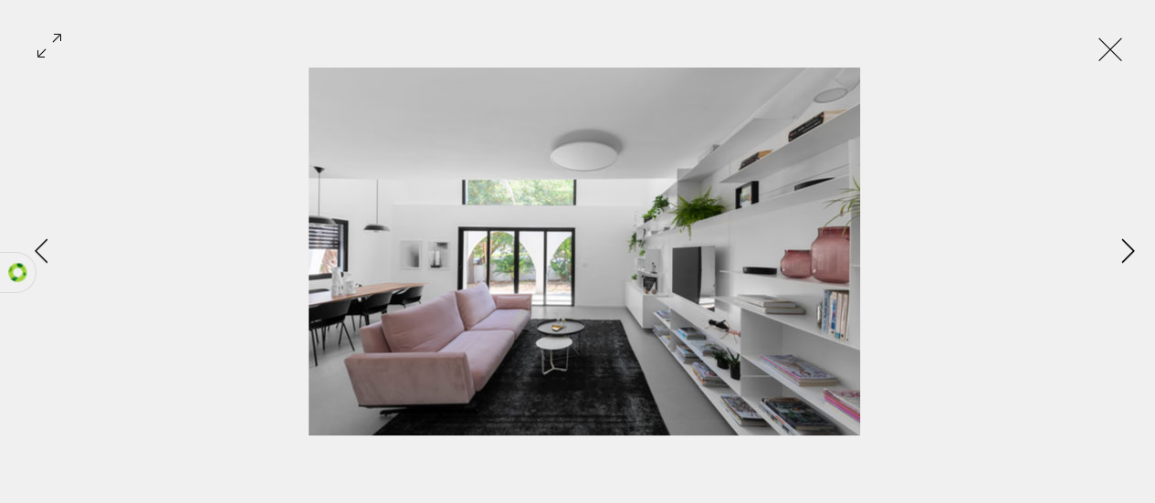
click at [1126, 256] on icon "Next Item" at bounding box center [1127, 250] width 13 height 25
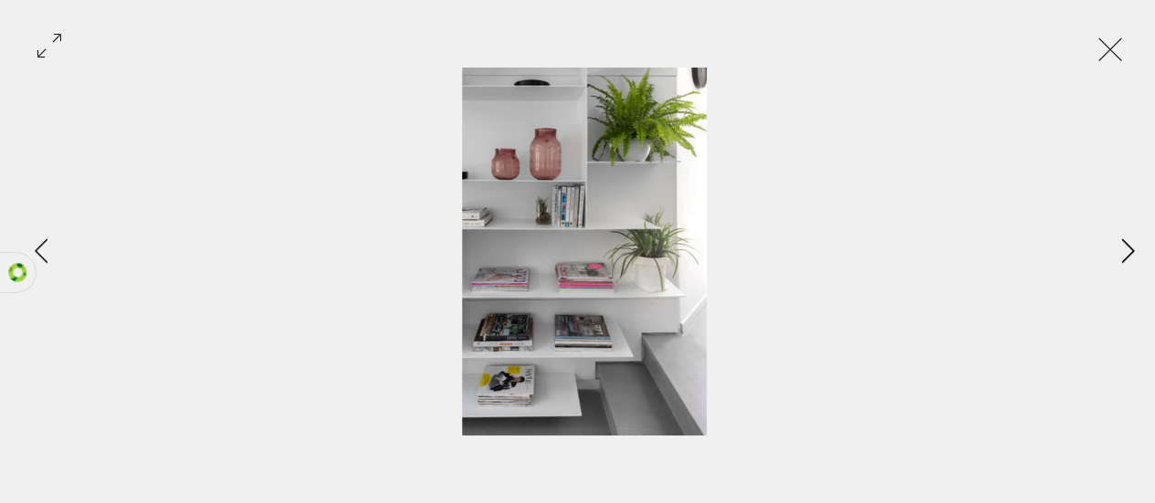
click at [1135, 253] on button "Next Item" at bounding box center [1128, 252] width 46 height 46
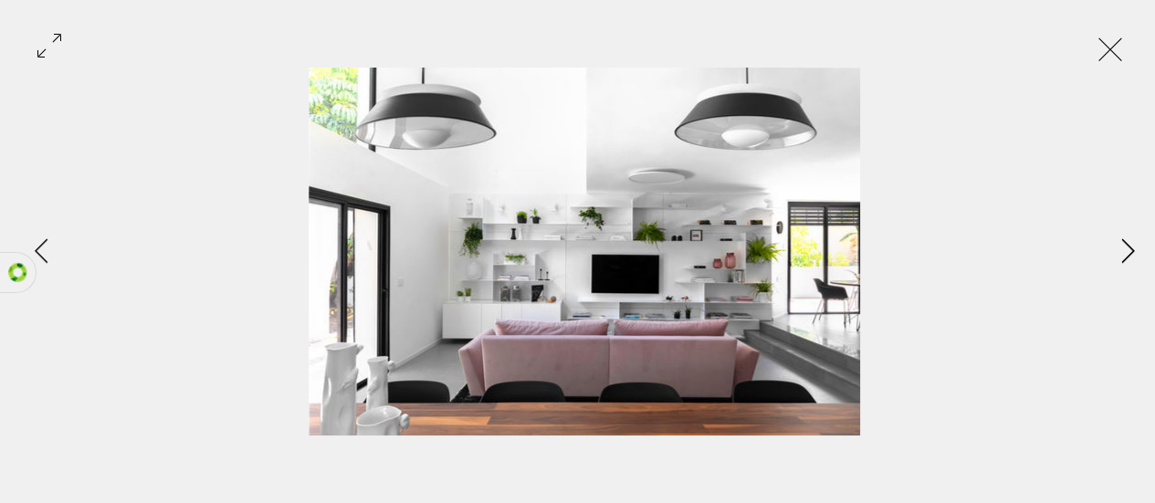
click at [1136, 256] on button "Next Item" at bounding box center [1128, 252] width 46 height 46
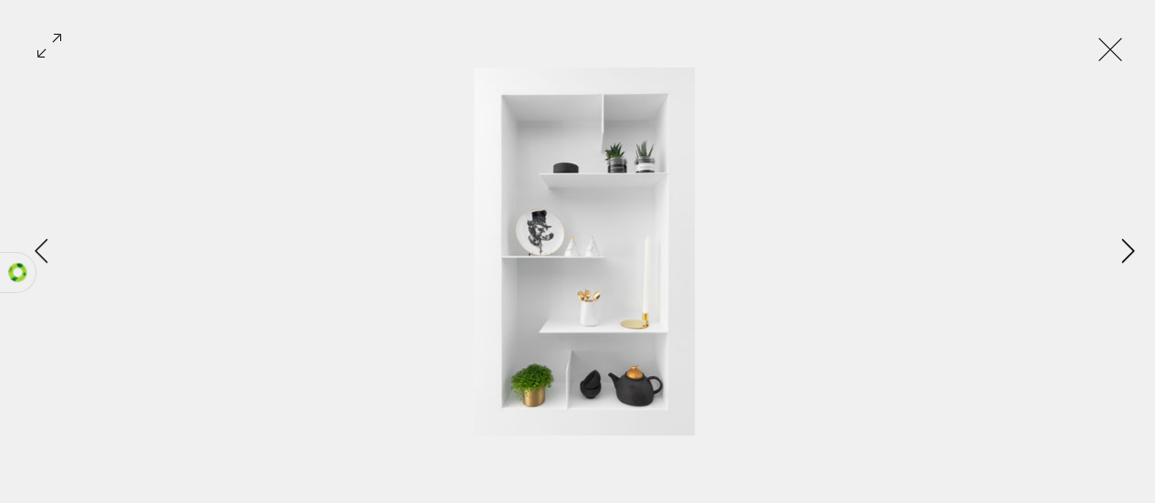
click at [1141, 248] on button "Next Item" at bounding box center [1128, 252] width 46 height 46
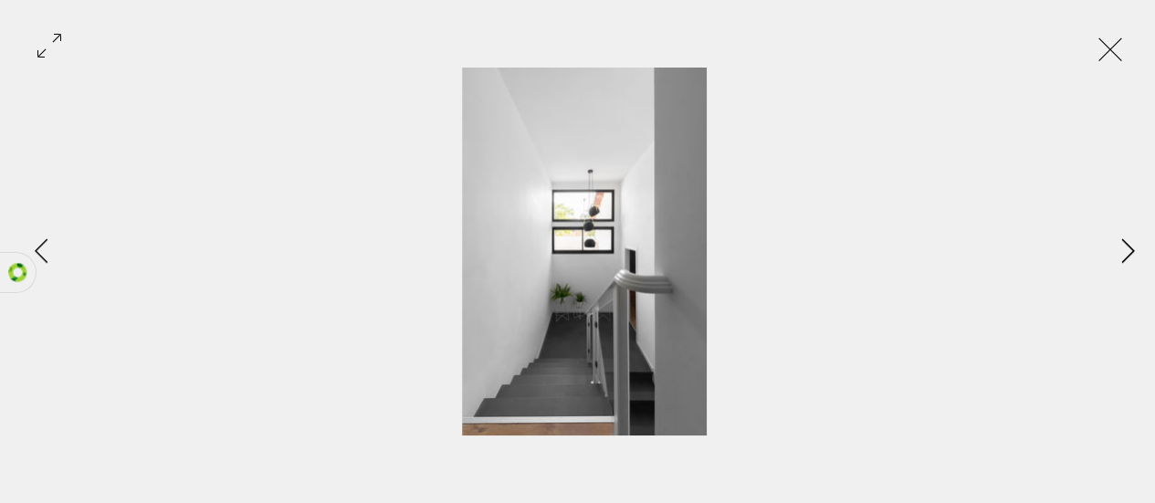
click at [1141, 248] on button "Next Item" at bounding box center [1128, 252] width 46 height 46
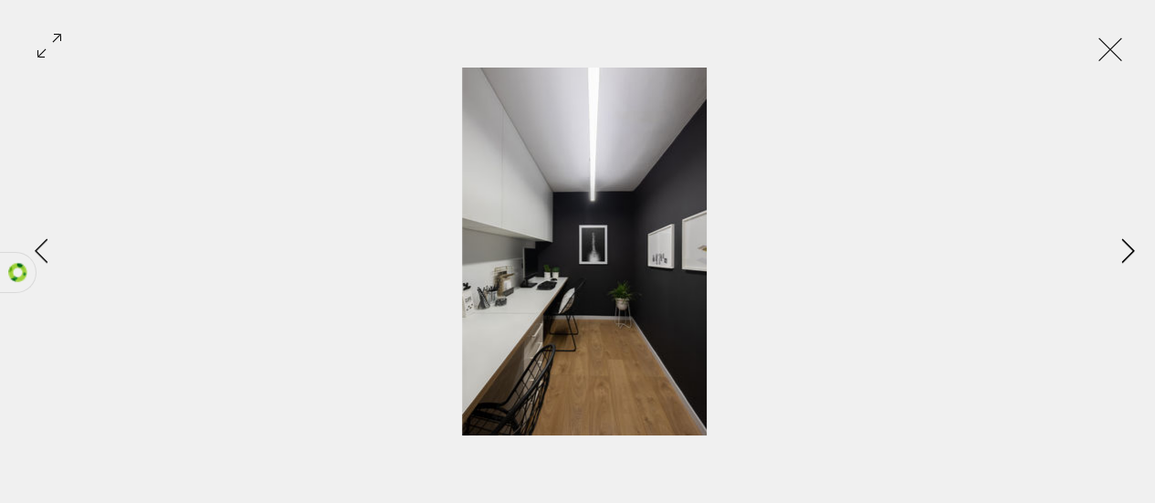
click at [1136, 254] on button "Next Item" at bounding box center [1128, 252] width 46 height 46
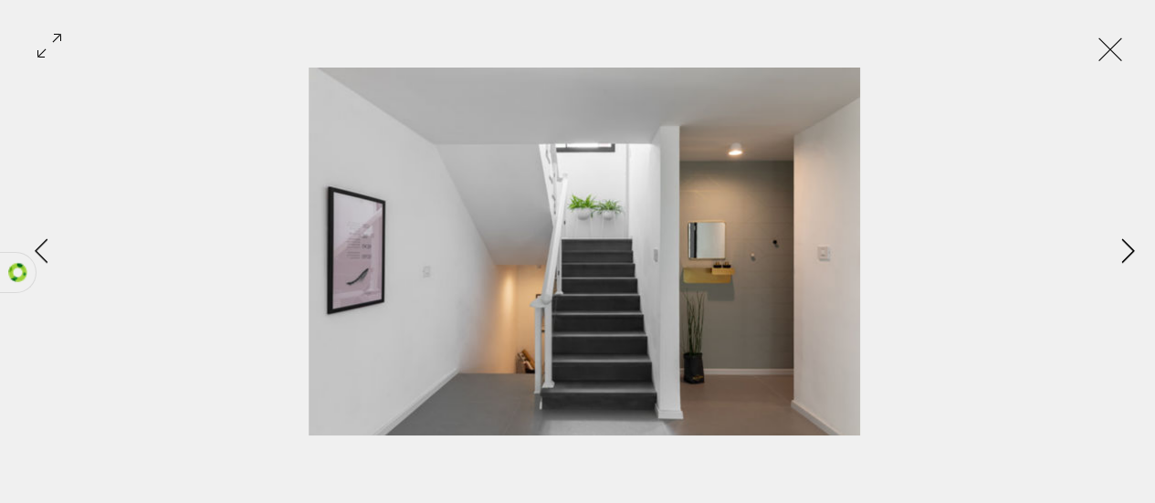
click at [1139, 251] on button "Next Item" at bounding box center [1128, 252] width 46 height 46
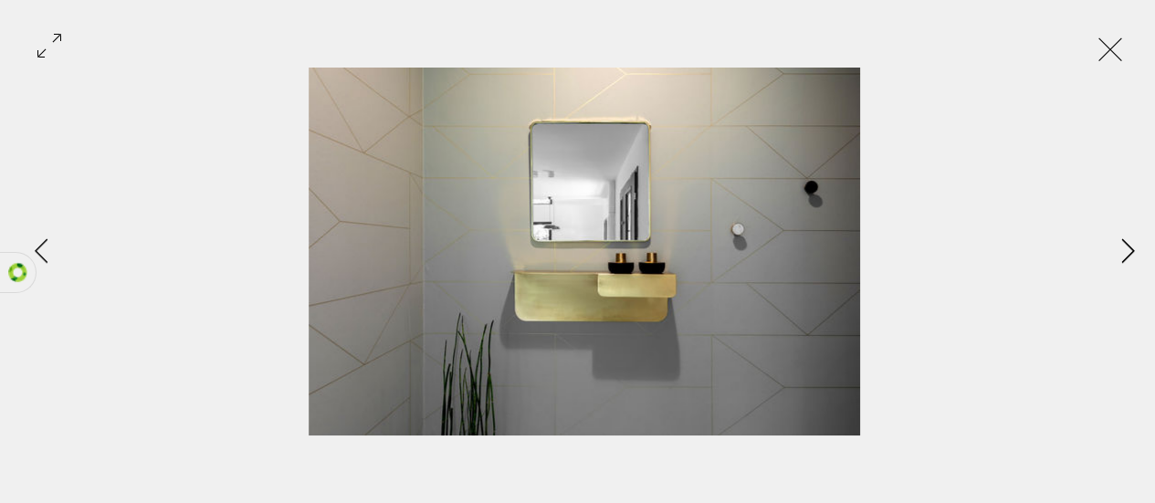
click at [1134, 257] on icon "Next Item" at bounding box center [1128, 250] width 14 height 25
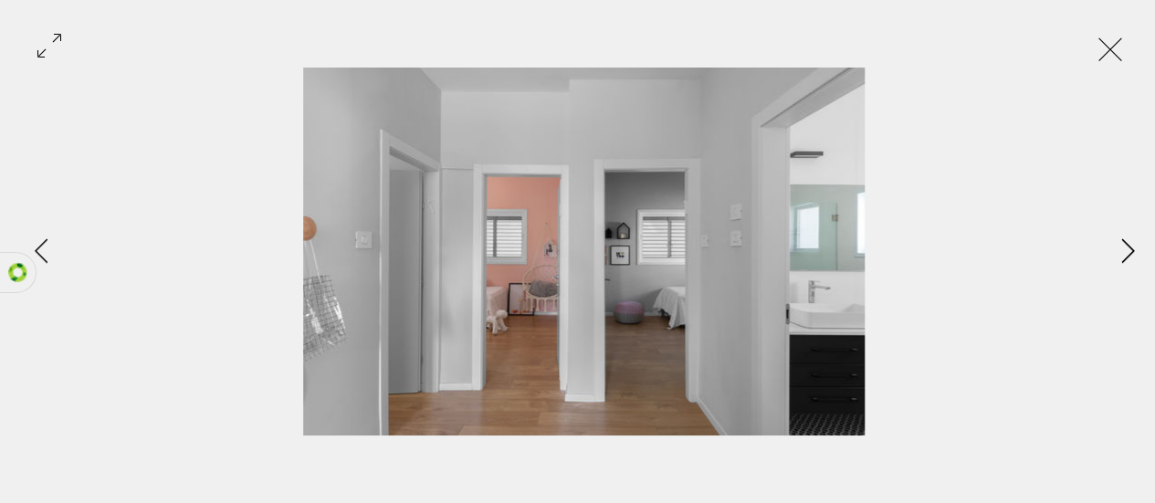
click at [1132, 259] on icon "Next Item" at bounding box center [1128, 250] width 14 height 25
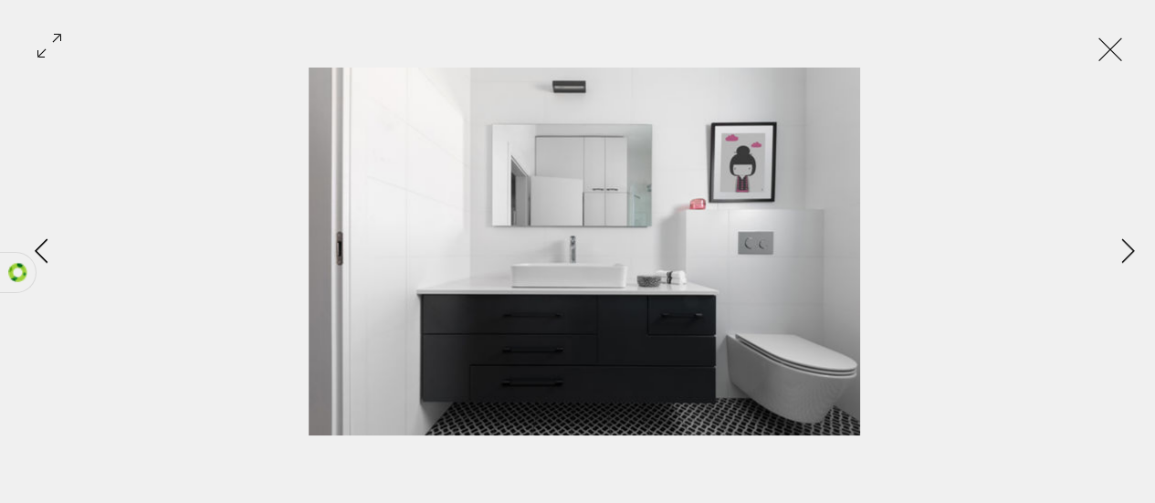
click at [49, 246] on button "Previous Item" at bounding box center [41, 252] width 46 height 46
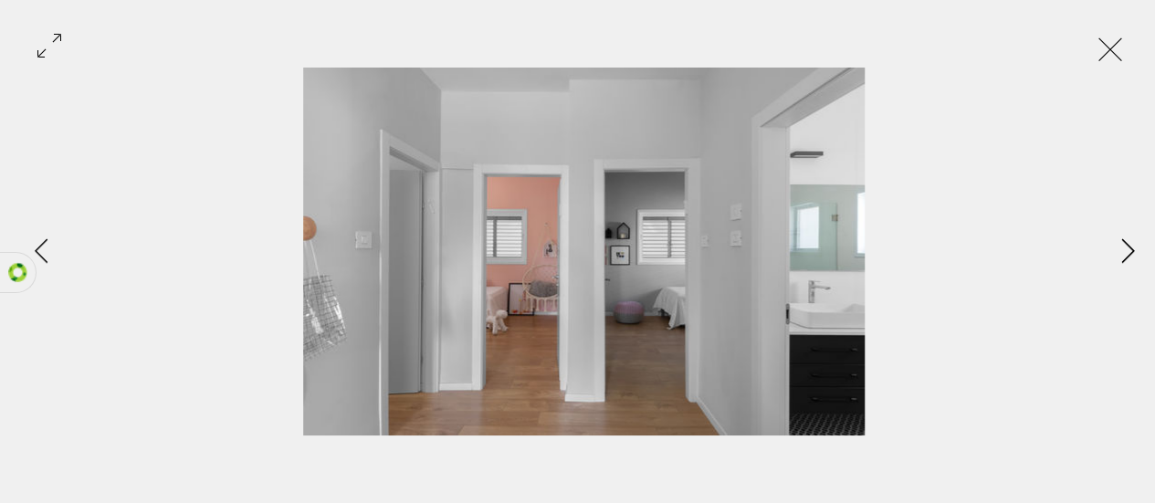
click at [1132, 256] on icon "Next Item" at bounding box center [1128, 250] width 14 height 25
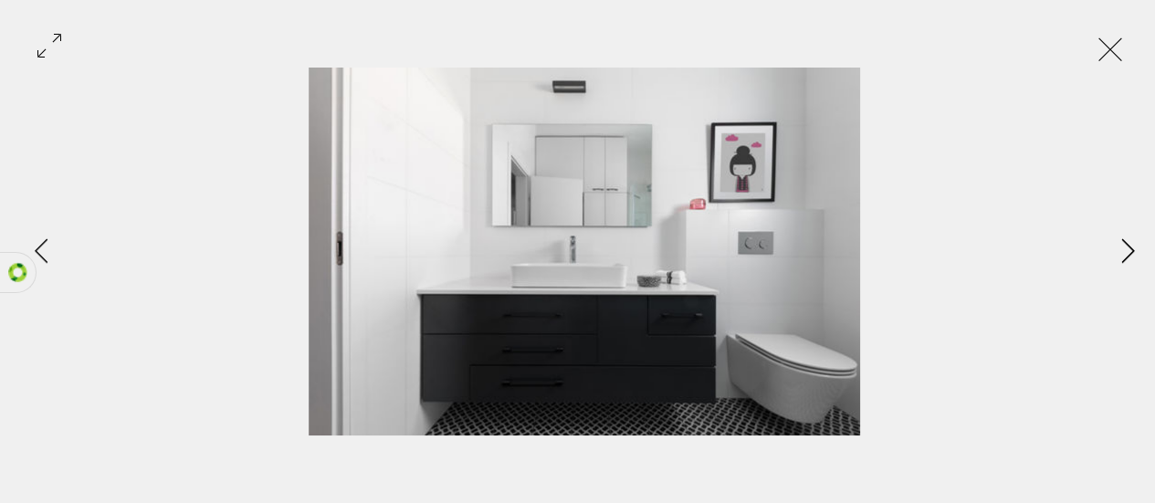
click at [1123, 272] on button "Next Item" at bounding box center [1128, 252] width 46 height 46
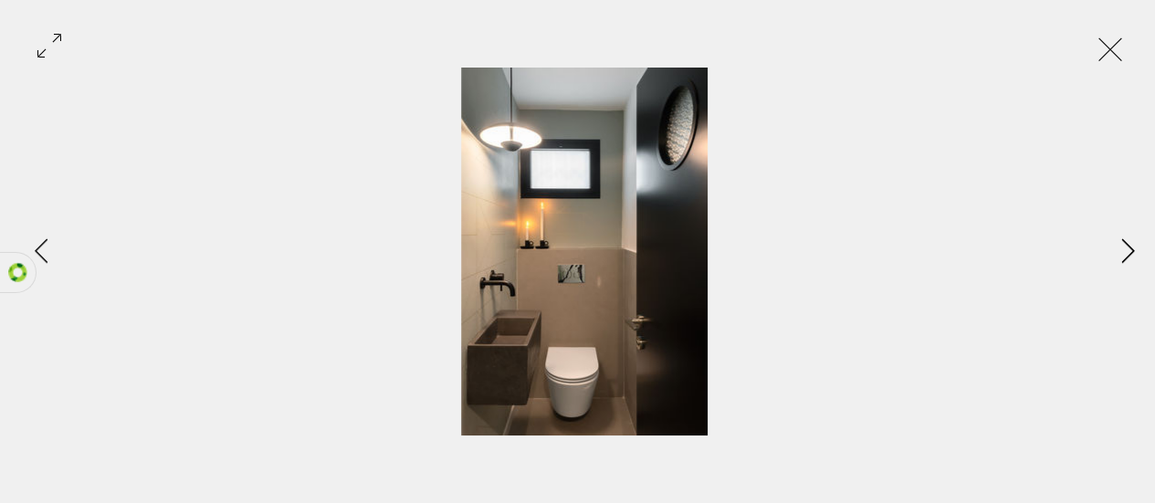
click at [1137, 259] on button "Next Item" at bounding box center [1128, 252] width 46 height 46
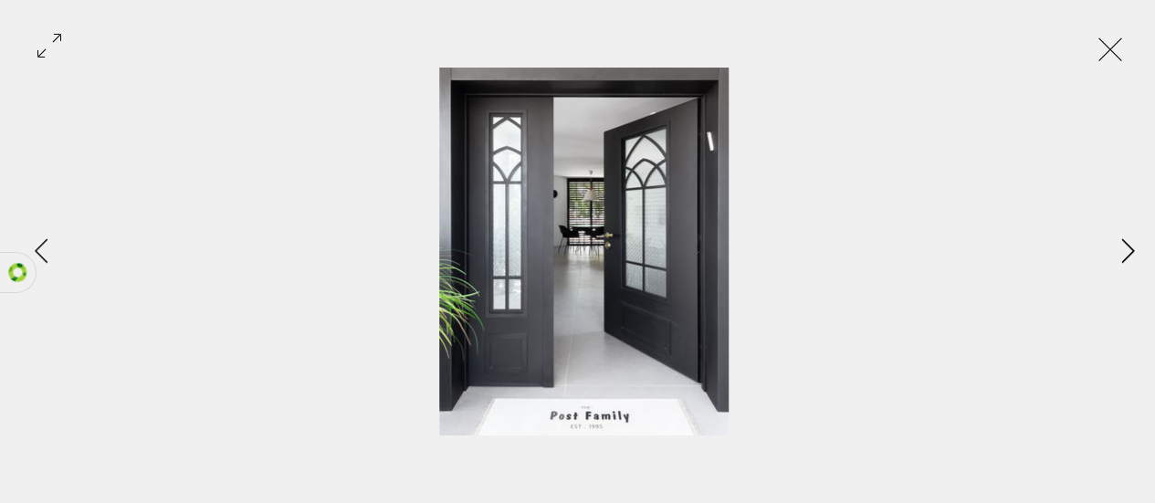
click at [1125, 272] on button "Next Item" at bounding box center [1128, 252] width 46 height 46
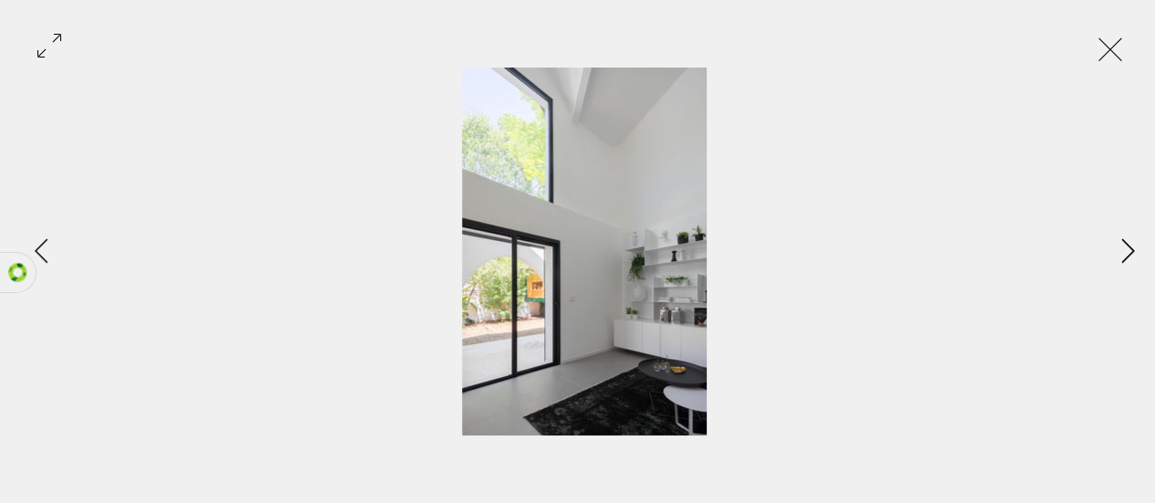
click at [1126, 260] on icon "Next Item" at bounding box center [1128, 250] width 14 height 25
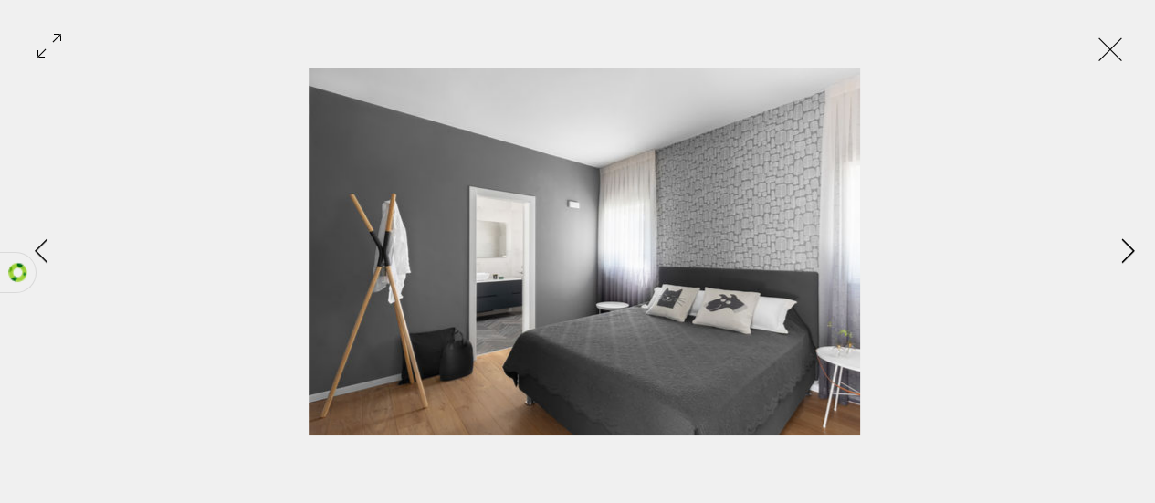
click at [1126, 259] on icon "Next Item" at bounding box center [1128, 250] width 14 height 25
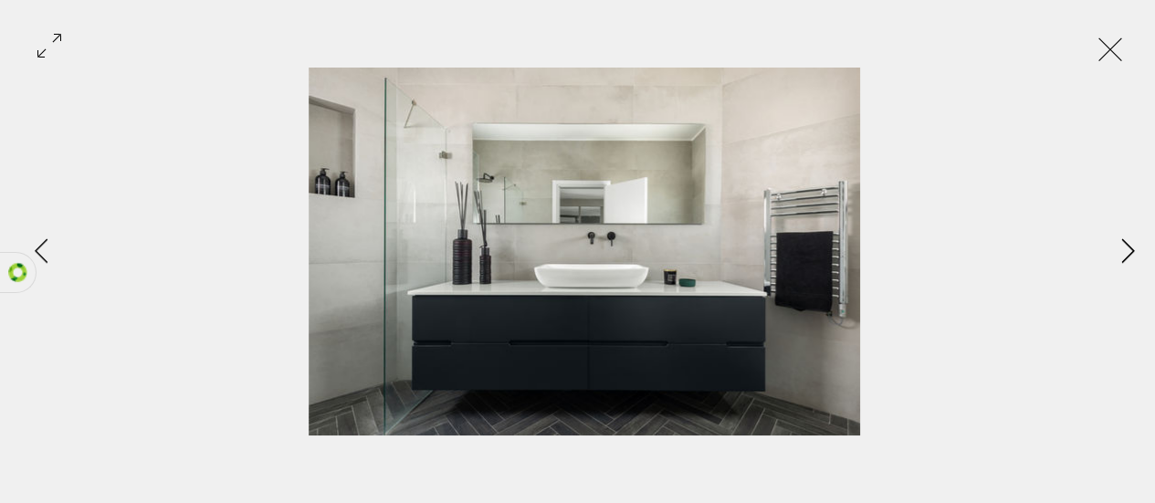
click at [1127, 259] on icon "Next Item" at bounding box center [1128, 250] width 14 height 25
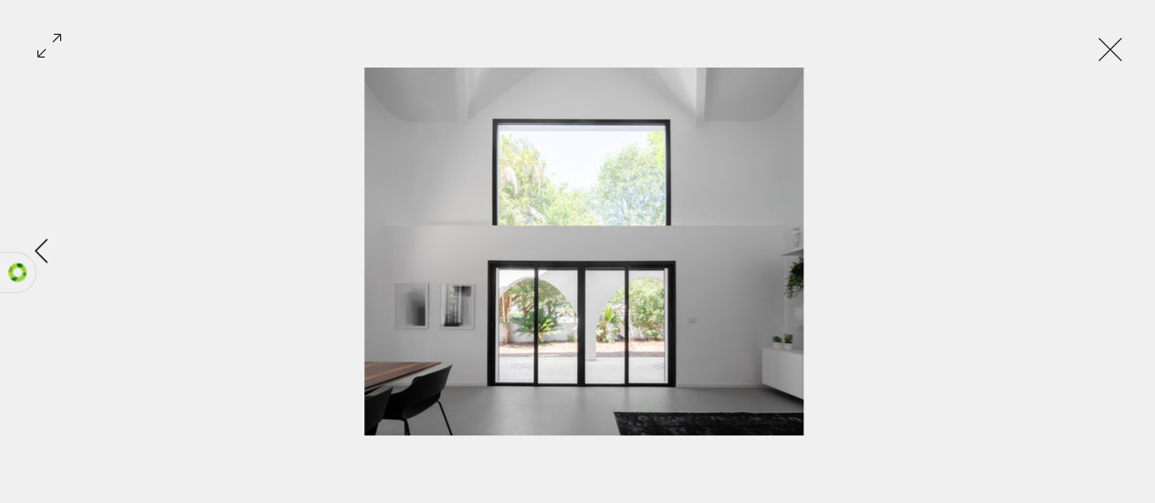
click at [1129, 265] on div "Gallery item, detailed view" at bounding box center [584, 252] width 1168 height 368
click at [1127, 50] on button "Exit expand mode" at bounding box center [1110, 47] width 35 height 40
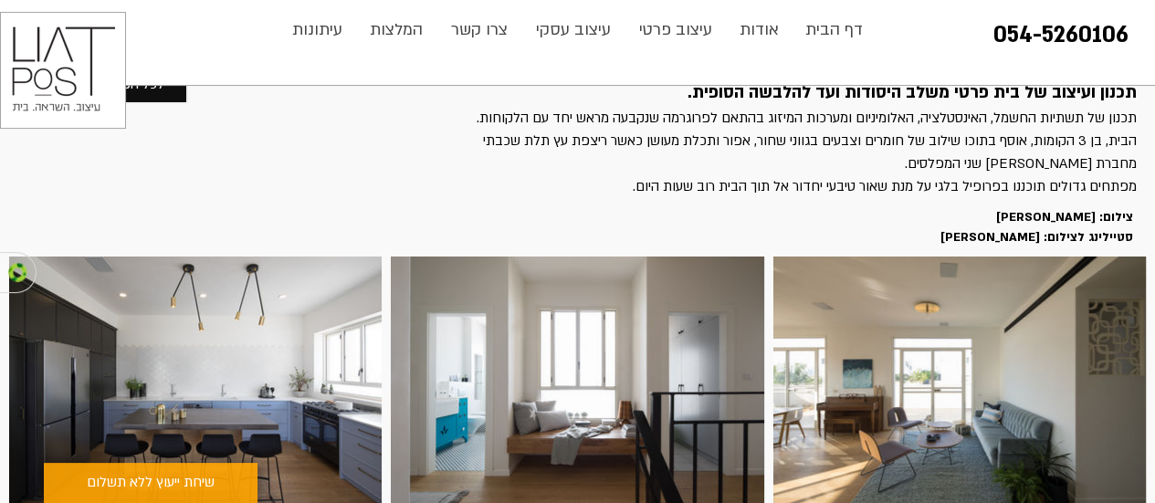
scroll to position [140, 0]
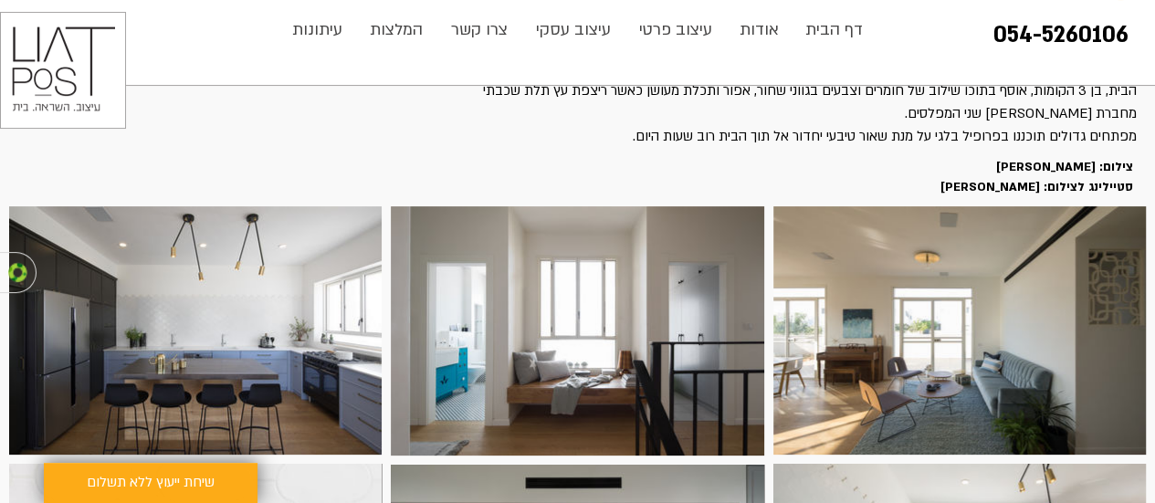
click at [1041, 358] on img "main content" at bounding box center [959, 330] width 372 height 248
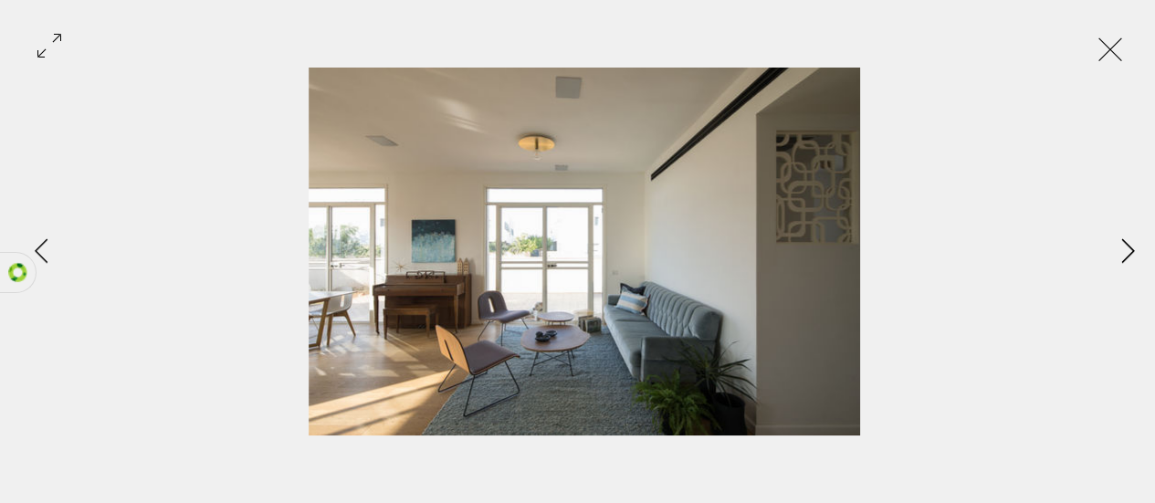
click at [1125, 252] on icon "Next Item" at bounding box center [1128, 250] width 14 height 25
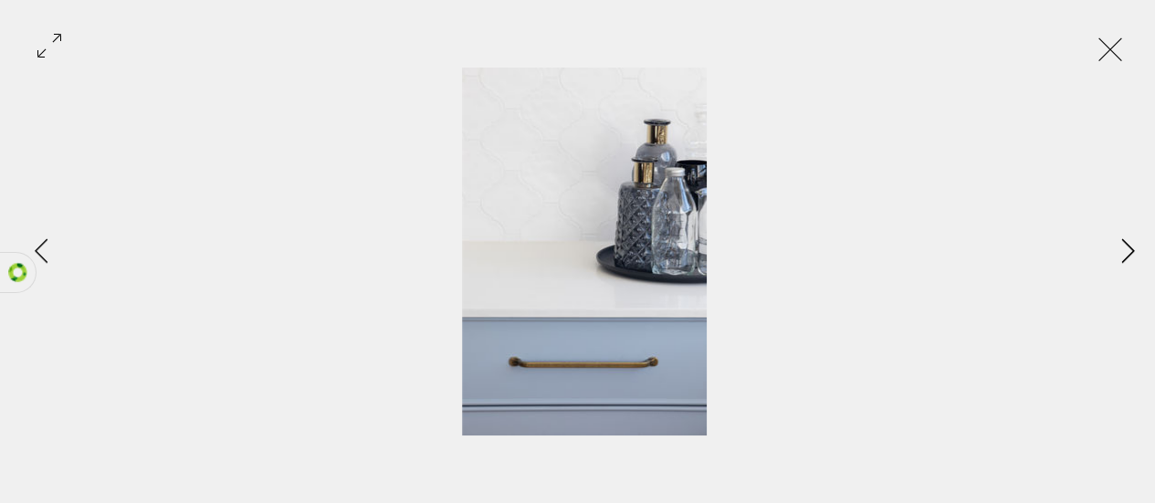
click at [1123, 261] on icon "Next Item" at bounding box center [1128, 250] width 14 height 25
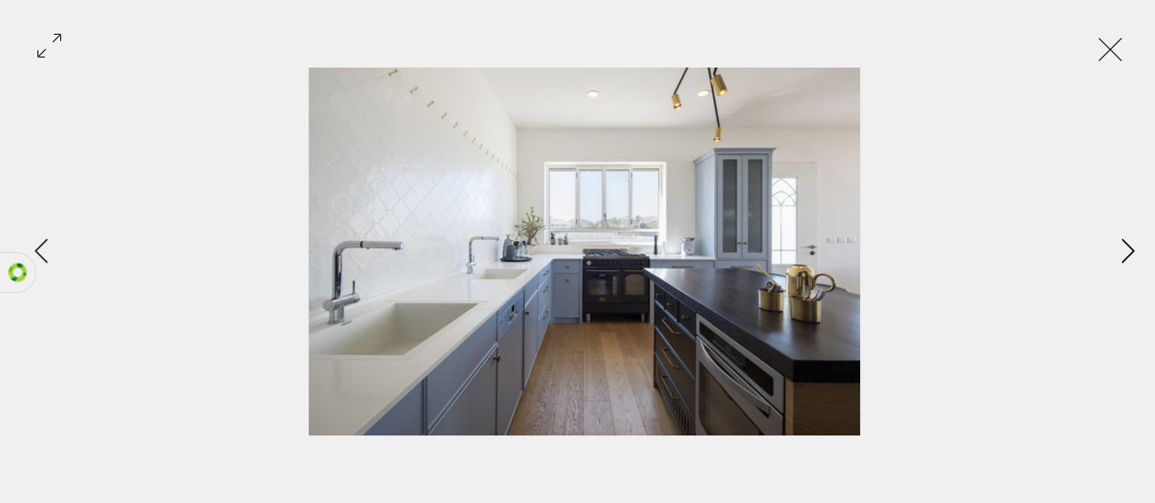
click at [1126, 254] on icon "Next Item" at bounding box center [1128, 250] width 14 height 25
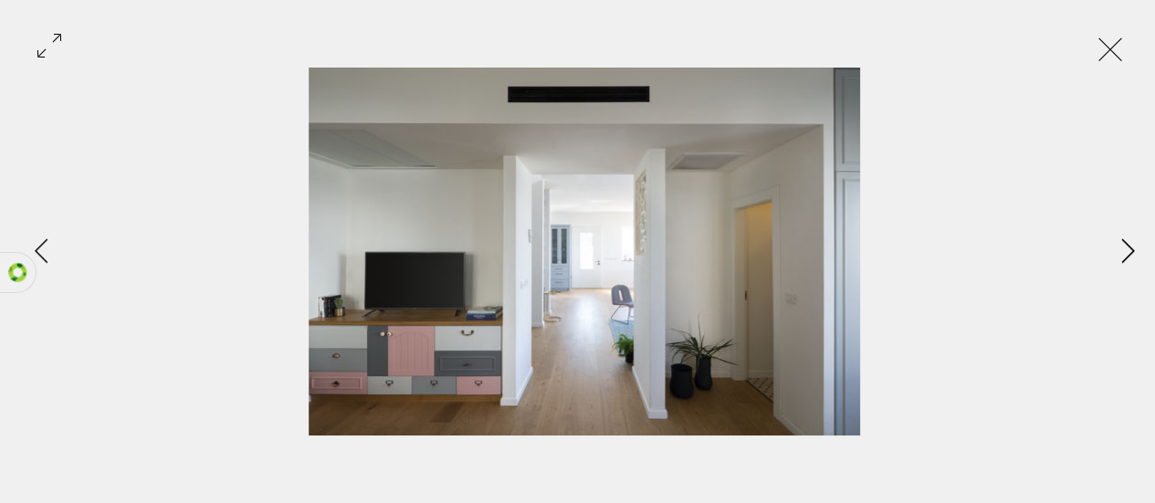
click at [1123, 260] on icon "Next Item" at bounding box center [1127, 250] width 13 height 25
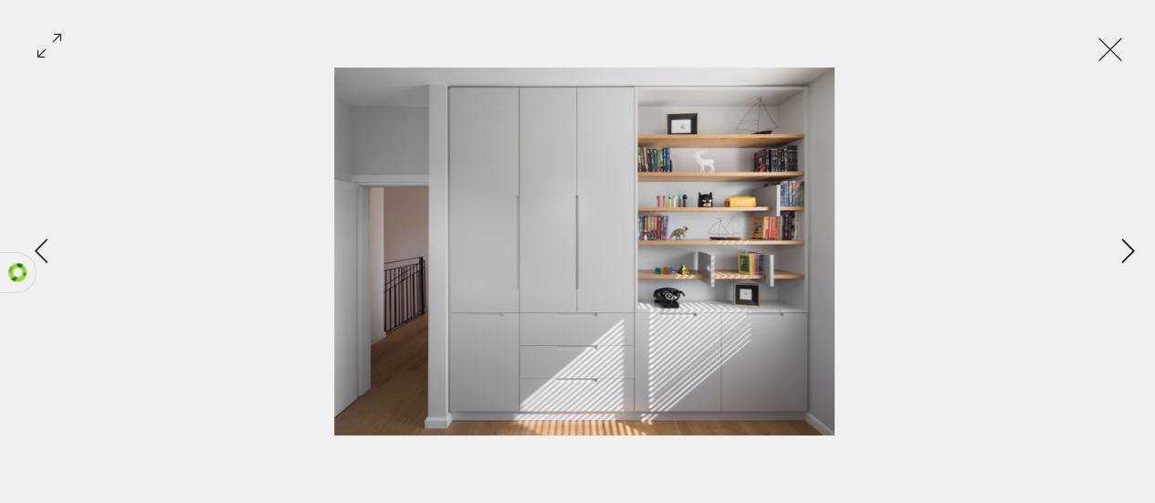
click at [1114, 267] on button "Next Item" at bounding box center [1128, 252] width 46 height 46
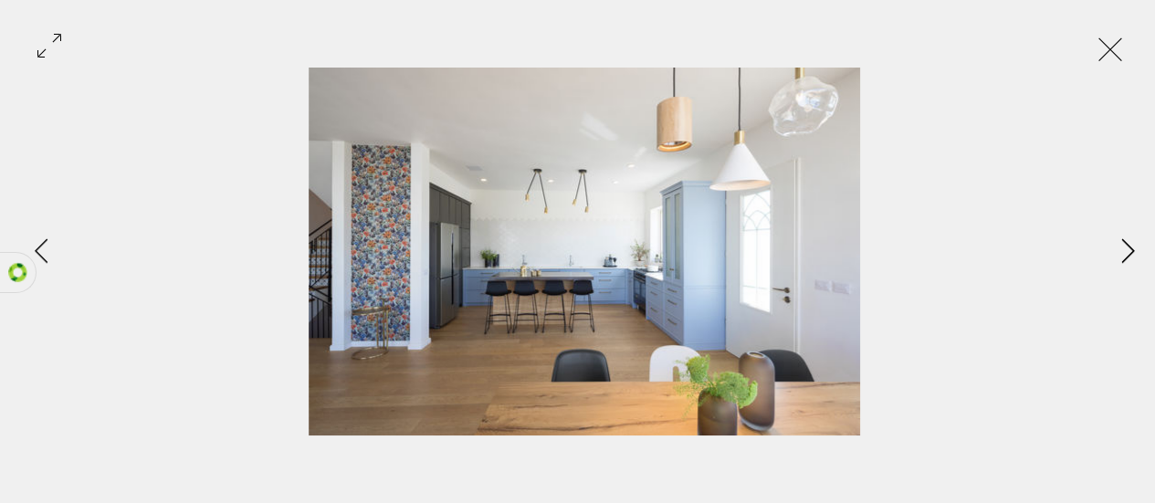
click at [1120, 267] on button "Next Item" at bounding box center [1128, 252] width 46 height 46
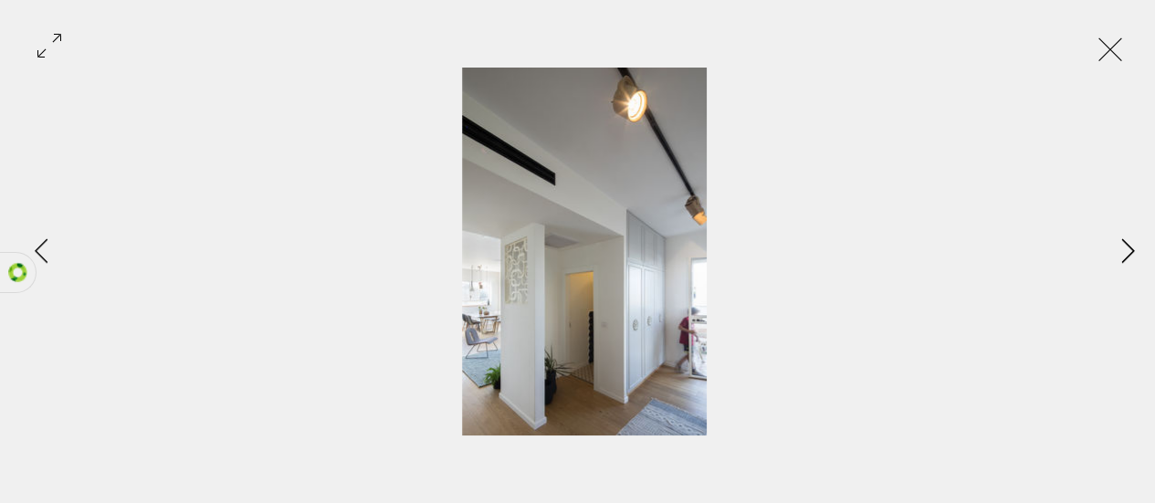
click at [1125, 257] on icon "Next Item" at bounding box center [1128, 250] width 14 height 25
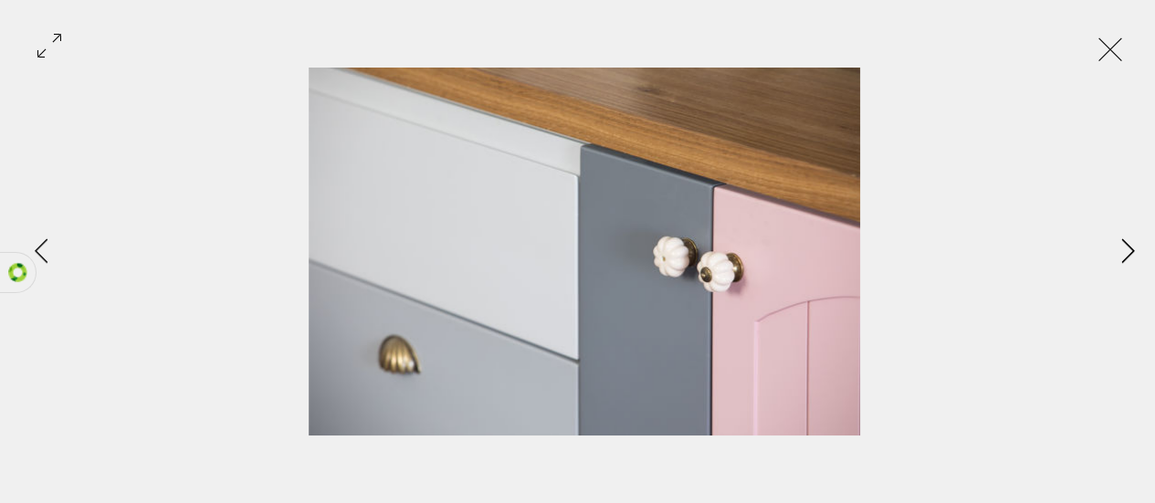
click at [1125, 256] on icon "Next Item" at bounding box center [1128, 250] width 14 height 25
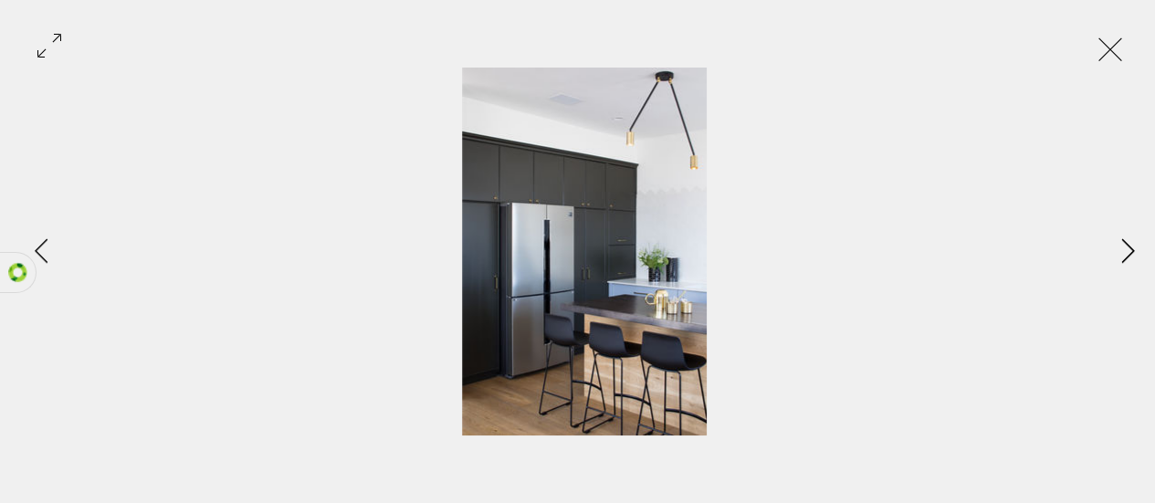
click at [1125, 257] on icon "Next Item" at bounding box center [1127, 250] width 13 height 25
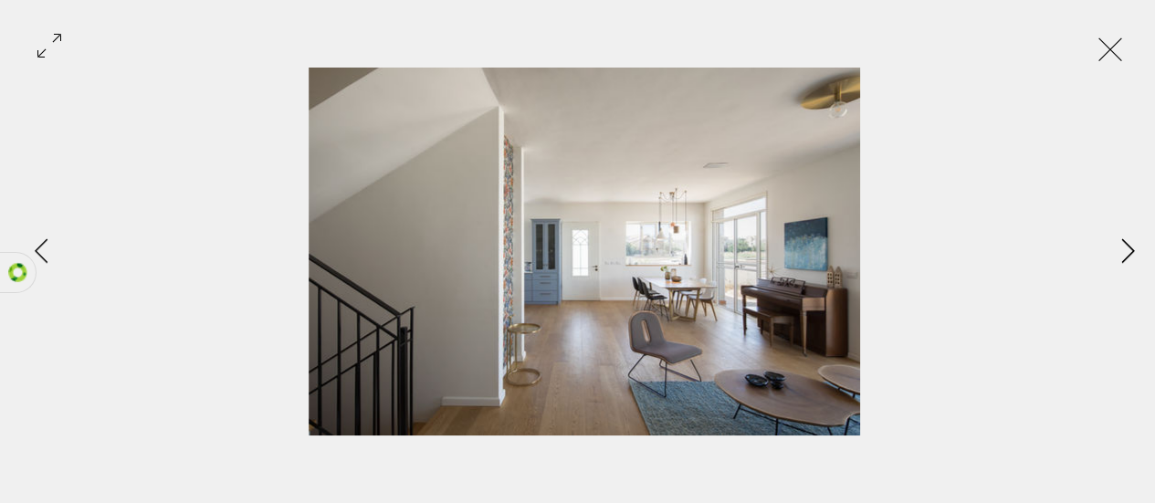
click at [1124, 258] on icon "Next Item" at bounding box center [1127, 250] width 13 height 25
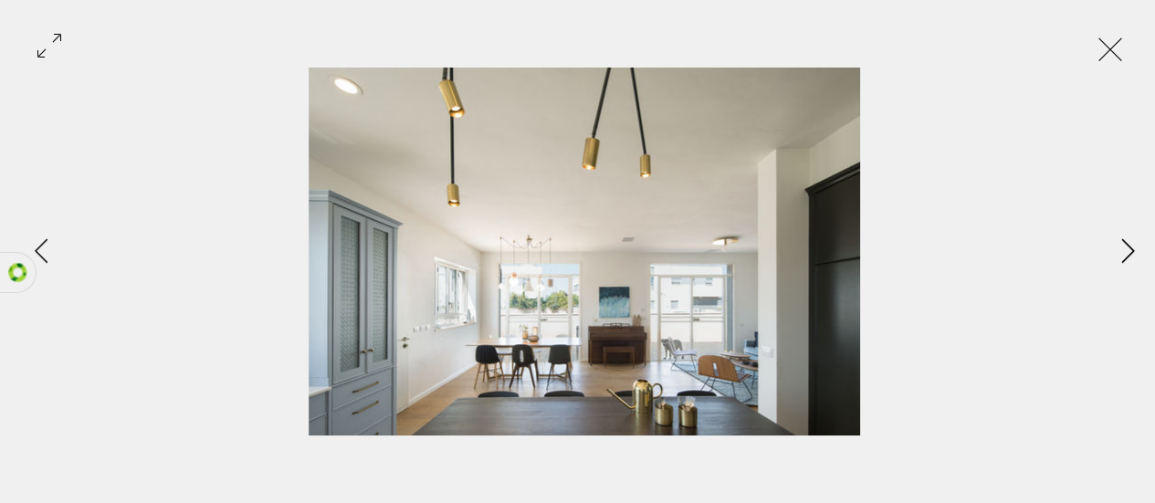
click at [1124, 259] on icon "Next Item" at bounding box center [1127, 250] width 13 height 25
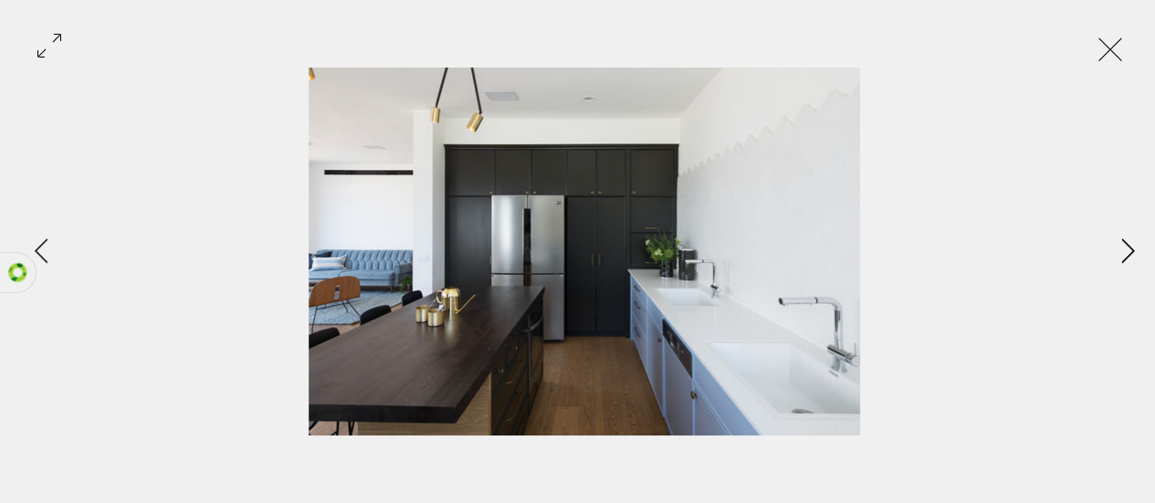
click at [1123, 257] on icon "Next Item" at bounding box center [1128, 250] width 14 height 25
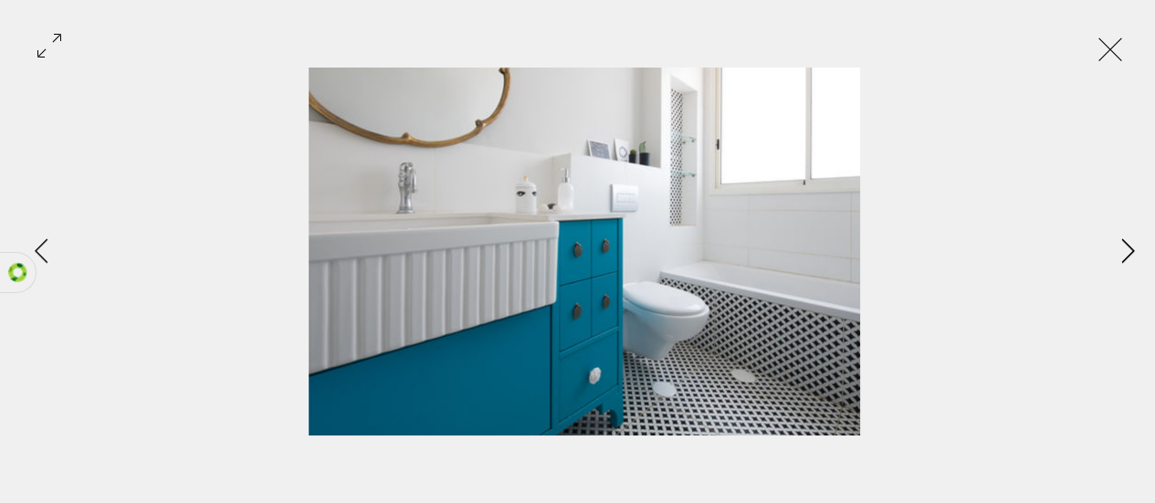
click at [1125, 257] on icon "Next Item" at bounding box center [1128, 250] width 14 height 25
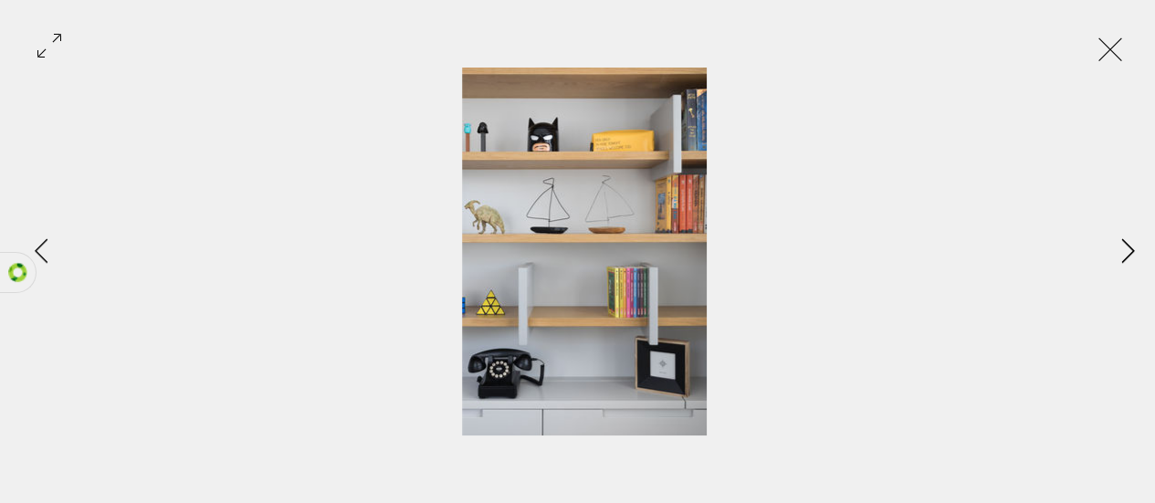
click at [1125, 256] on icon "Next Item" at bounding box center [1128, 250] width 14 height 25
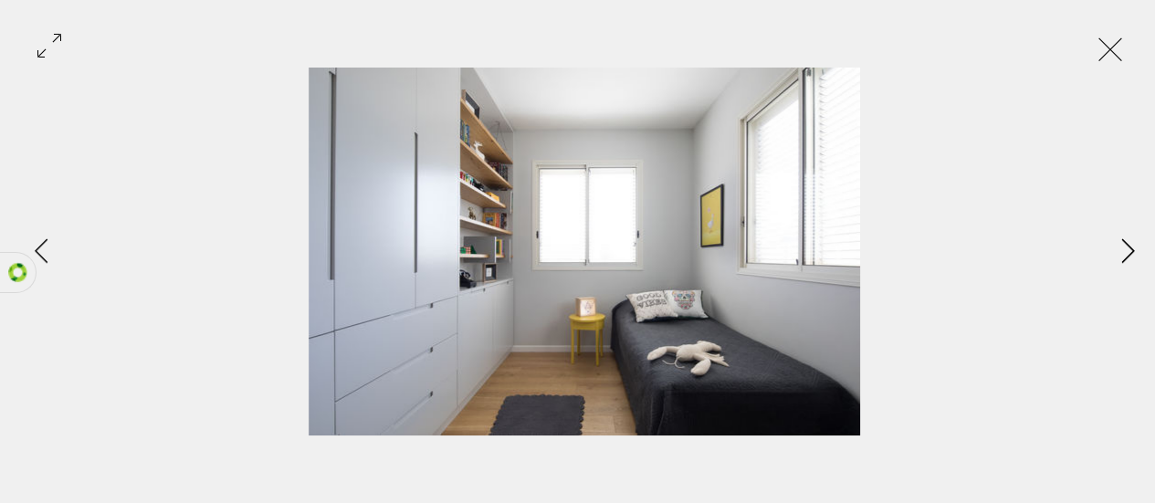
click at [1124, 260] on icon "Next Item" at bounding box center [1128, 250] width 14 height 25
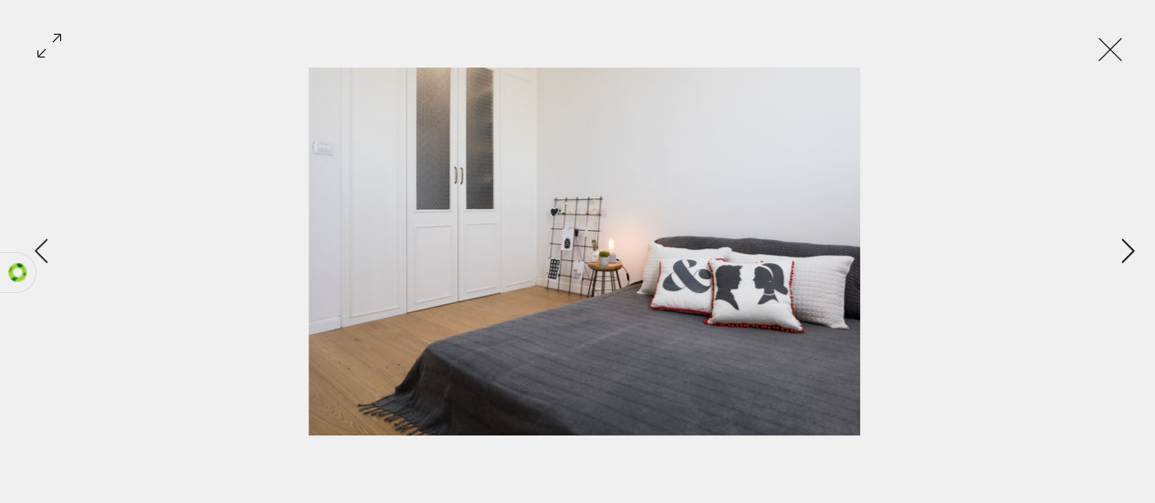
click at [1124, 268] on button "Next Item" at bounding box center [1128, 252] width 46 height 46
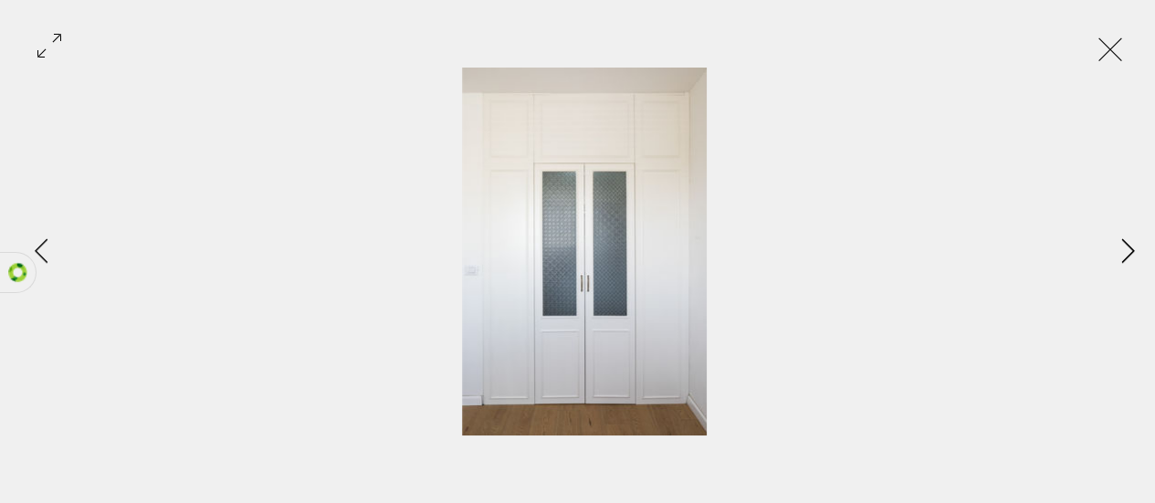
click at [1124, 265] on button "Next Item" at bounding box center [1128, 252] width 46 height 46
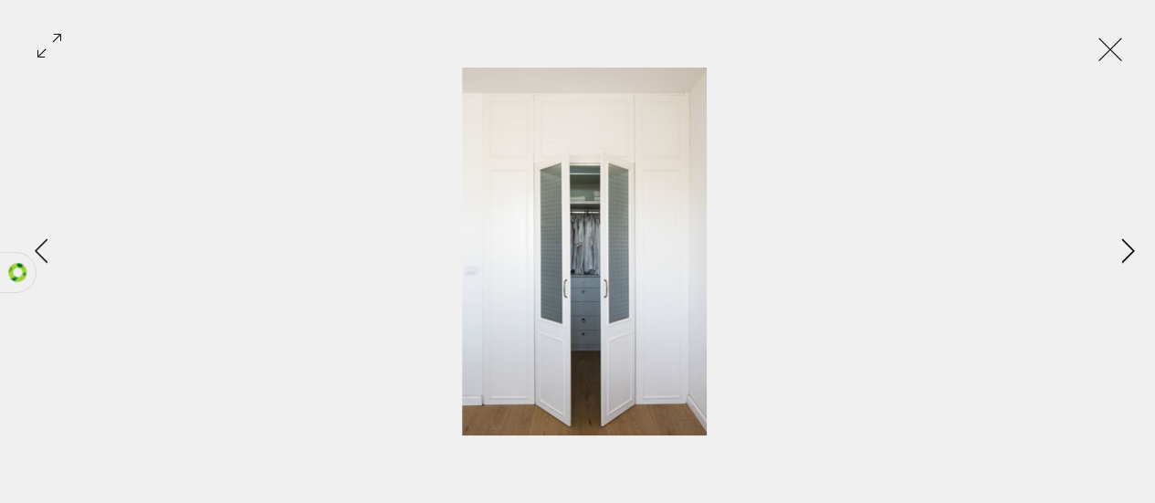
click at [1124, 262] on button "Next Item" at bounding box center [1128, 252] width 46 height 46
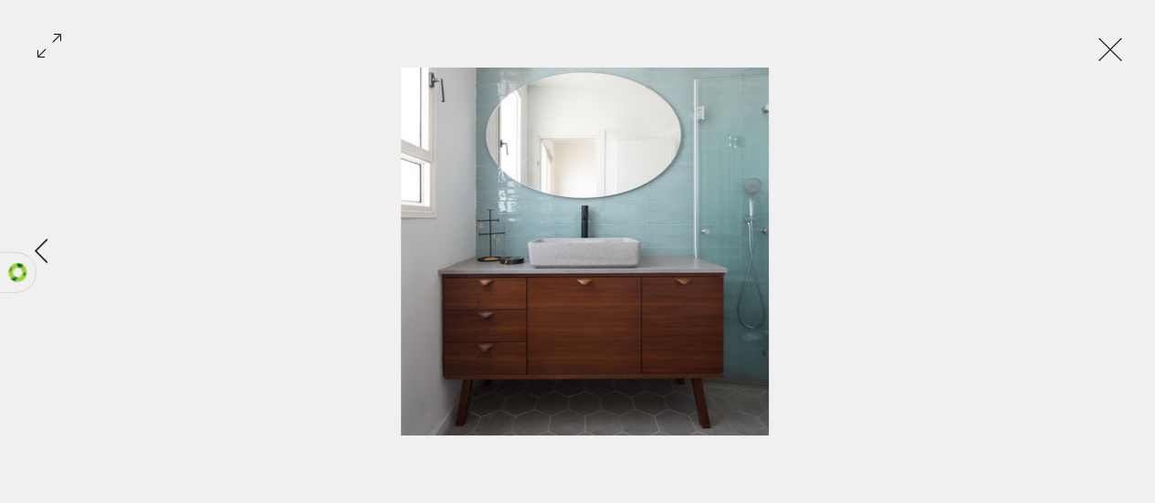
click at [1125, 261] on div "Gallery item, detailed view" at bounding box center [584, 252] width 1168 height 368
click at [1117, 46] on button "Exit expand mode" at bounding box center [1110, 47] width 35 height 40
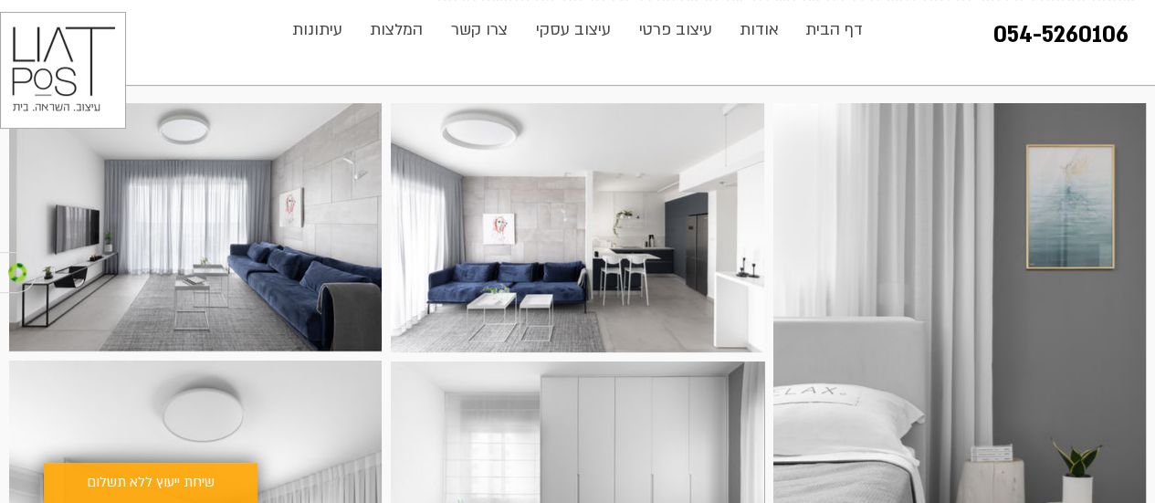
scroll to position [292, 0]
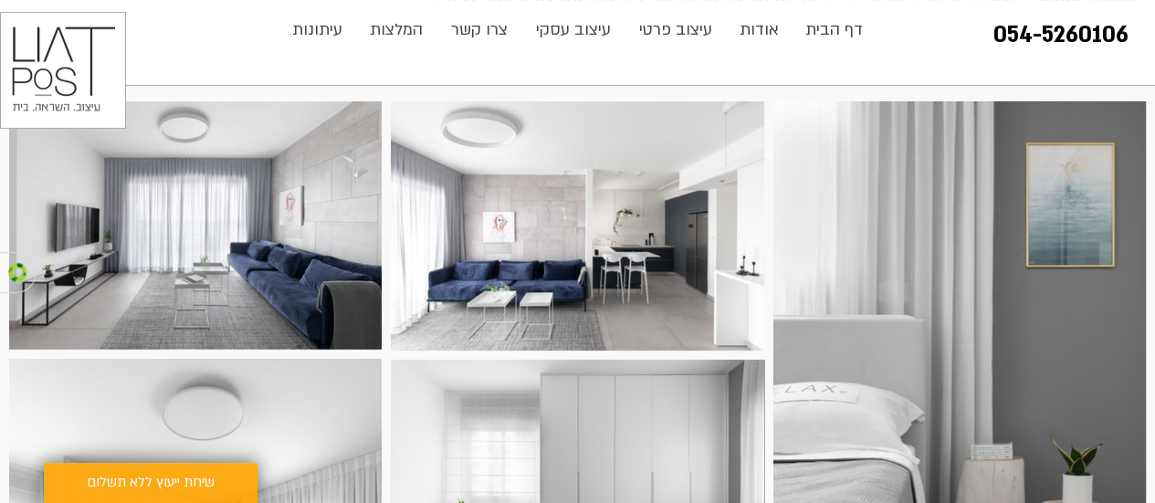
click at [1066, 295] on img at bounding box center [959, 380] width 372 height 559
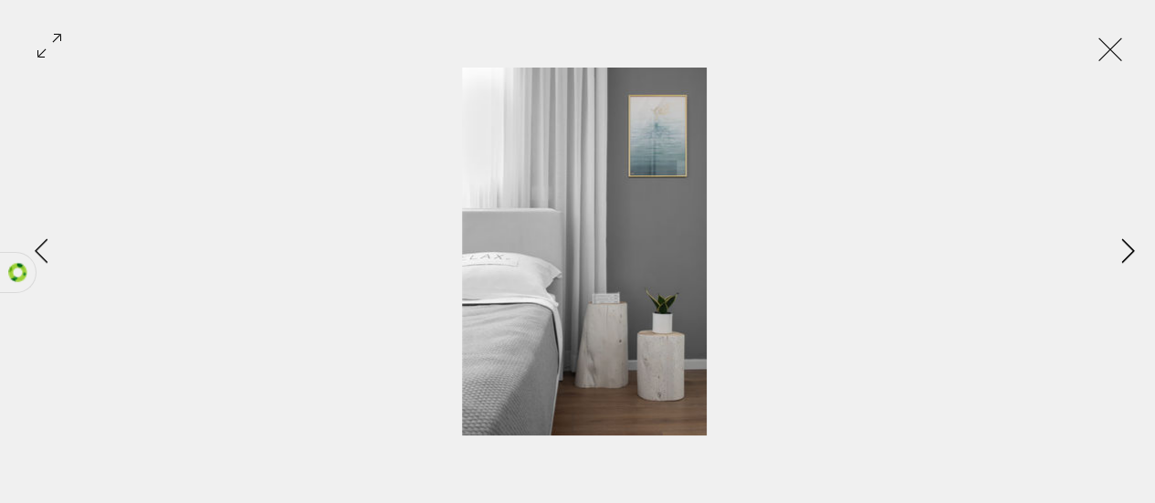
click at [1124, 257] on icon "Next Item" at bounding box center [1127, 250] width 13 height 25
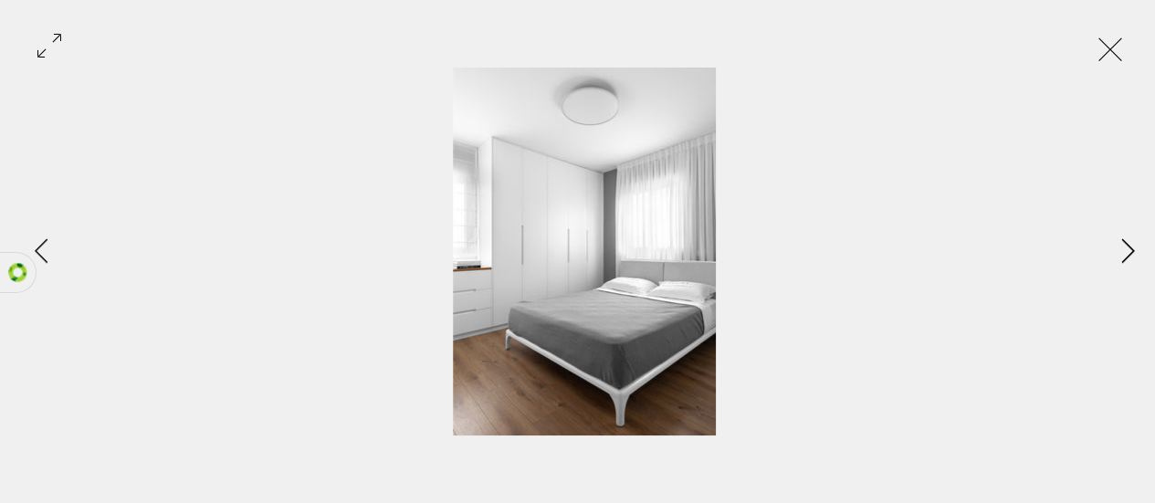
click at [1122, 258] on icon "Next Item" at bounding box center [1128, 250] width 14 height 25
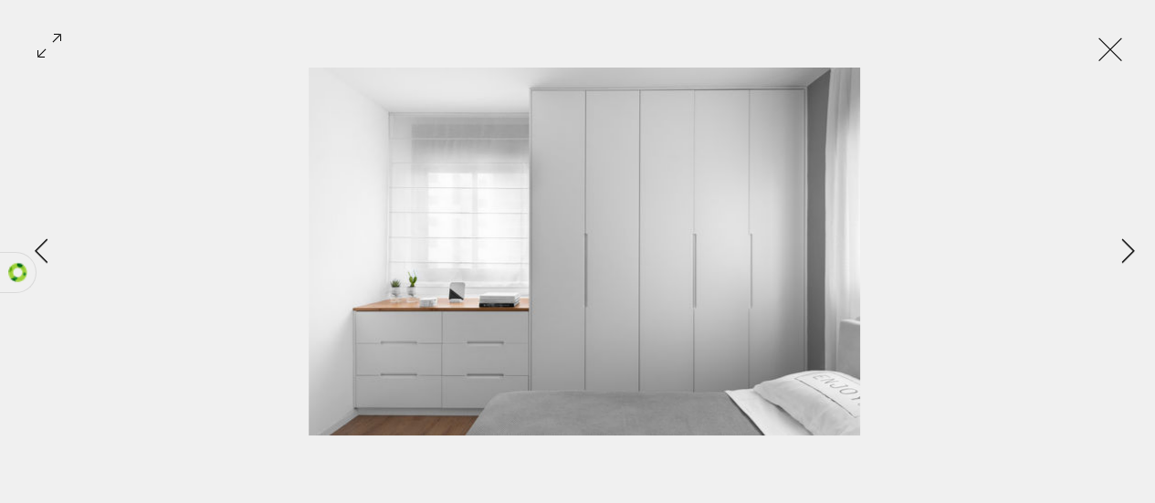
click at [1127, 46] on button "Exit expand mode" at bounding box center [1110, 47] width 35 height 40
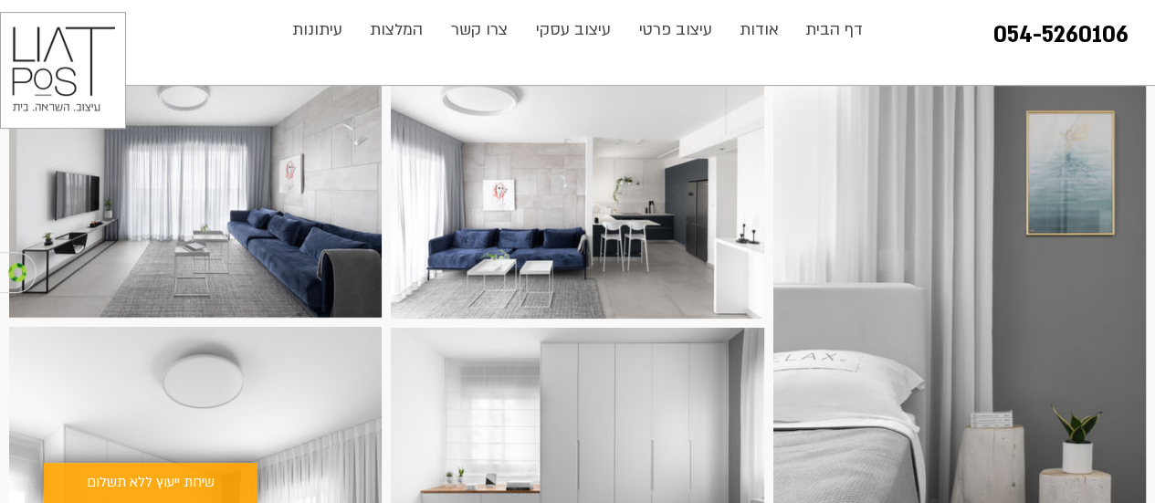
scroll to position [320, 0]
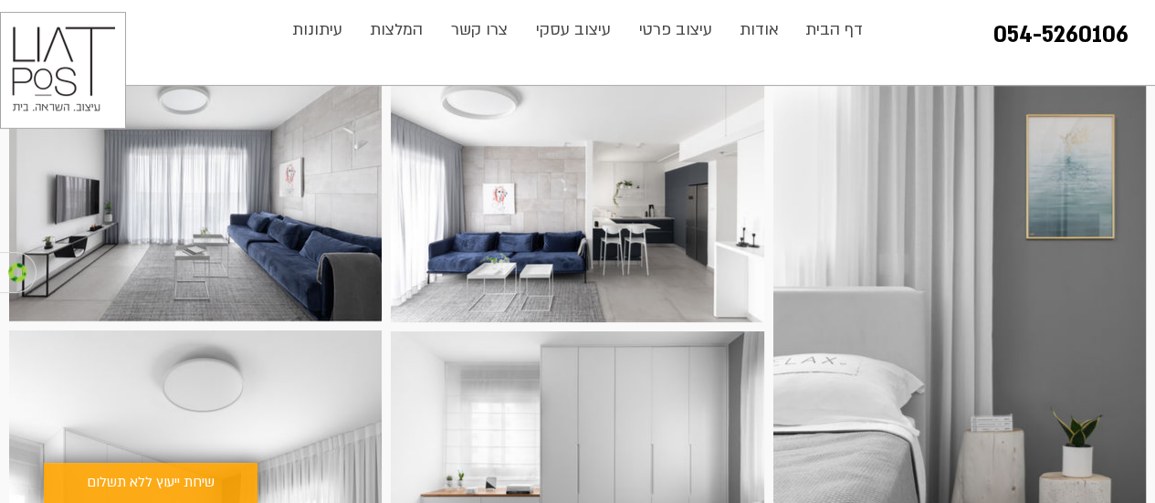
click at [289, 198] on img at bounding box center [195, 197] width 372 height 248
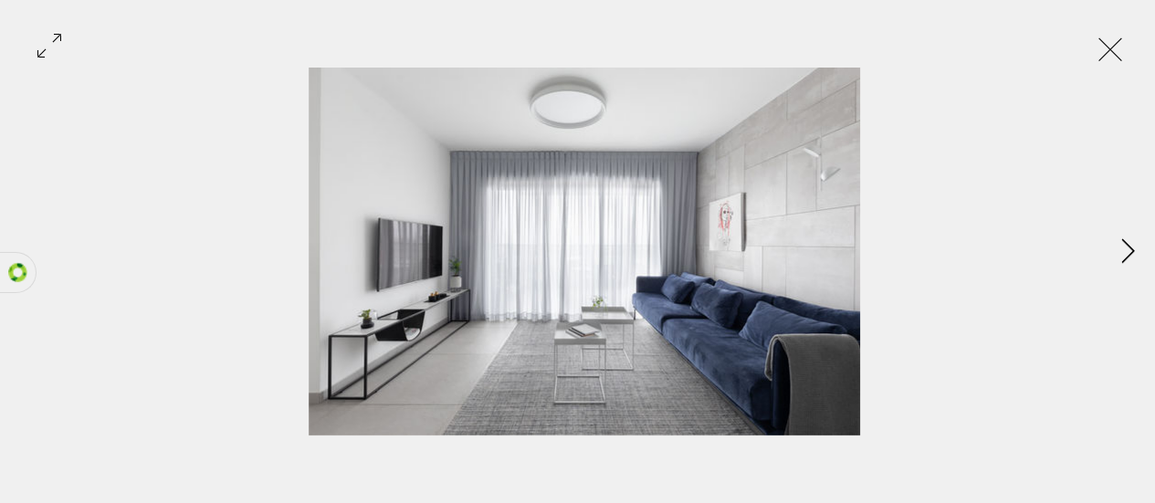
click at [1110, 253] on button "Next Item" at bounding box center [1128, 252] width 46 height 46
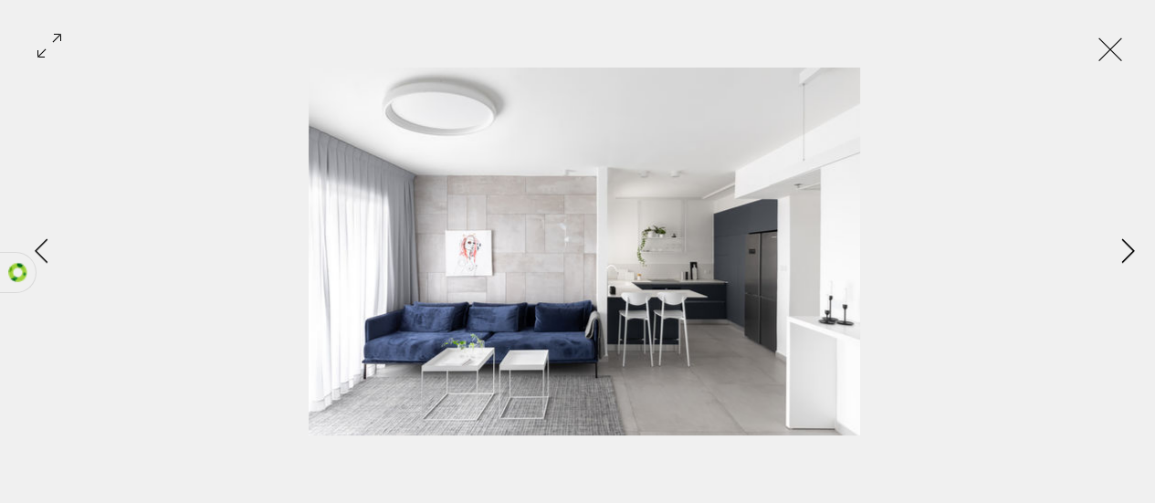
click at [1108, 269] on button "Next Item" at bounding box center [1128, 252] width 46 height 46
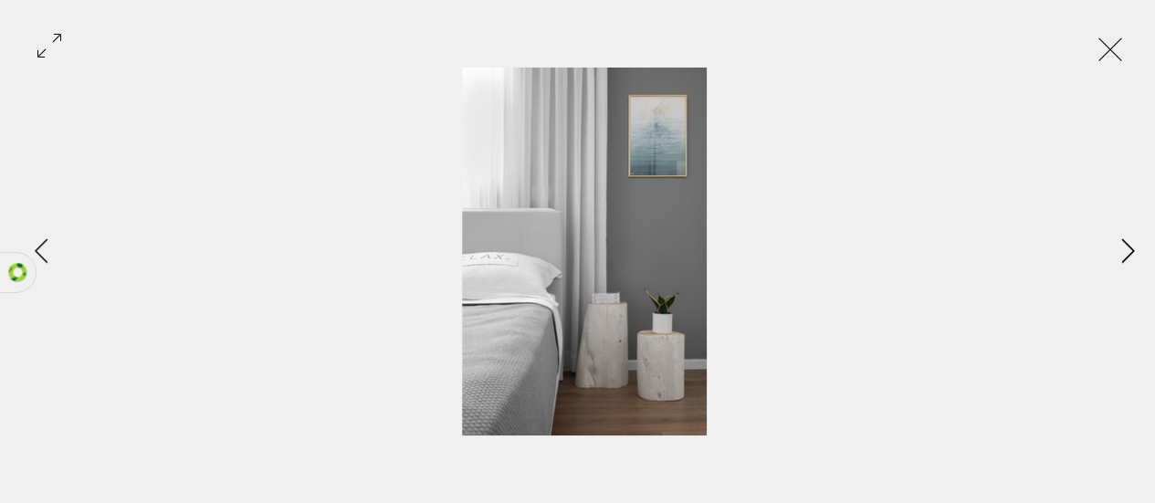
click at [1108, 265] on button "Next Item" at bounding box center [1128, 252] width 46 height 46
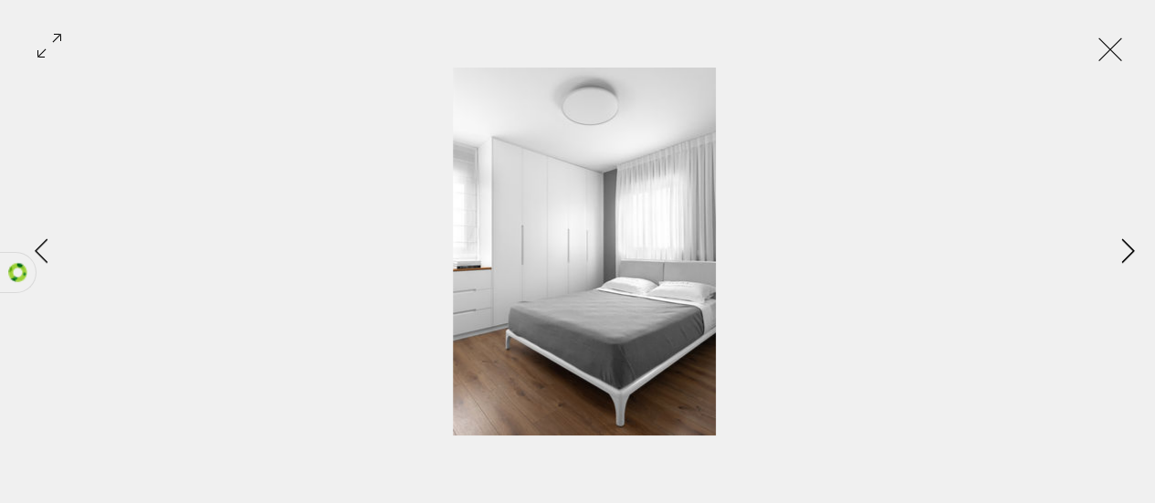
click at [1110, 260] on button "Next Item" at bounding box center [1128, 252] width 46 height 46
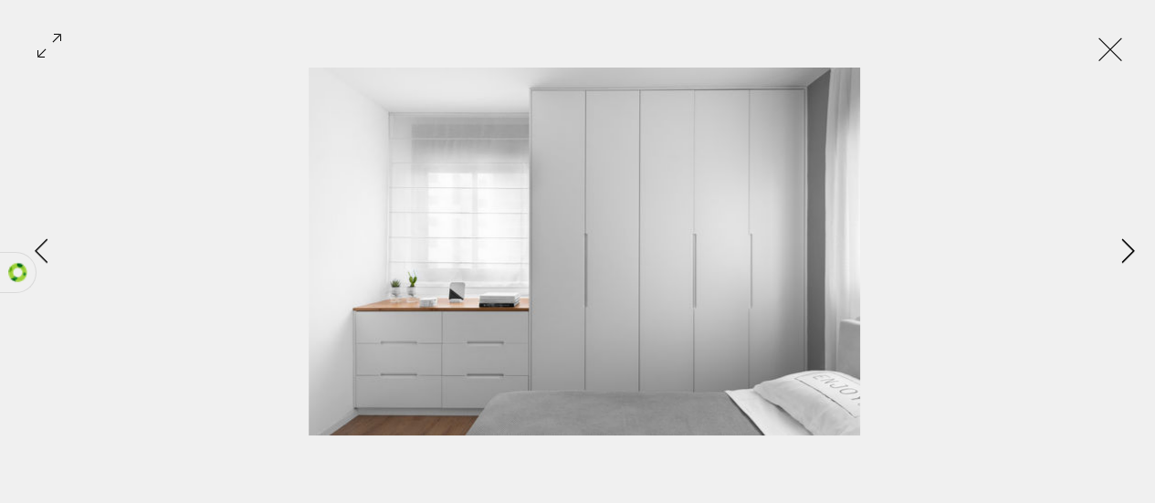
click at [1112, 259] on button "Next Item" at bounding box center [1128, 252] width 46 height 46
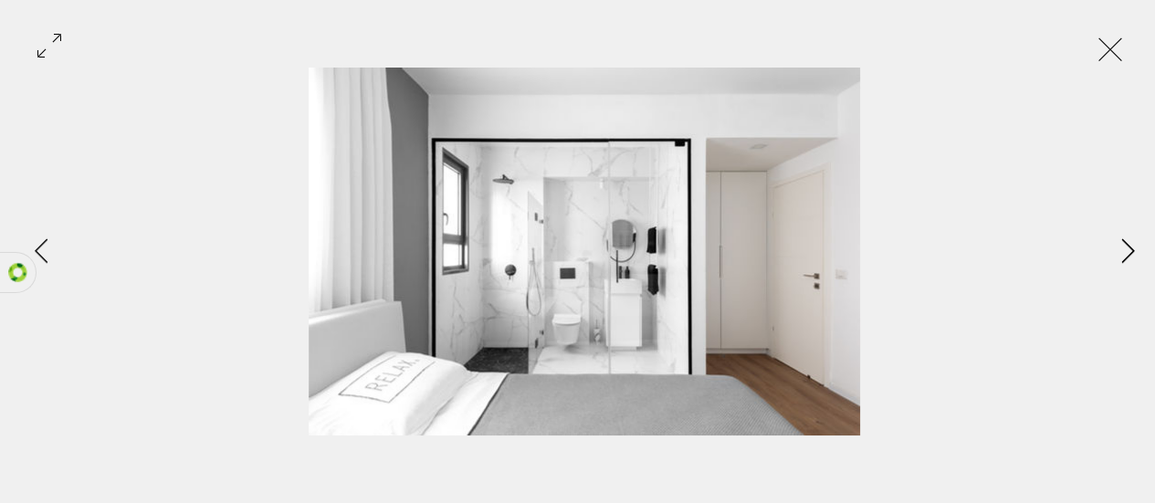
click at [1123, 257] on icon "Next Item" at bounding box center [1128, 250] width 14 height 25
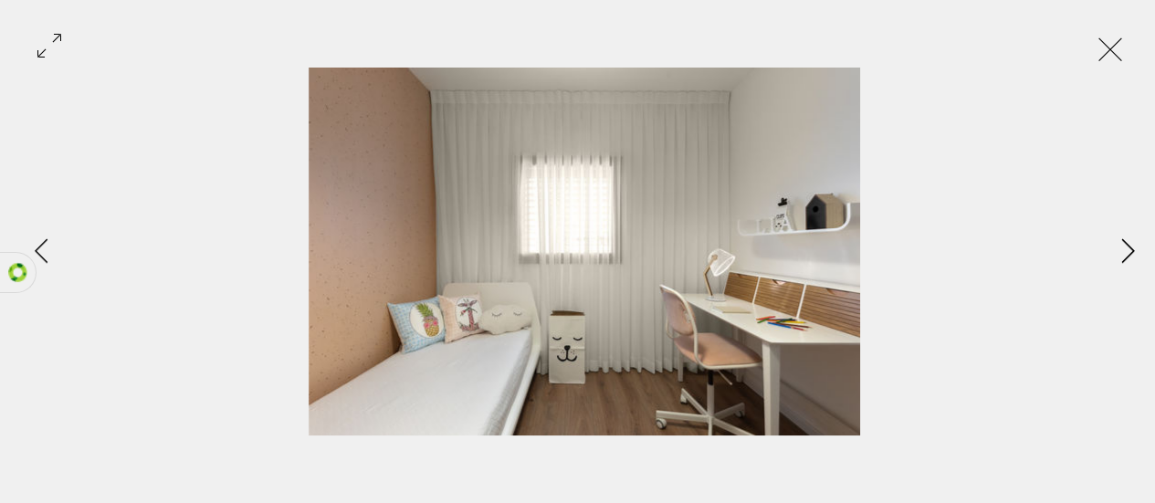
click at [1123, 259] on icon "Next Item" at bounding box center [1127, 250] width 13 height 25
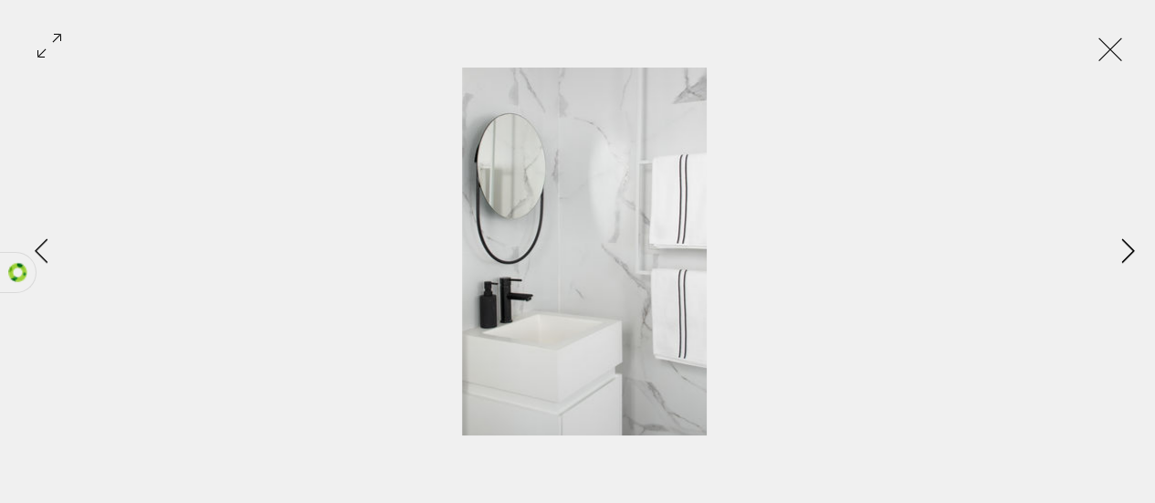
click at [1123, 259] on icon "Next Item" at bounding box center [1127, 250] width 13 height 25
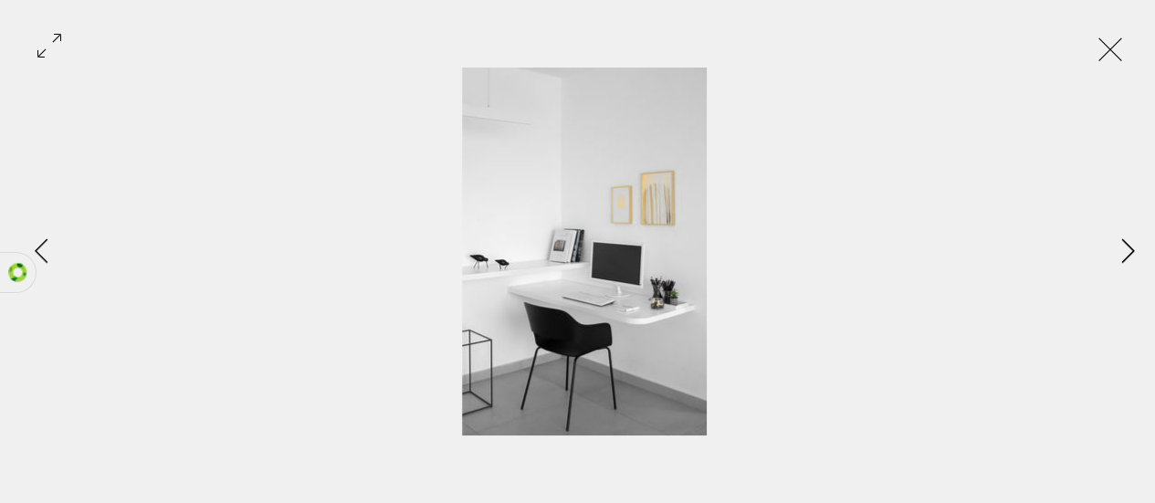
click at [1123, 264] on button "Next Item" at bounding box center [1128, 252] width 46 height 46
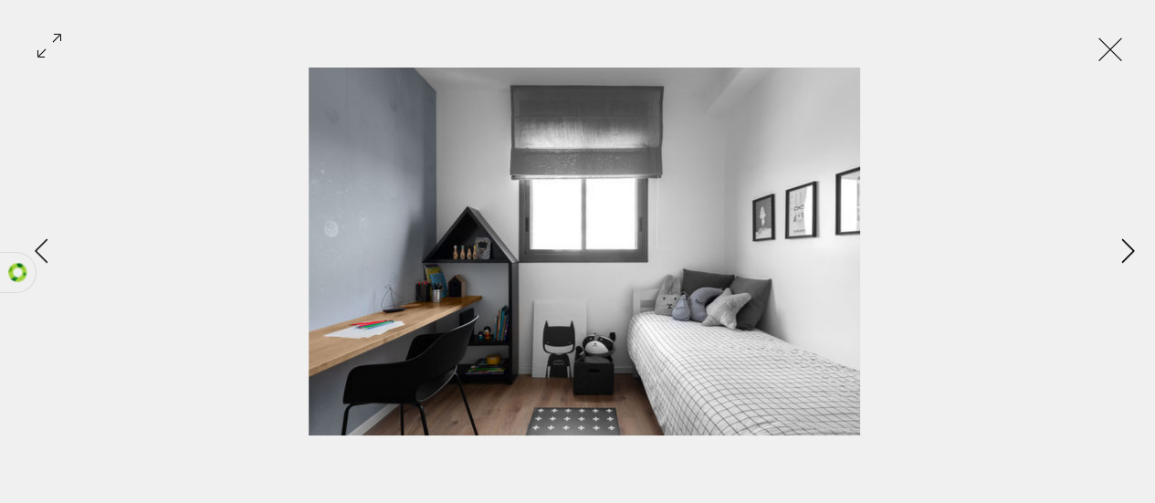
click at [1116, 267] on button "Next Item" at bounding box center [1128, 252] width 46 height 46
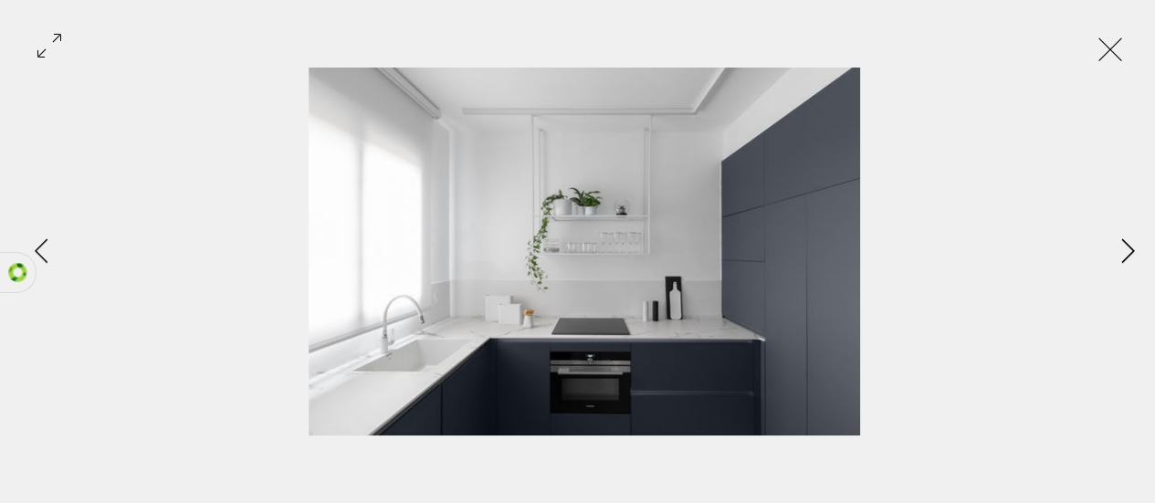
click at [1119, 260] on button "Next Item" at bounding box center [1128, 252] width 46 height 46
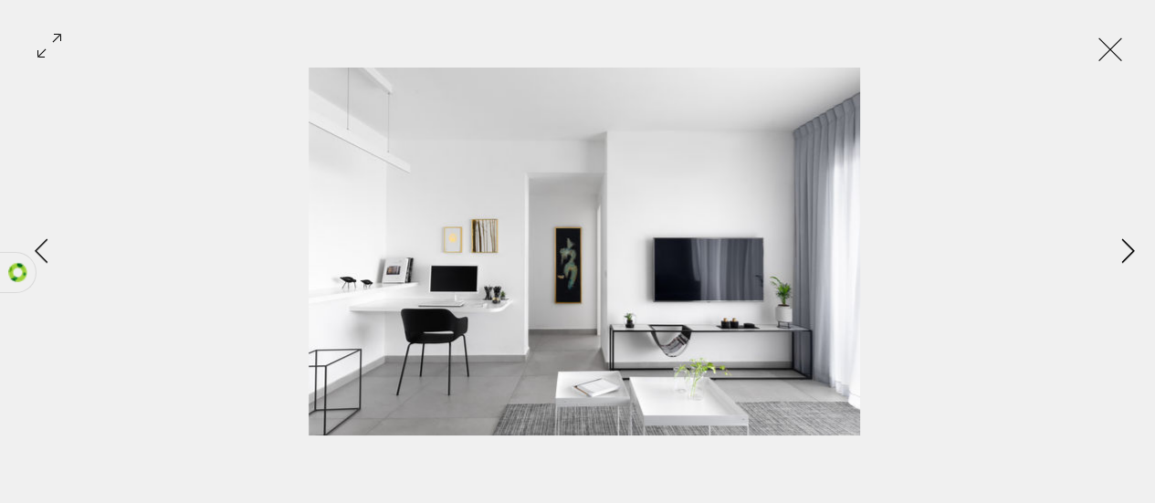
click at [1121, 261] on icon "Next Item" at bounding box center [1127, 250] width 13 height 25
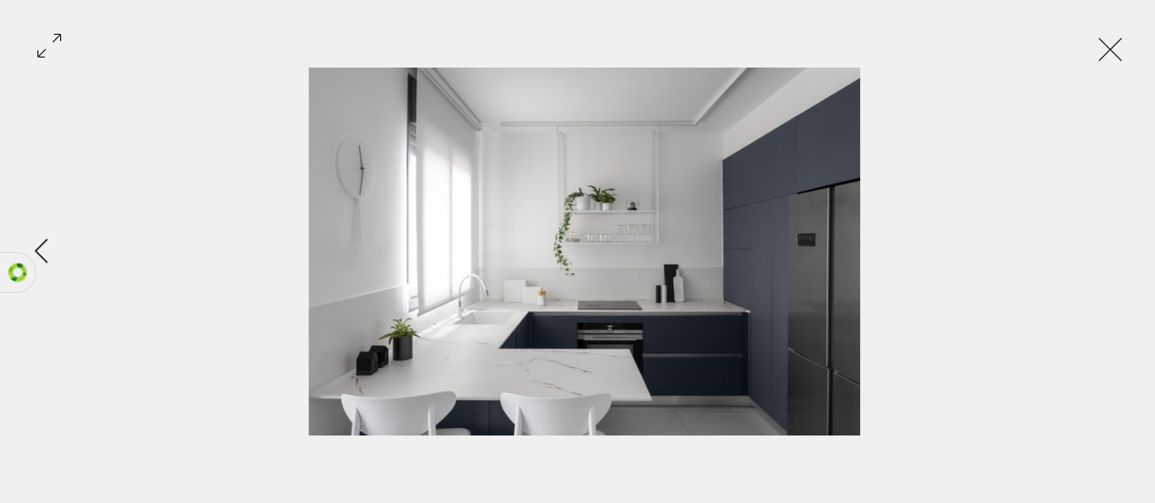
click at [1119, 261] on div "Gallery item, detailed view" at bounding box center [584, 252] width 1168 height 368
click at [1126, 58] on button "Exit expand mode" at bounding box center [1110, 47] width 35 height 40
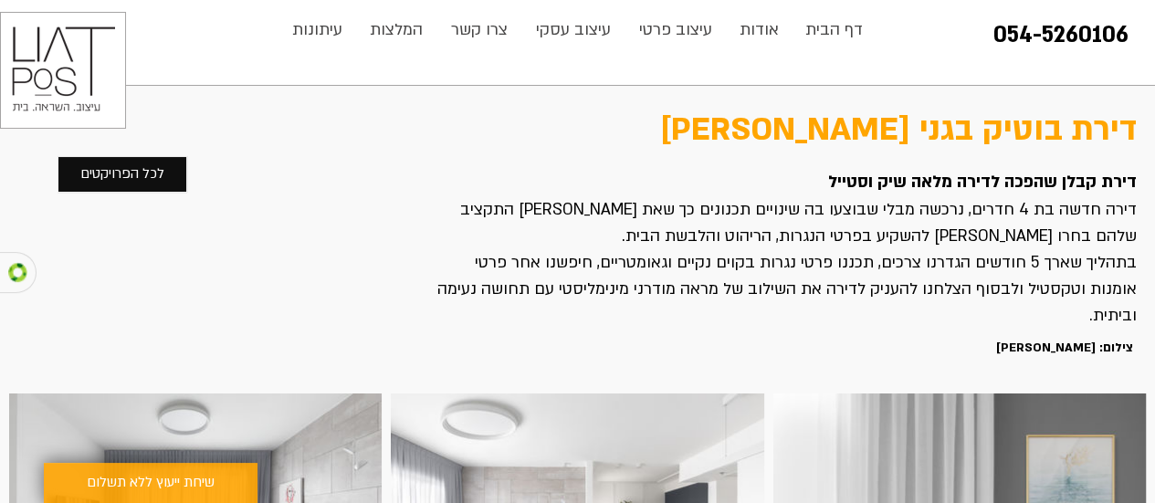
scroll to position [320, 0]
